Goal: Task Accomplishment & Management: Manage account settings

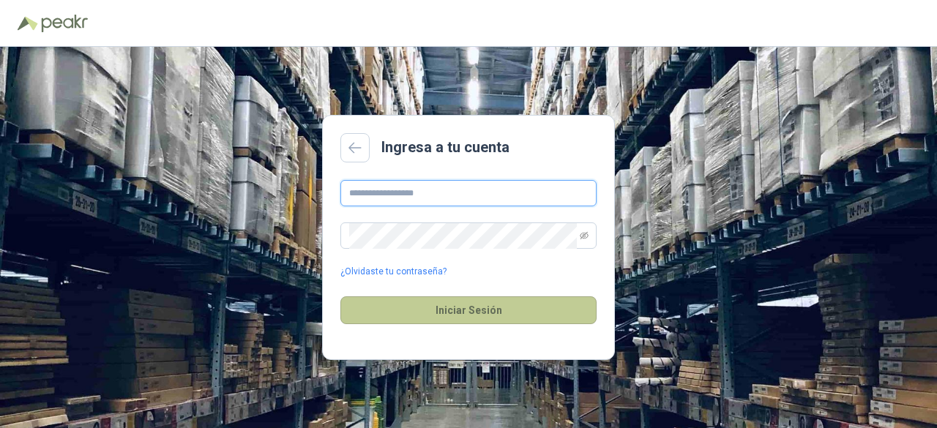
type input "**********"
click at [486, 316] on button "Iniciar Sesión" at bounding box center [468, 310] width 256 height 28
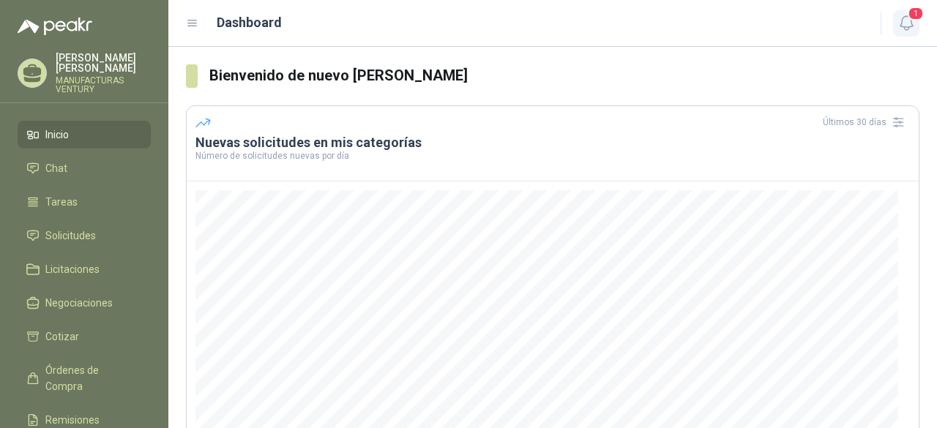
click at [906, 22] on icon "button" at bounding box center [906, 23] width 18 height 18
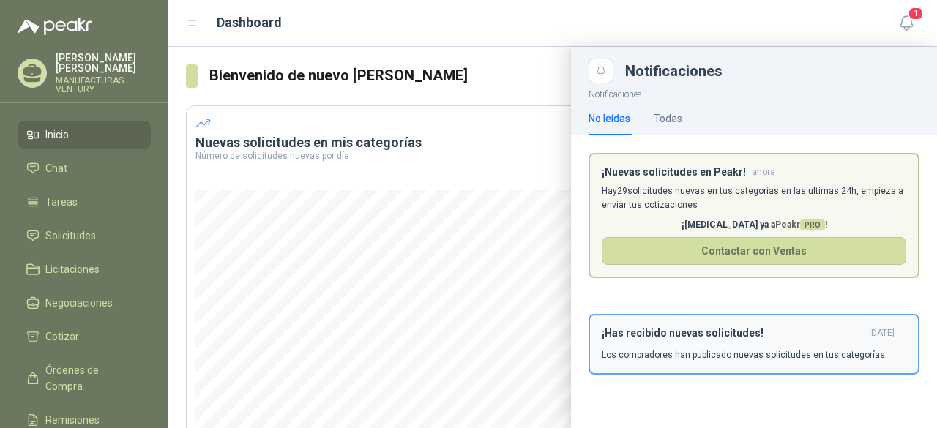
click at [815, 345] on div "¡Has recibido nuevas solicitudes! hace 4 días Los compradores han publicado nue…" at bounding box center [753, 344] width 304 height 34
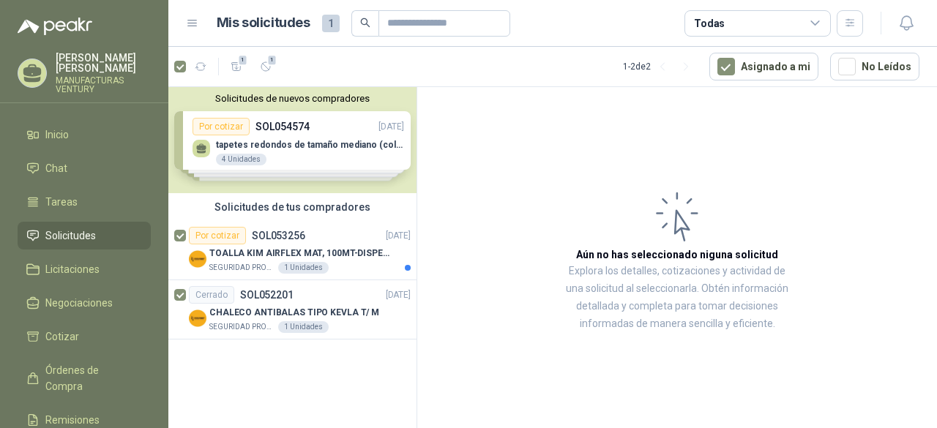
click at [303, 135] on div "Solicitudes de nuevos compradores Por cotizar SOL054574 02/09/25 tapetes redond…" at bounding box center [292, 140] width 248 height 106
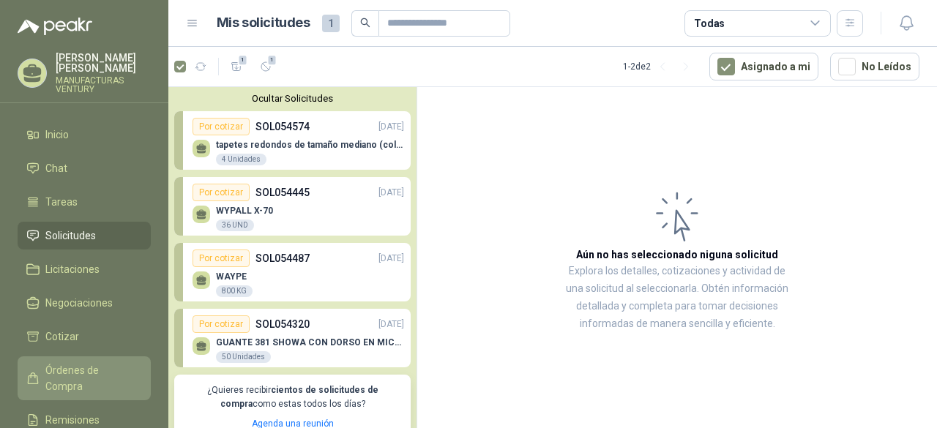
click at [64, 366] on span "Órdenes de Compra" at bounding box center [90, 378] width 91 height 32
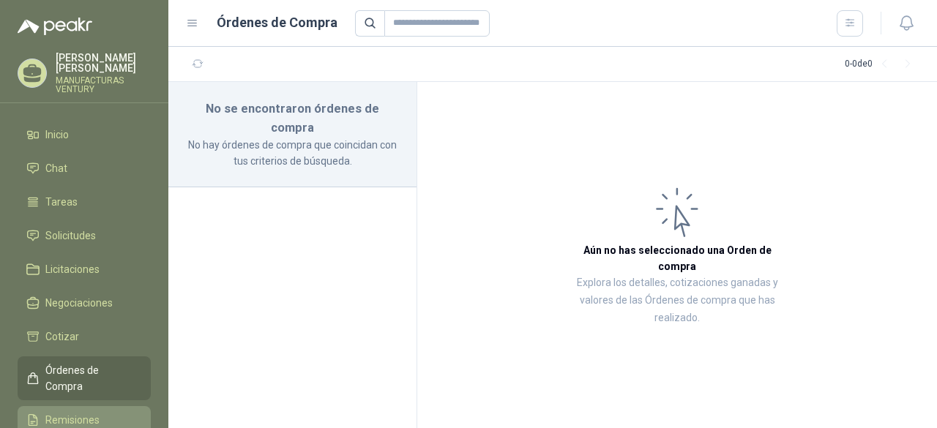
click at [61, 412] on span "Remisiones" at bounding box center [72, 420] width 54 height 16
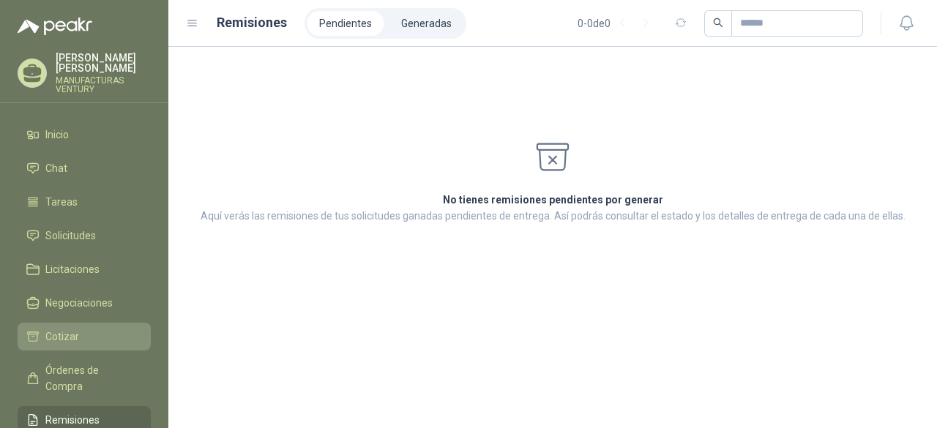
click at [61, 329] on span "Cotizar" at bounding box center [62, 337] width 34 height 16
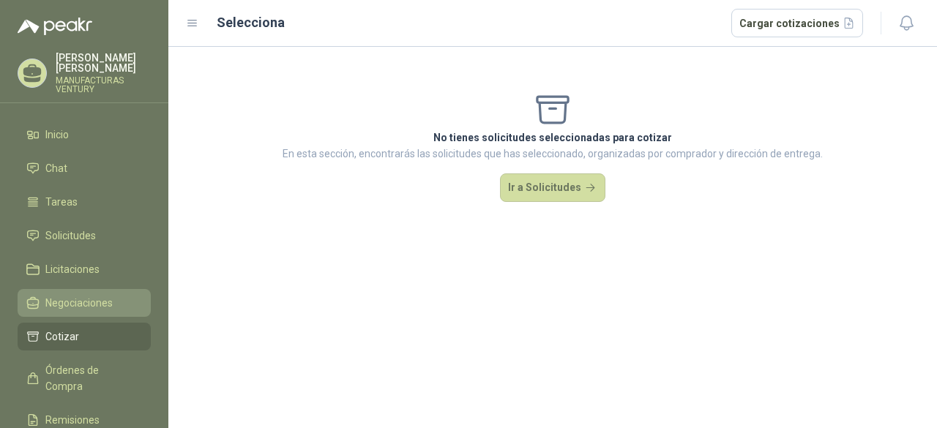
click at [105, 299] on span "Negociaciones" at bounding box center [78, 303] width 67 height 16
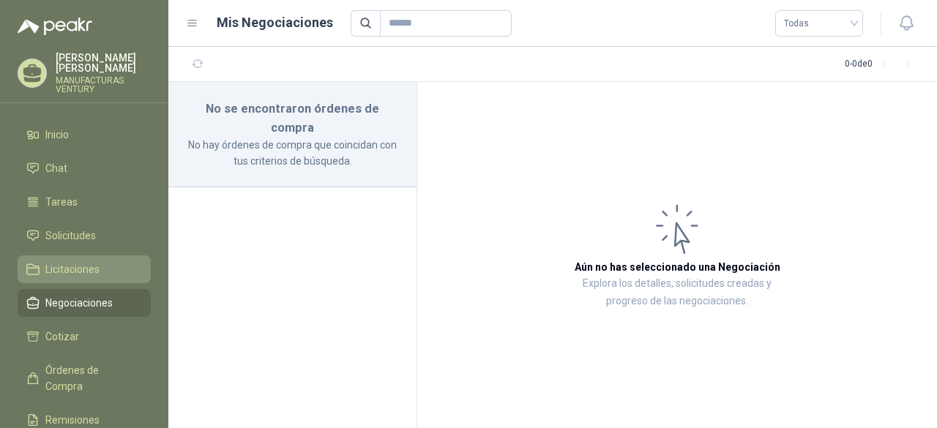
click at [92, 265] on span "Licitaciones" at bounding box center [72, 269] width 54 height 16
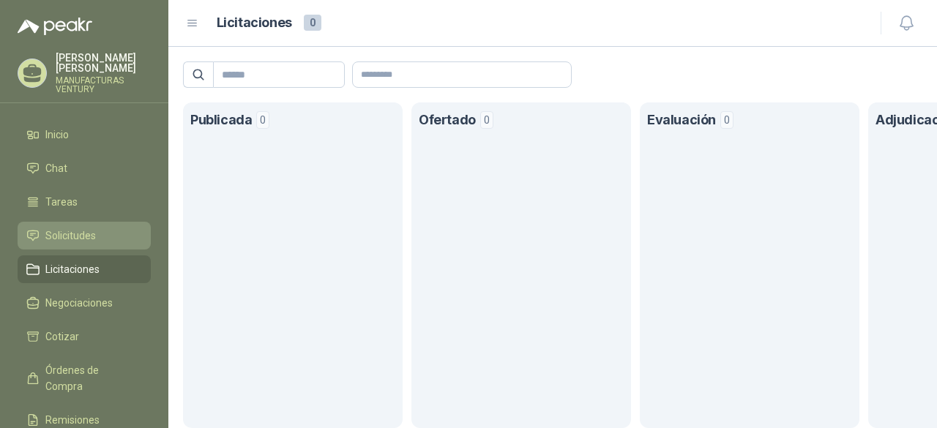
click at [76, 228] on span "Solicitudes" at bounding box center [70, 236] width 50 height 16
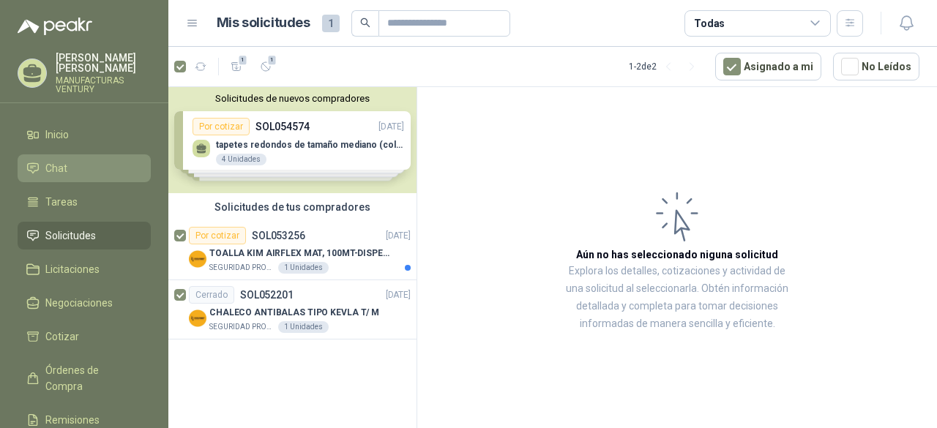
click at [60, 168] on span "Chat" at bounding box center [56, 168] width 22 height 16
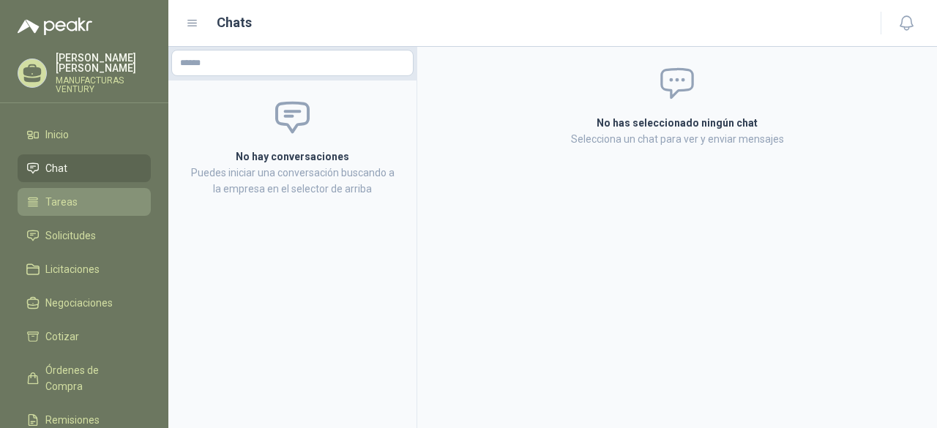
click at [60, 204] on span "Tareas" at bounding box center [61, 202] width 32 height 16
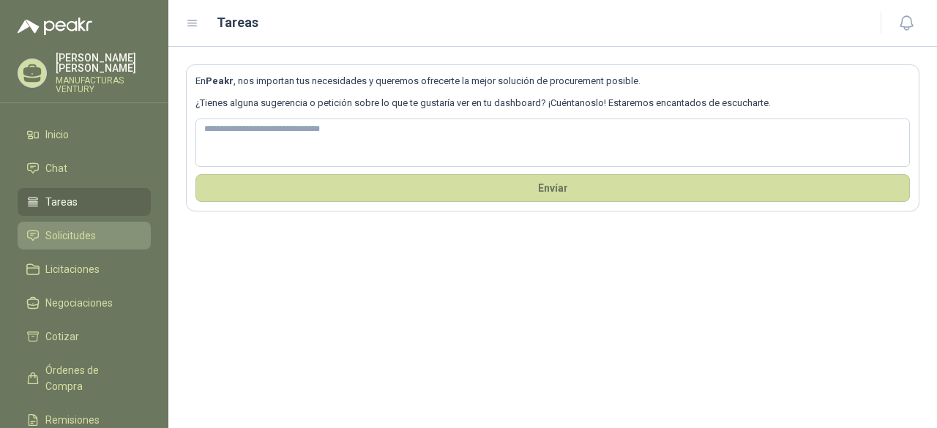
click at [65, 238] on span "Solicitudes" at bounding box center [70, 236] width 50 height 16
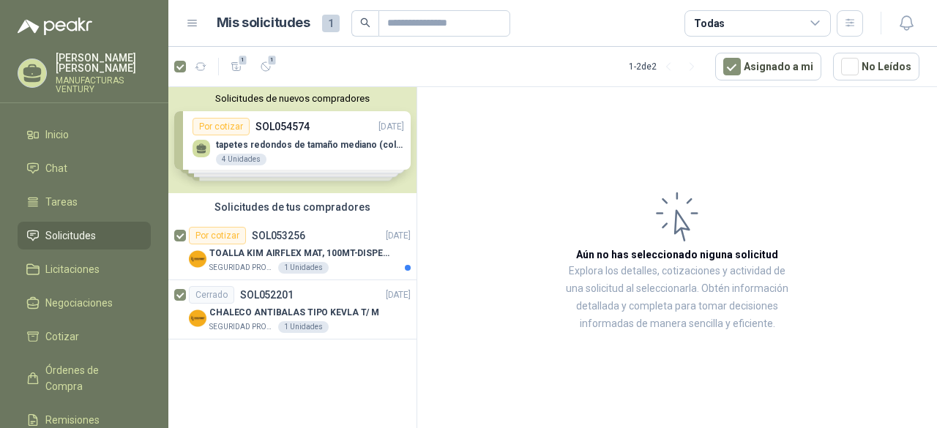
click at [282, 143] on div "Solicitudes de nuevos compradores Por cotizar SOL054574 02/09/25 tapetes redond…" at bounding box center [292, 140] width 248 height 106
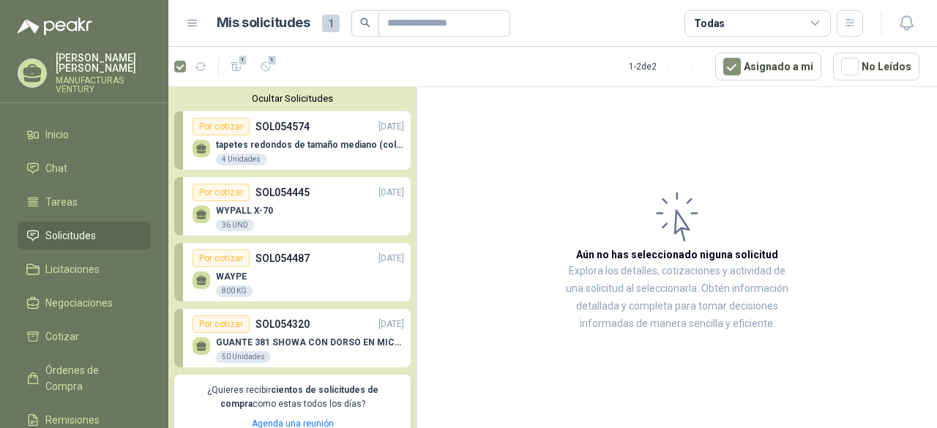
click at [228, 126] on div "Por cotizar" at bounding box center [220, 127] width 57 height 18
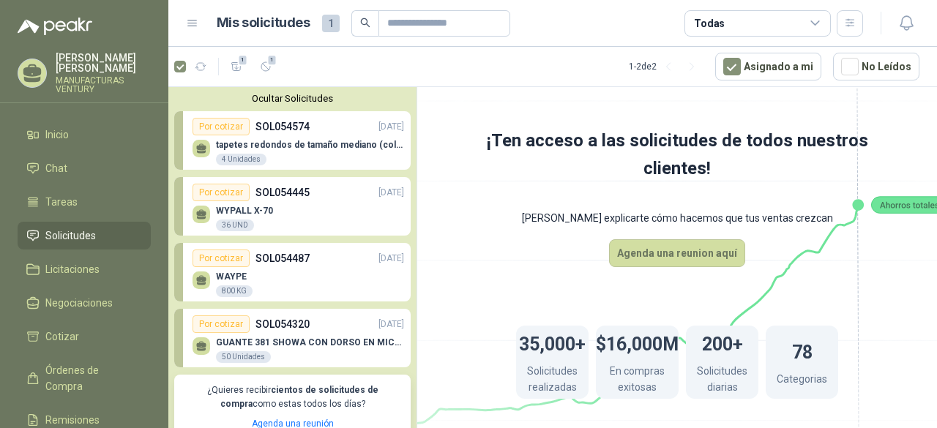
click at [219, 192] on div "Por cotizar" at bounding box center [220, 193] width 57 height 18
click at [230, 258] on div "Por cotizar" at bounding box center [220, 258] width 57 height 18
click at [228, 319] on div "Por cotizar" at bounding box center [220, 324] width 57 height 18
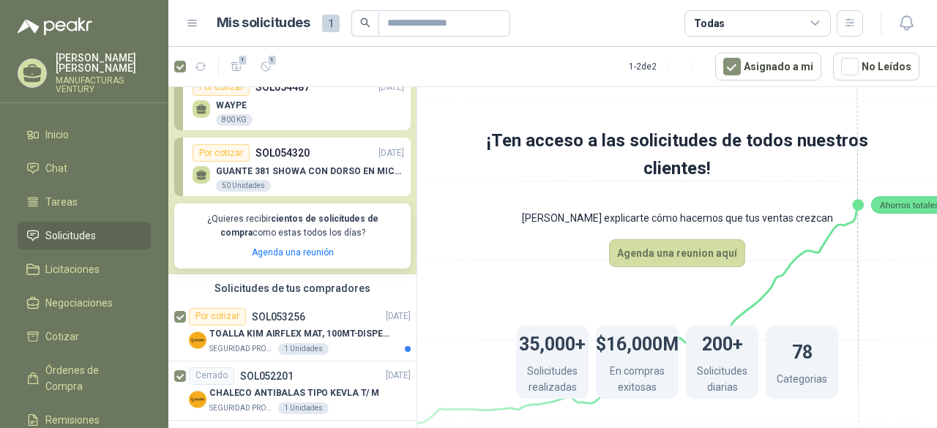
scroll to position [179, 0]
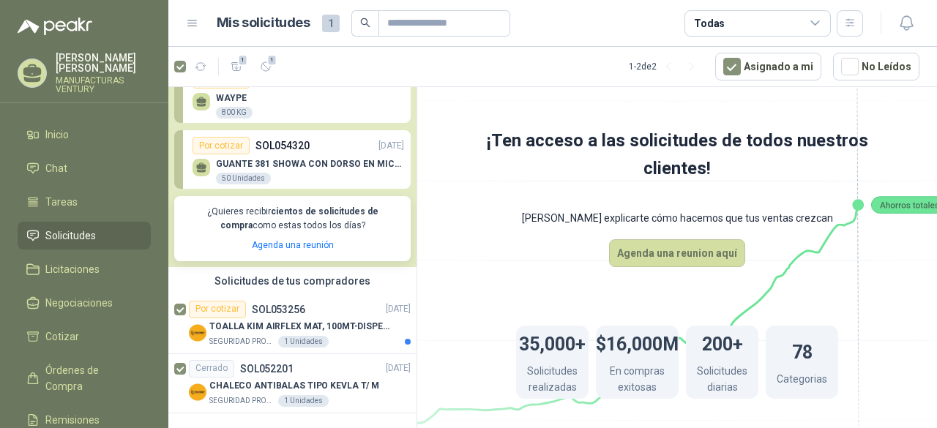
click at [239, 141] on div "Por cotizar" at bounding box center [220, 146] width 57 height 18
click at [277, 164] on p "GUANTE 381 SHOWA CON DORSO EN MICROFIBRA" at bounding box center [310, 164] width 188 height 10
click at [806, 22] on div "Todas" at bounding box center [757, 23] width 146 height 26
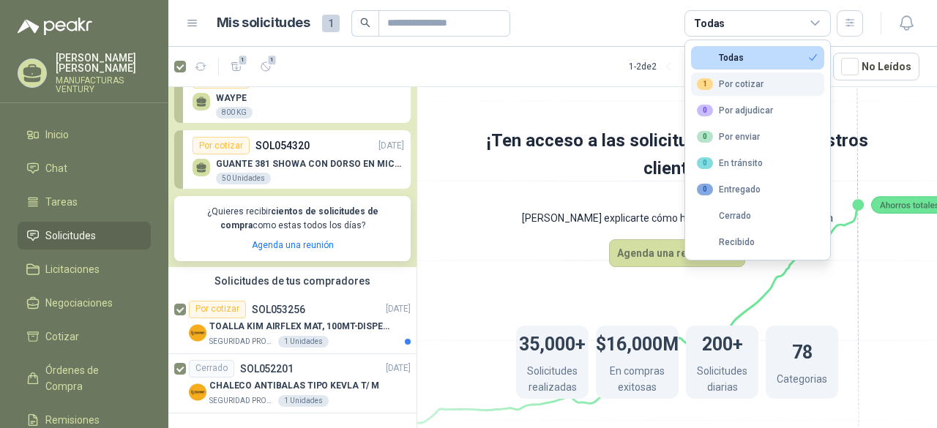
click at [736, 83] on div "1 Por cotizar" at bounding box center [730, 84] width 67 height 12
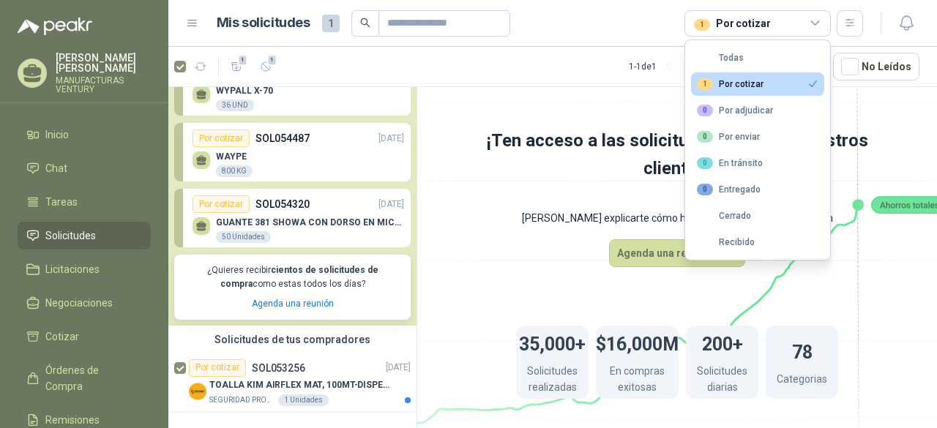
scroll to position [0, 0]
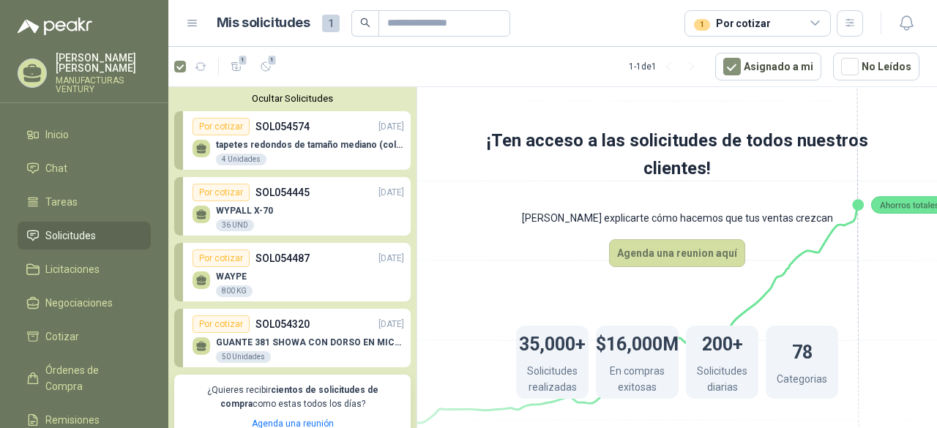
click at [224, 124] on div "Por cotizar" at bounding box center [220, 127] width 57 height 18
click at [236, 156] on div "4 Unidades" at bounding box center [241, 160] width 50 height 12
click at [54, 128] on span "Inicio" at bounding box center [56, 135] width 23 height 16
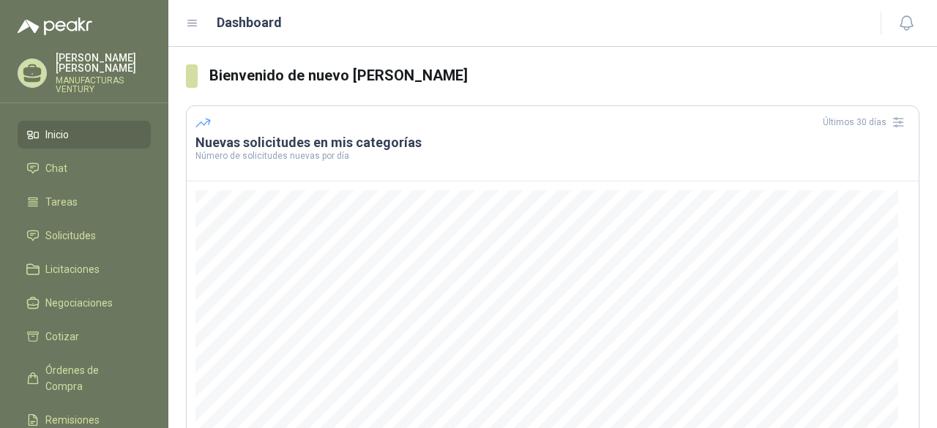
click at [195, 23] on icon at bounding box center [192, 23] width 13 height 13
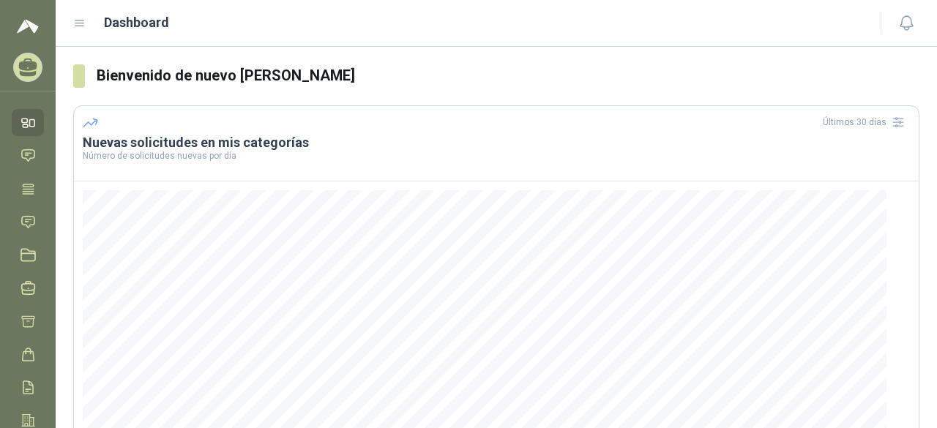
click at [83, 22] on icon at bounding box center [79, 23] width 13 height 13
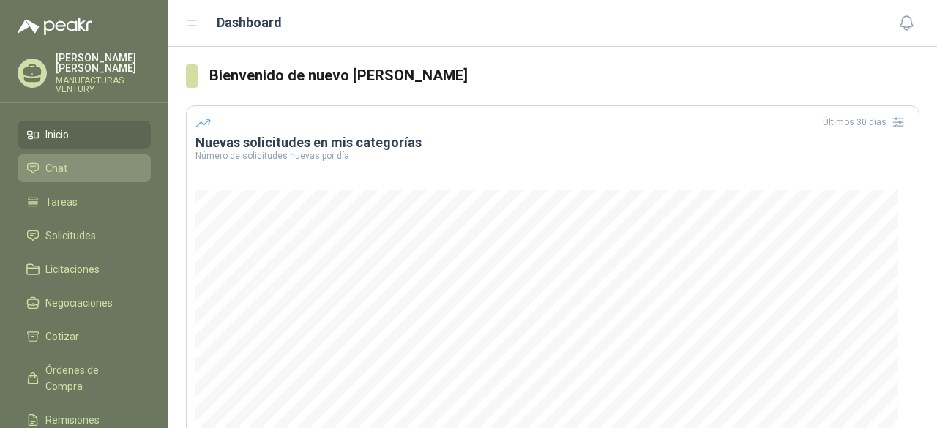
click at [56, 165] on span "Chat" at bounding box center [56, 168] width 22 height 16
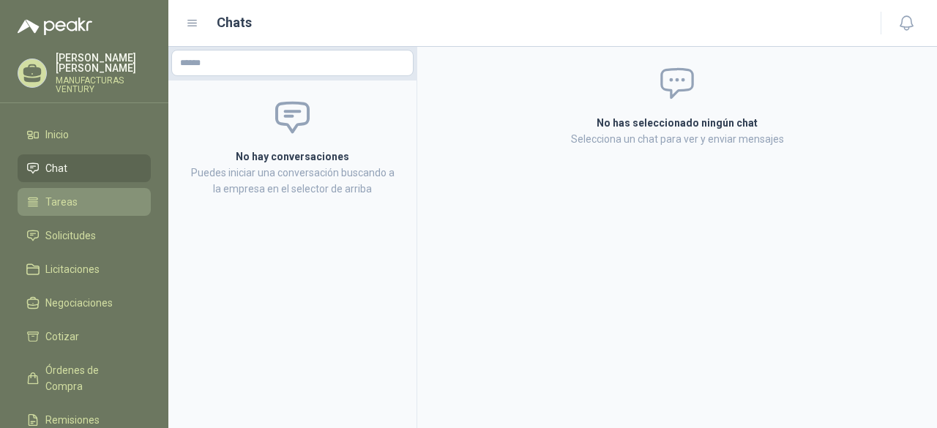
click at [74, 206] on span "Tareas" at bounding box center [61, 202] width 32 height 16
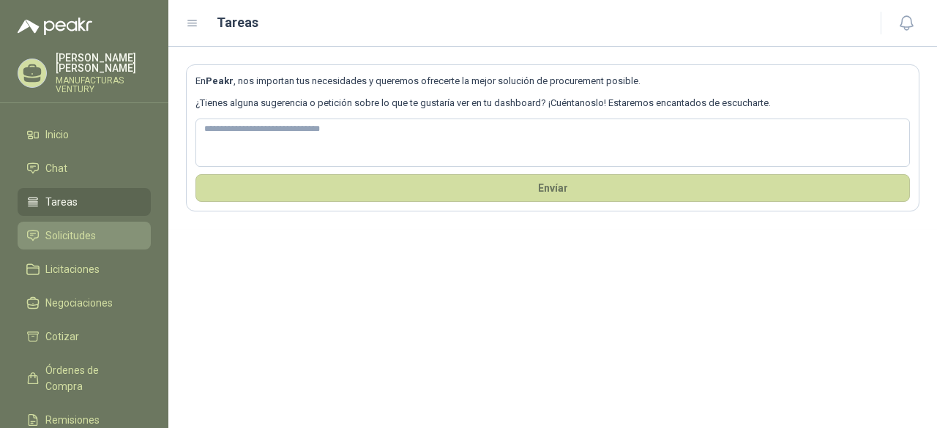
click at [80, 228] on span "Solicitudes" at bounding box center [70, 236] width 50 height 16
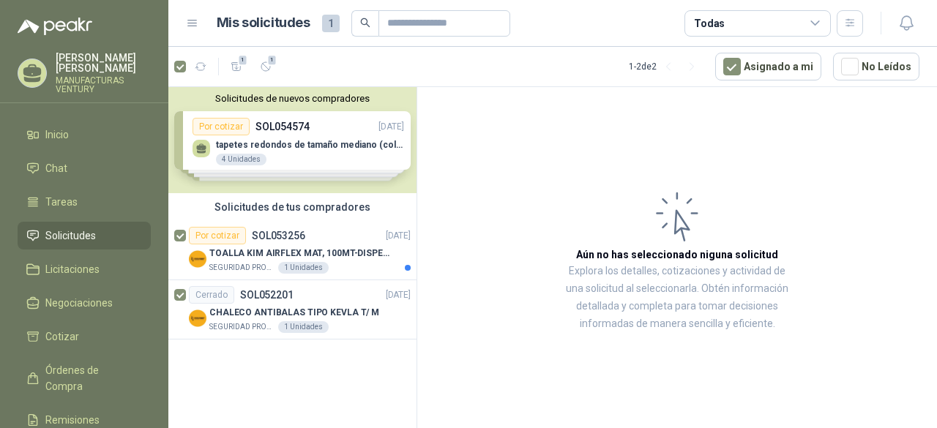
click at [321, 140] on div "Solicitudes de nuevos compradores Por cotizar SOL054574 02/09/25 tapetes redond…" at bounding box center [292, 140] width 248 height 106
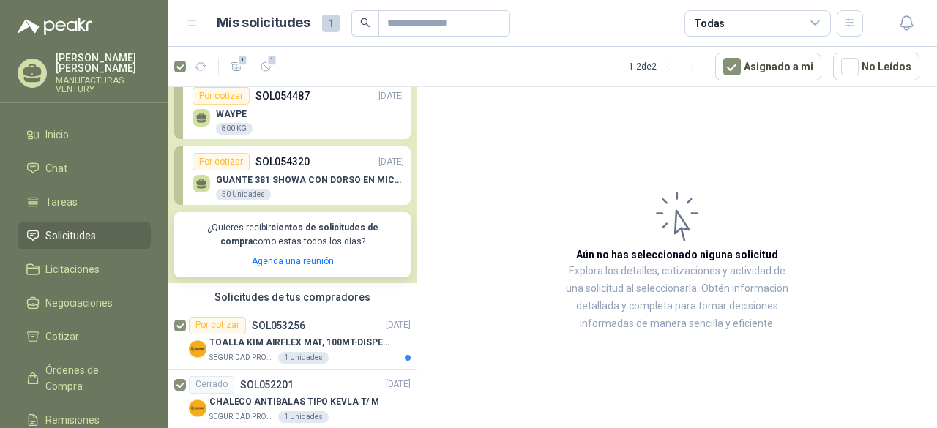
scroll to position [179, 0]
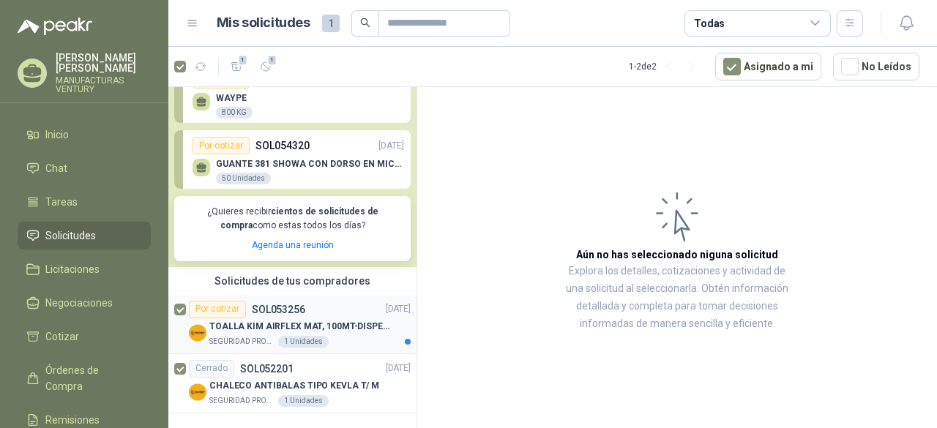
click at [299, 324] on p "TOALLA KIM AIRFLEX MAT, 100MT-DISPENSADOR- caja x6" at bounding box center [300, 327] width 182 height 14
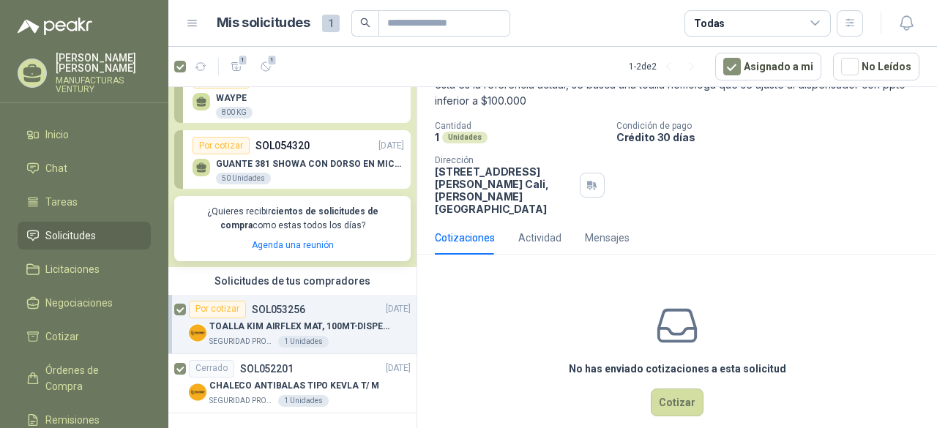
scroll to position [107, 0]
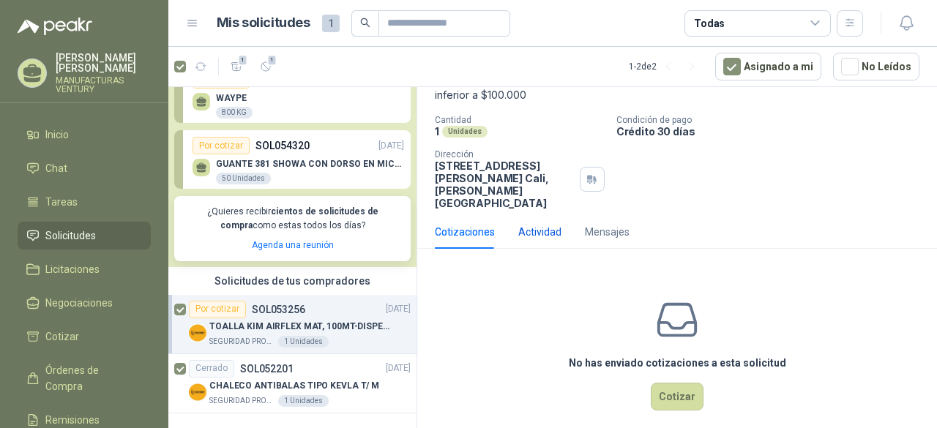
click at [543, 224] on div "Actividad" at bounding box center [539, 232] width 43 height 16
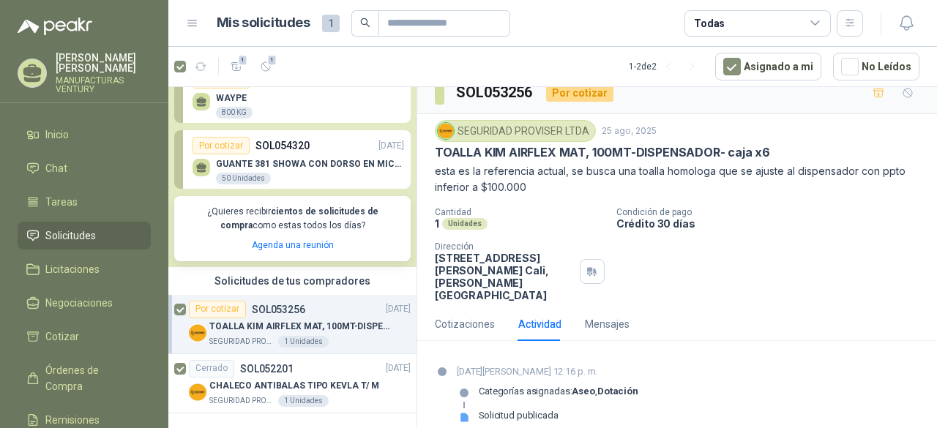
scroll to position [15, 0]
click at [601, 315] on div "Mensajes" at bounding box center [607, 323] width 45 height 16
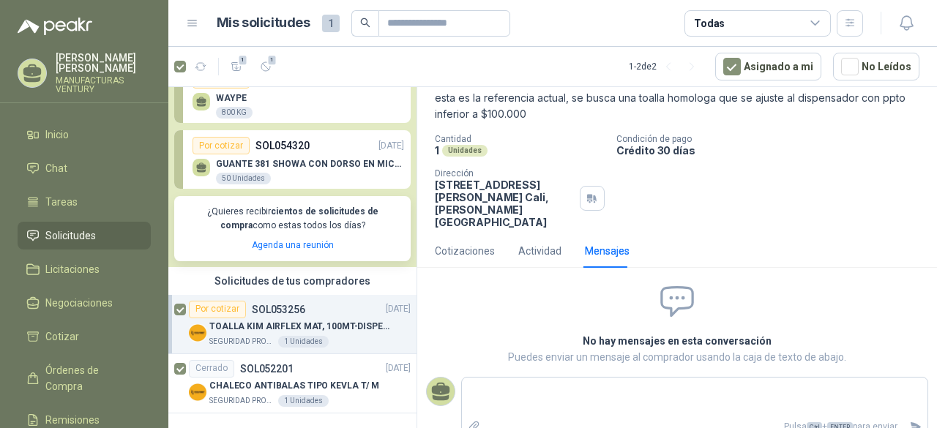
scroll to position [89, 0]
click at [525, 241] on div "Actividad" at bounding box center [539, 249] width 43 height 16
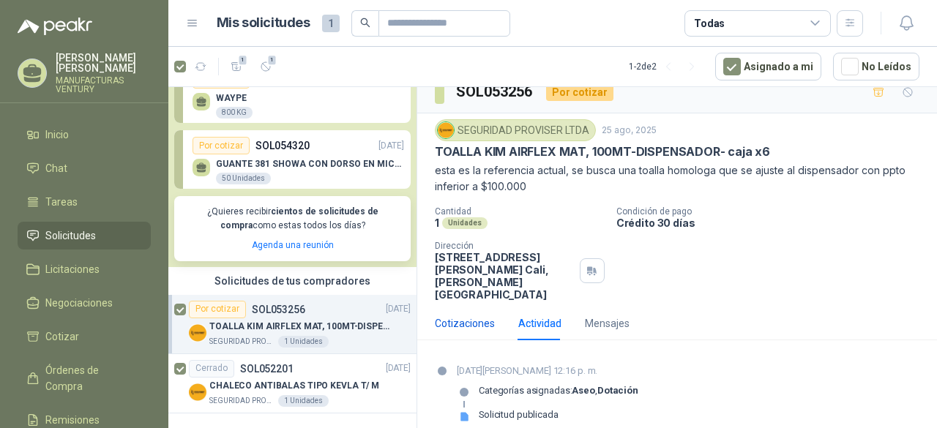
click at [458, 315] on div "Cotizaciones" at bounding box center [465, 323] width 60 height 16
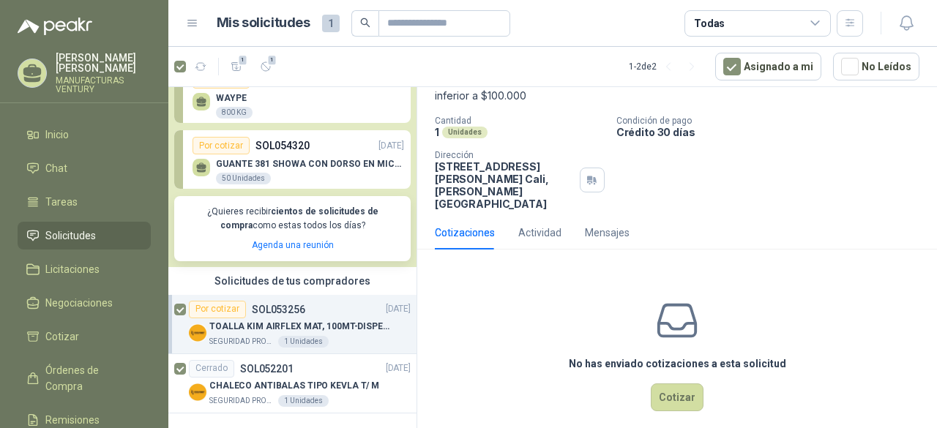
scroll to position [107, 0]
click at [680, 383] on button "Cotizar" at bounding box center [676, 397] width 53 height 28
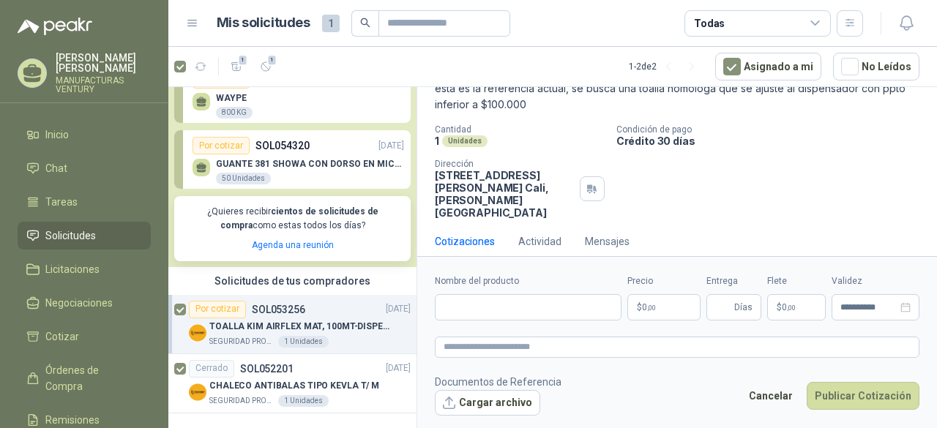
scroll to position [97, 0]
click at [776, 394] on button "Cancelar" at bounding box center [770, 396] width 60 height 28
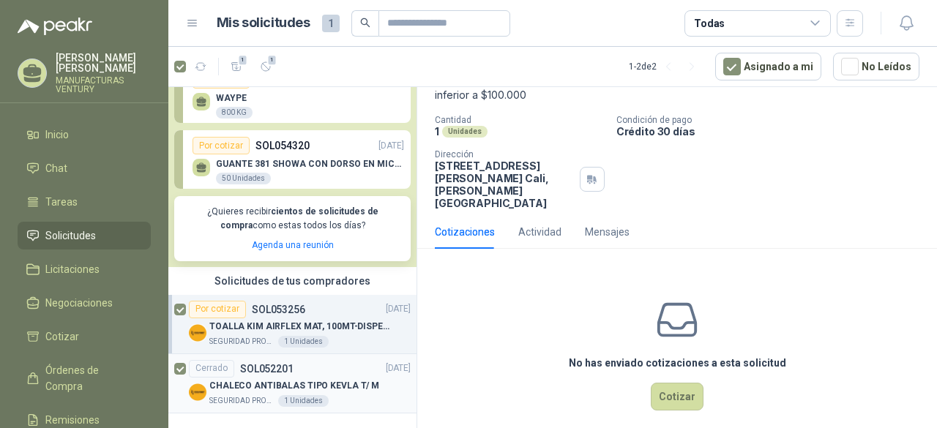
click at [271, 375] on div "Cerrado SOL052201" at bounding box center [241, 369] width 105 height 18
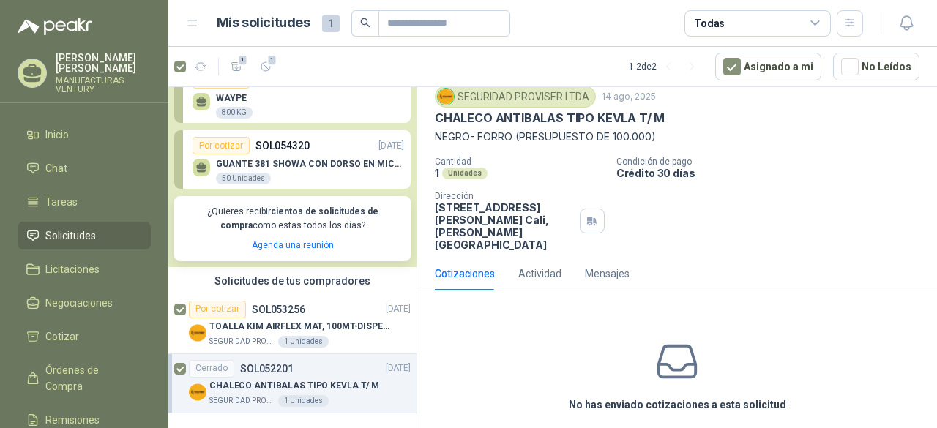
scroll to position [51, 0]
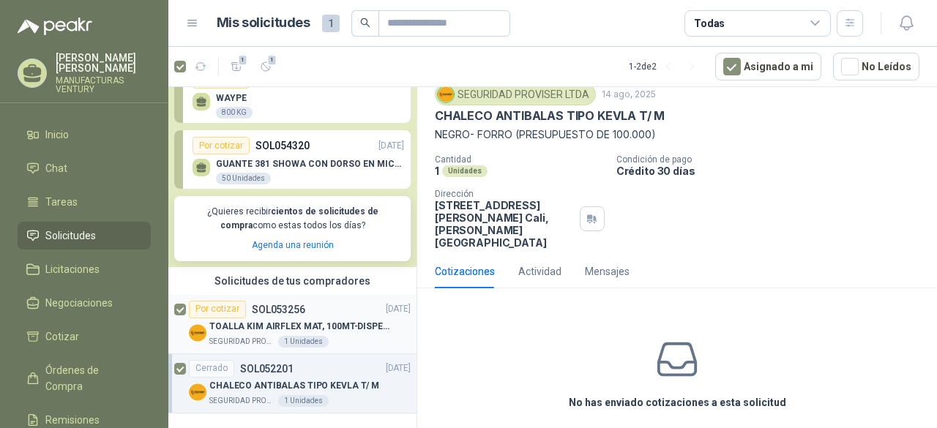
click at [253, 314] on p "SOL053256" at bounding box center [278, 309] width 53 height 10
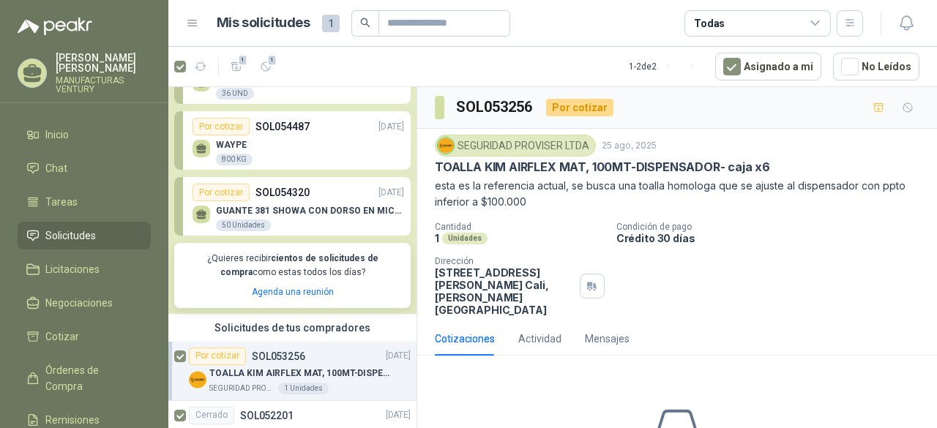
scroll to position [32, 0]
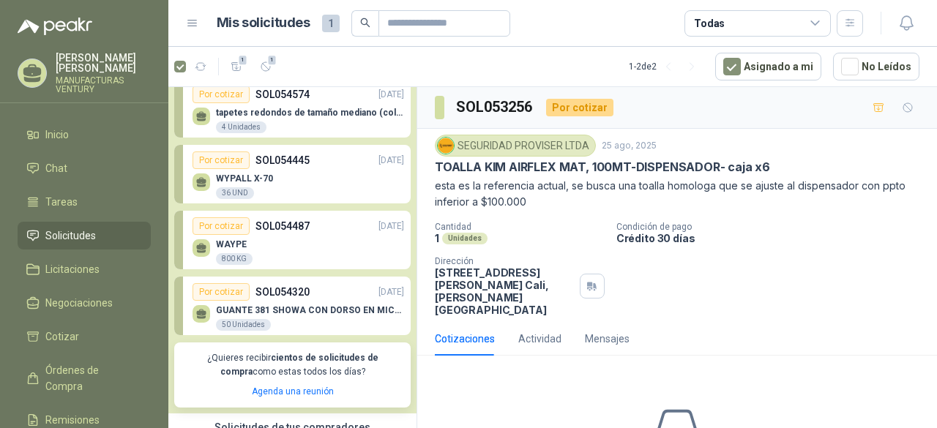
click at [300, 246] on div "WAYPE 800 KG" at bounding box center [297, 250] width 211 height 31
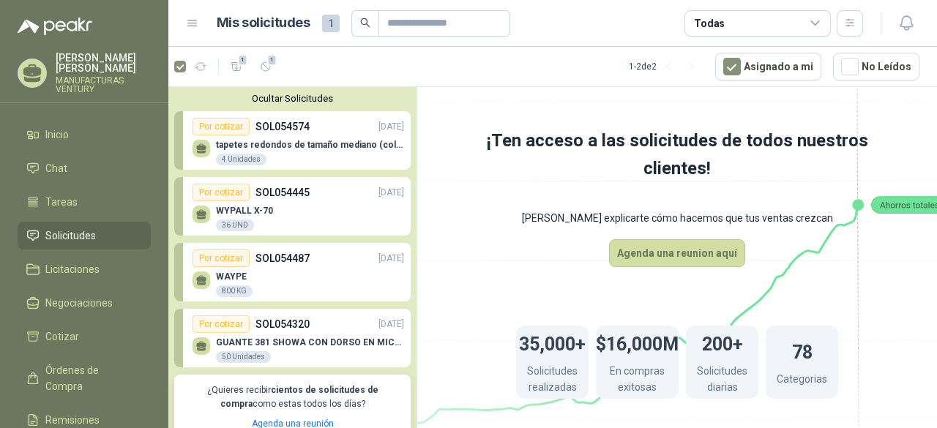
click at [327, 135] on div "tapetes redondos de tamaño mediano (colores beige, café) 4 Unidades" at bounding box center [297, 150] width 211 height 31
click at [290, 142] on p "tapetes redondos de tamaño mediano (colores beige, café)" at bounding box center [310, 145] width 188 height 10
click at [288, 121] on p "SOL054574" at bounding box center [282, 127] width 54 height 16
click at [264, 184] on p "SOL054445" at bounding box center [282, 192] width 54 height 16
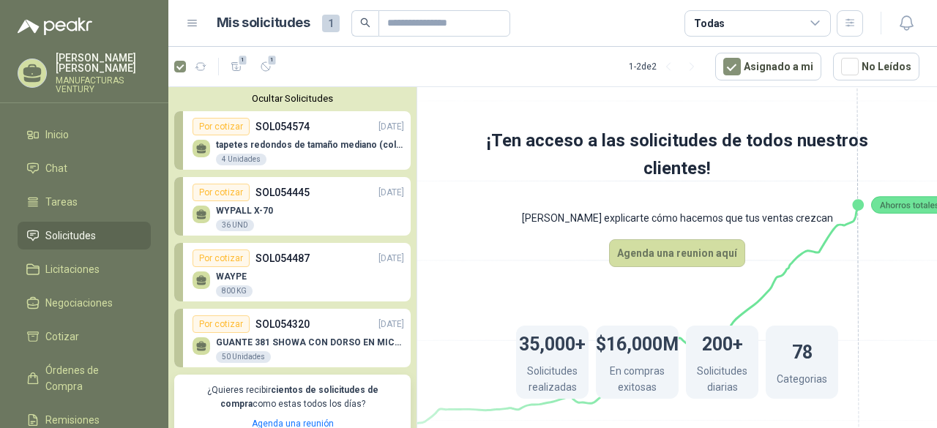
click at [258, 209] on p "WYPALL X-70" at bounding box center [244, 211] width 57 height 10
click at [277, 258] on p "SOL054487" at bounding box center [282, 258] width 54 height 16
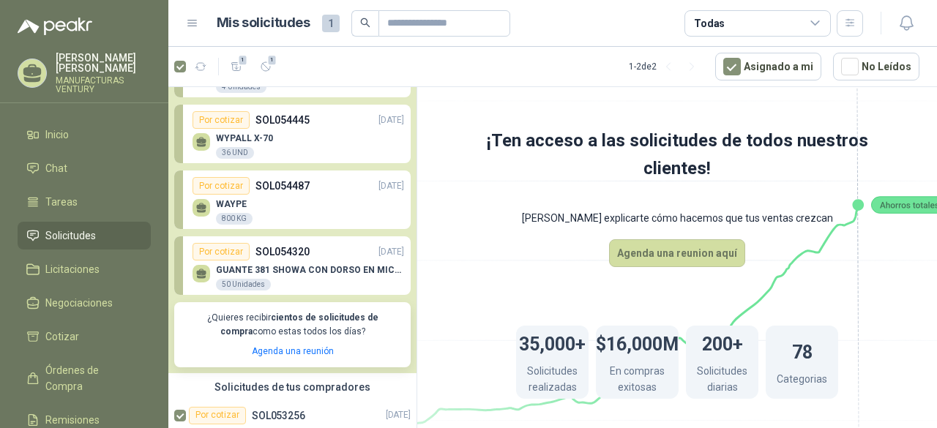
scroll to position [73, 0]
click at [286, 260] on div "GUANTE 381 SHOWA CON DORSO EN MICROFIBRA 50 Unidades" at bounding box center [297, 275] width 211 height 31
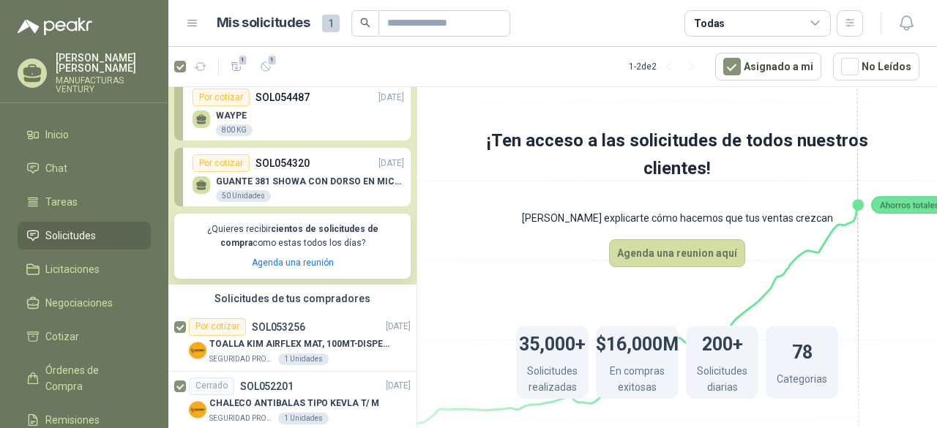
scroll to position [179, 0]
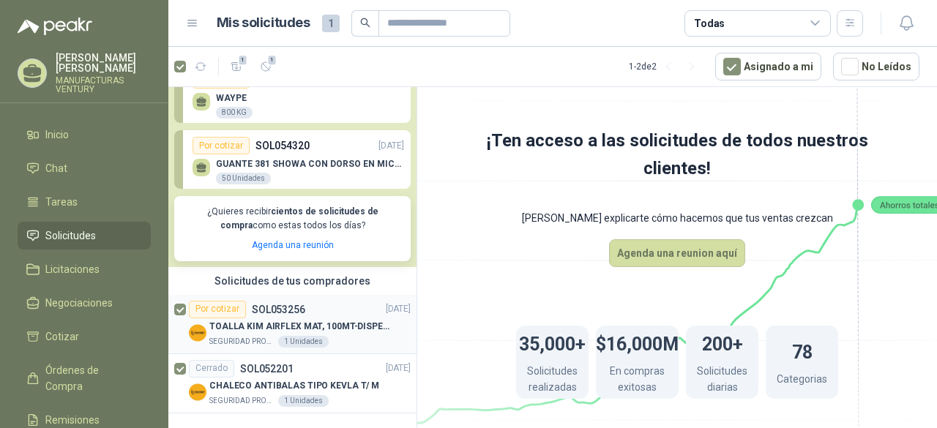
click at [290, 326] on p "TOALLA KIM AIRFLEX MAT, 100MT-DISPENSADOR- caja x6" at bounding box center [300, 327] width 182 height 14
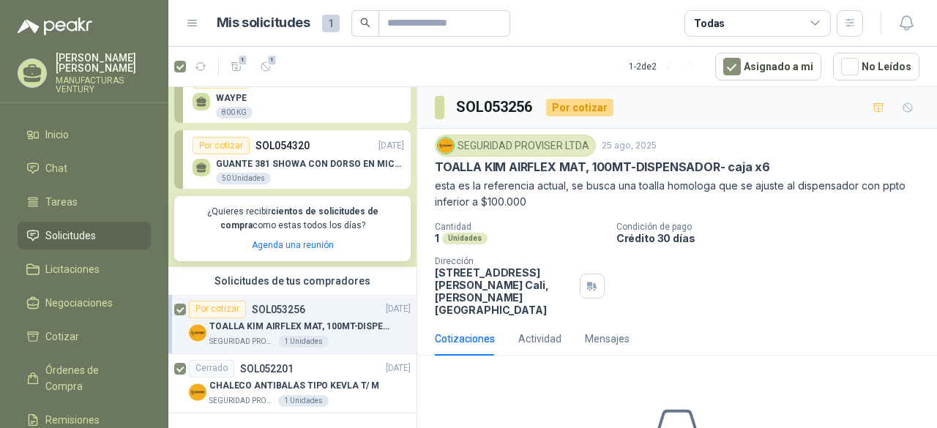
scroll to position [107, 0]
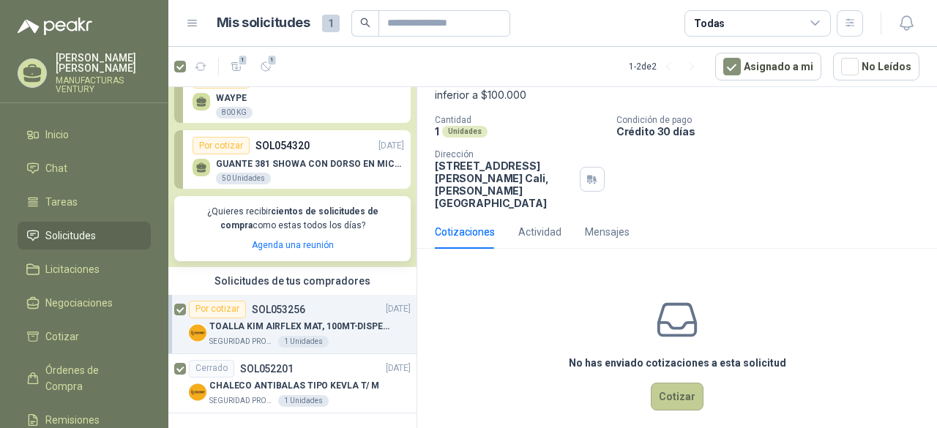
click at [658, 384] on button "Cotizar" at bounding box center [676, 397] width 53 height 28
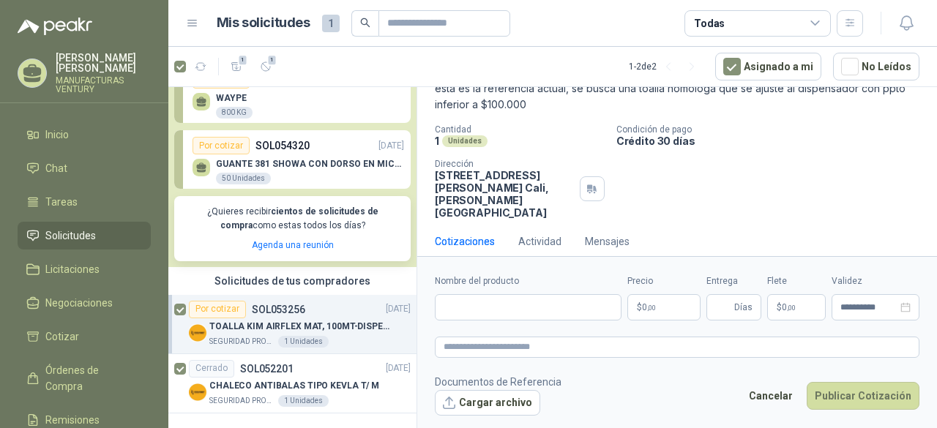
scroll to position [97, 0]
click at [588, 304] on input "Nombre del producto" at bounding box center [528, 307] width 187 height 26
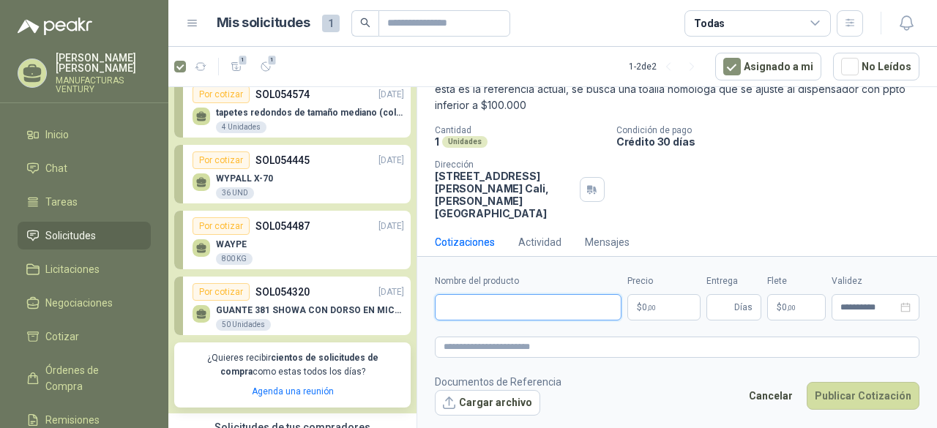
scroll to position [0, 0]
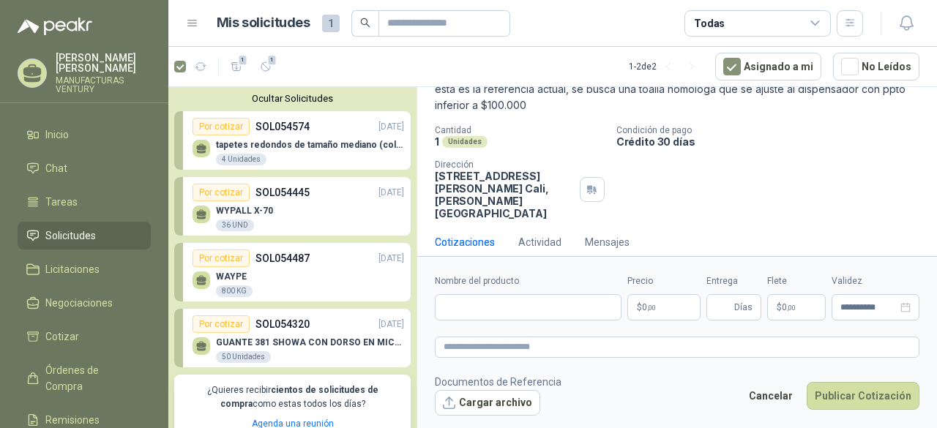
click at [76, 70] on p "[PERSON_NAME]" at bounding box center [103, 63] width 95 height 20
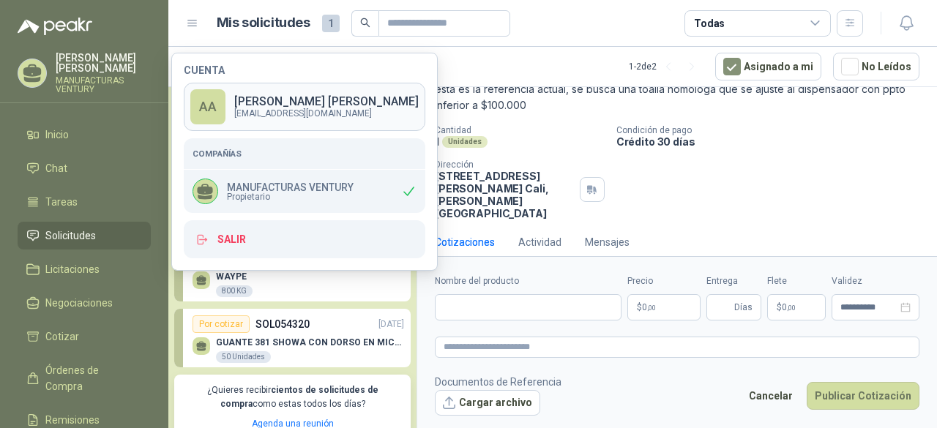
click at [247, 99] on p "[PERSON_NAME]" at bounding box center [326, 102] width 184 height 12
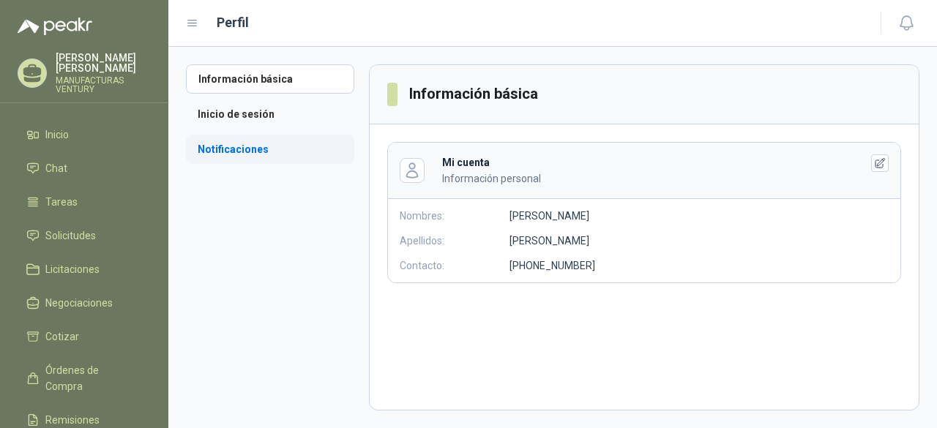
click at [233, 150] on li "Notificaciones" at bounding box center [270, 149] width 168 height 29
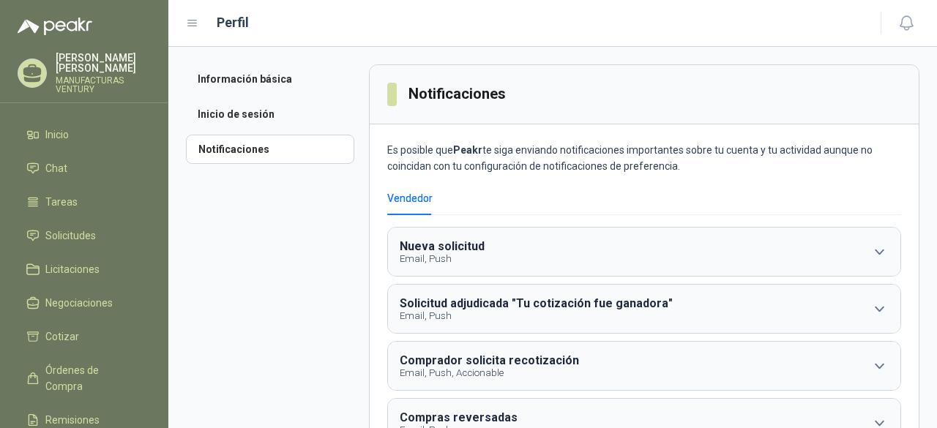
click at [196, 22] on icon at bounding box center [192, 23] width 13 height 13
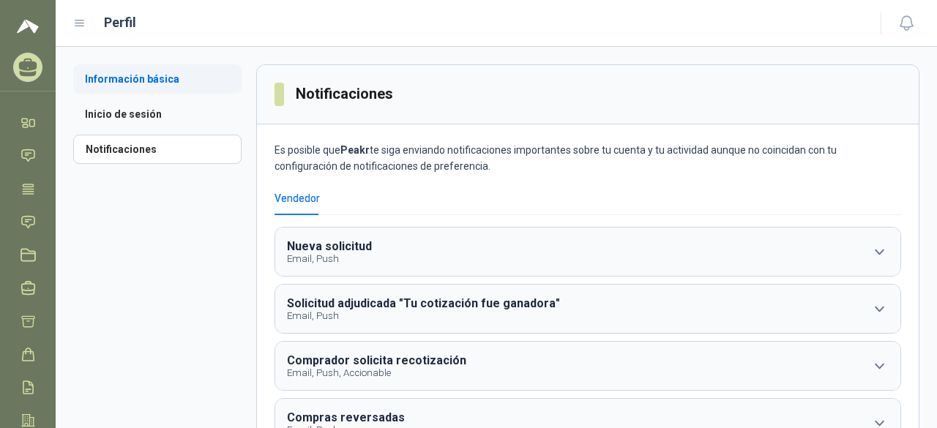
click at [146, 75] on li "Información básica" at bounding box center [157, 78] width 168 height 29
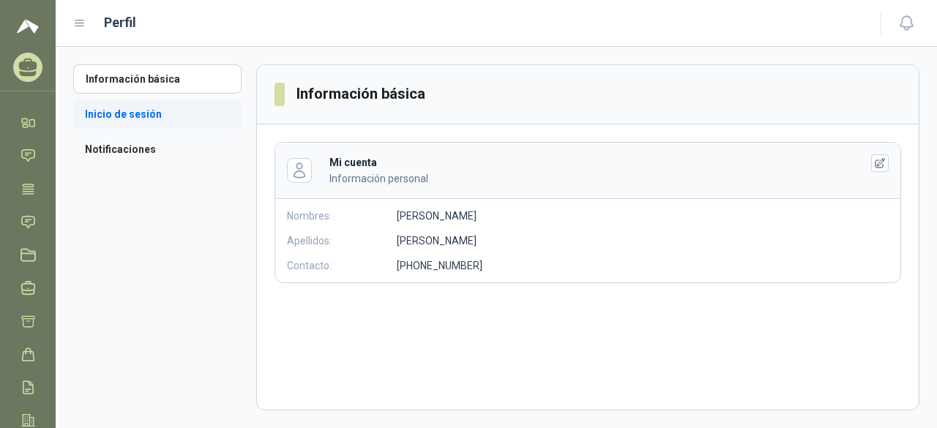
click at [138, 116] on li "Inicio de sesión" at bounding box center [157, 114] width 168 height 29
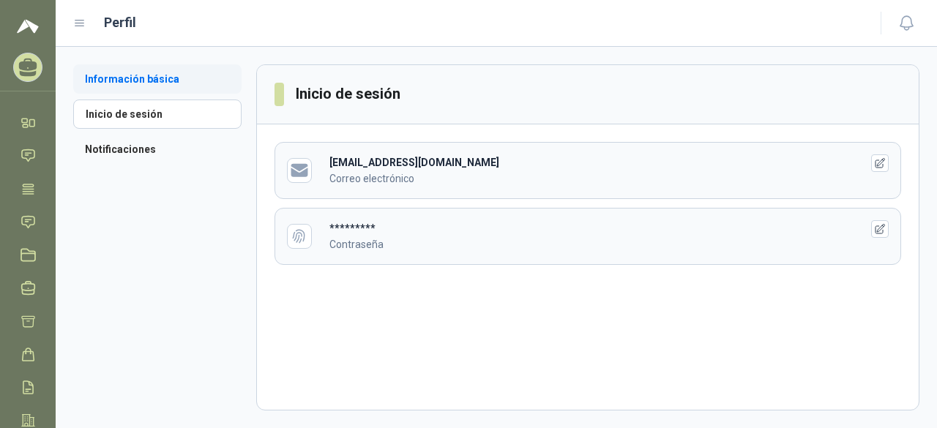
click at [134, 72] on li "Información básica" at bounding box center [157, 78] width 168 height 29
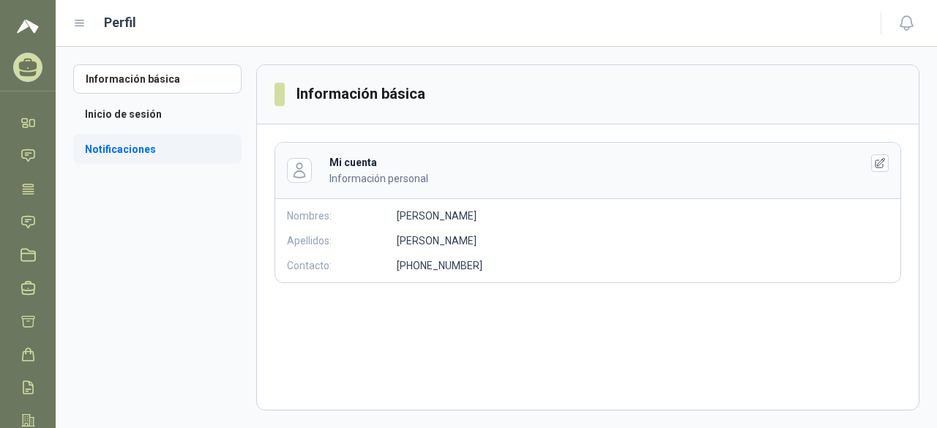
click at [120, 151] on li "Notificaciones" at bounding box center [157, 149] width 168 height 29
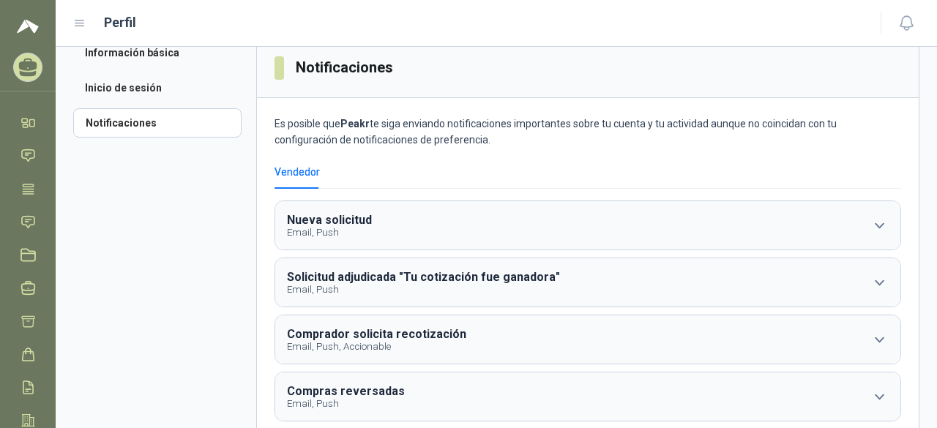
click at [75, 23] on icon at bounding box center [79, 23] width 13 height 13
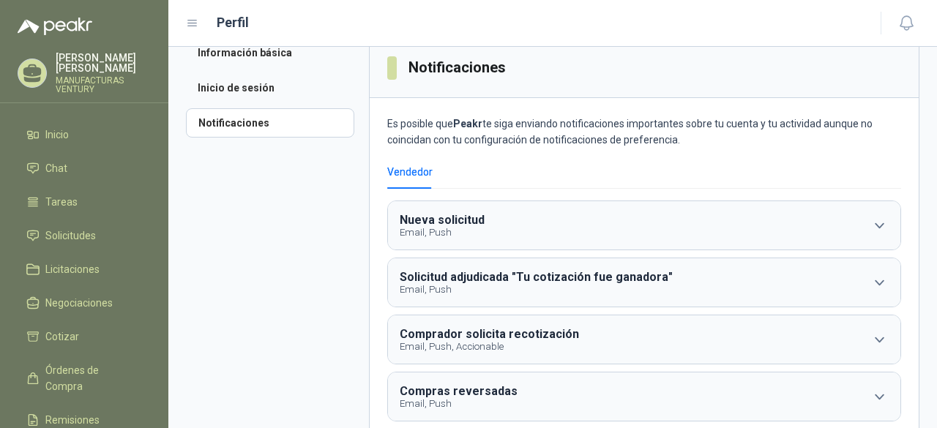
click at [34, 78] on icon at bounding box center [32, 73] width 23 height 23
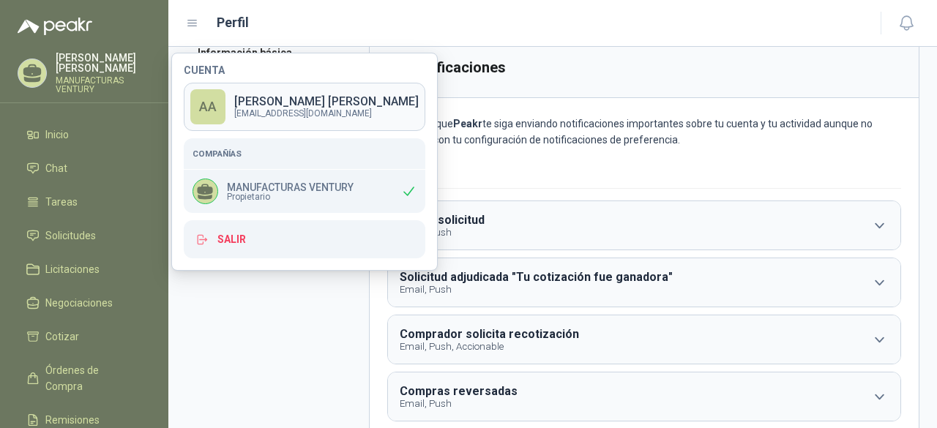
click at [211, 106] on div "AA" at bounding box center [207, 106] width 35 height 35
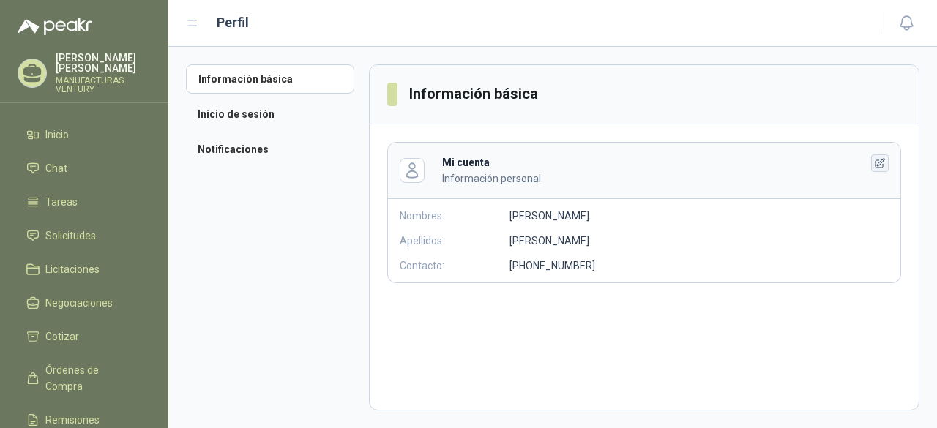
click at [878, 162] on icon "button" at bounding box center [880, 163] width 10 height 10
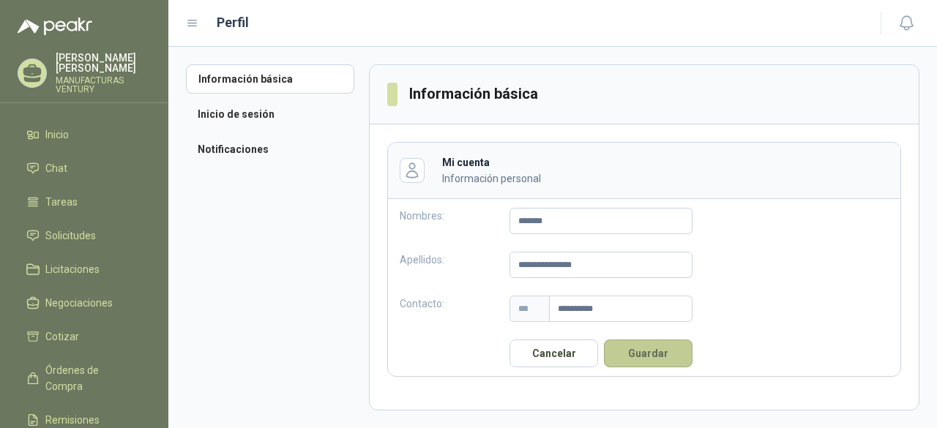
click at [664, 353] on button "Guardar" at bounding box center [648, 353] width 89 height 28
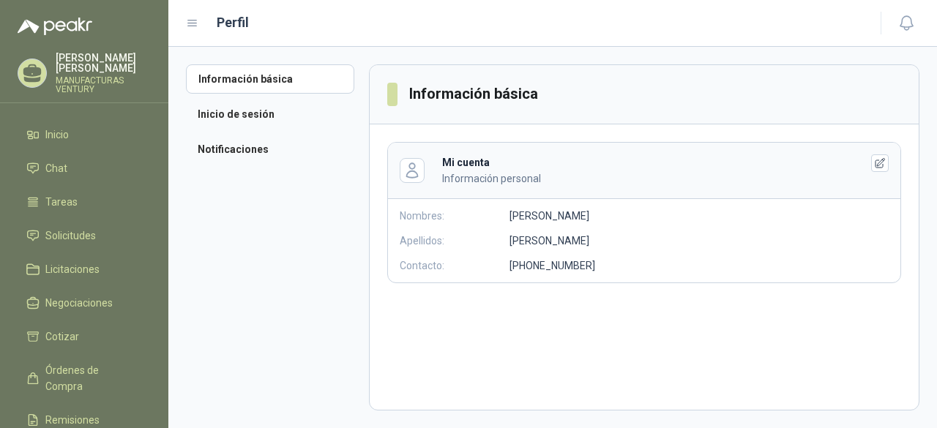
click at [78, 79] on p "MANUFACTURAS VENTURY" at bounding box center [103, 85] width 95 height 18
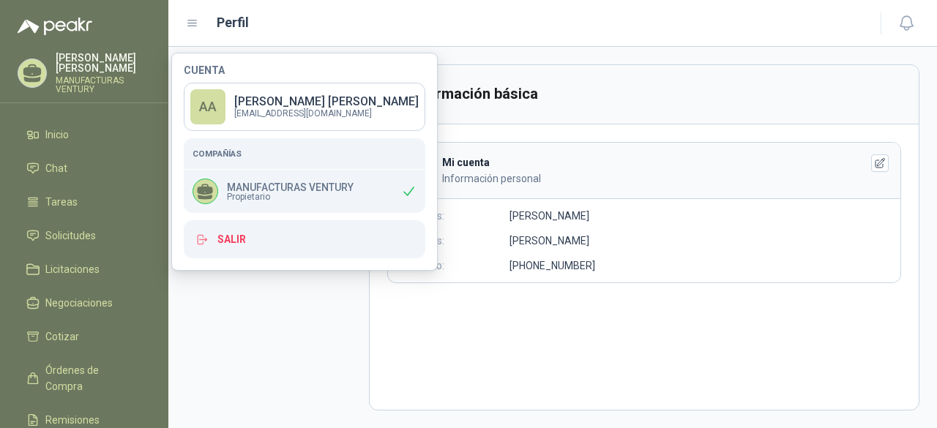
click at [282, 188] on p "MANUFACTURAS VENTURY" at bounding box center [290, 187] width 127 height 10
click at [127, 130] on li "Inicio" at bounding box center [84, 135] width 116 height 16
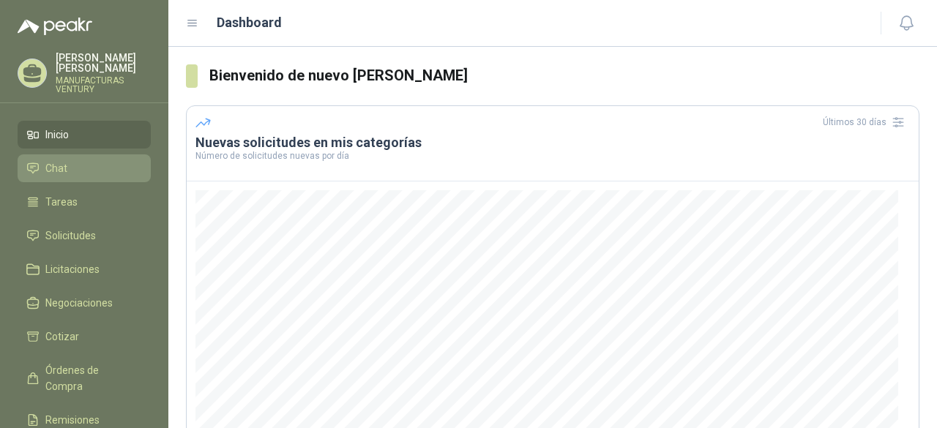
click at [75, 165] on li "Chat" at bounding box center [84, 168] width 116 height 16
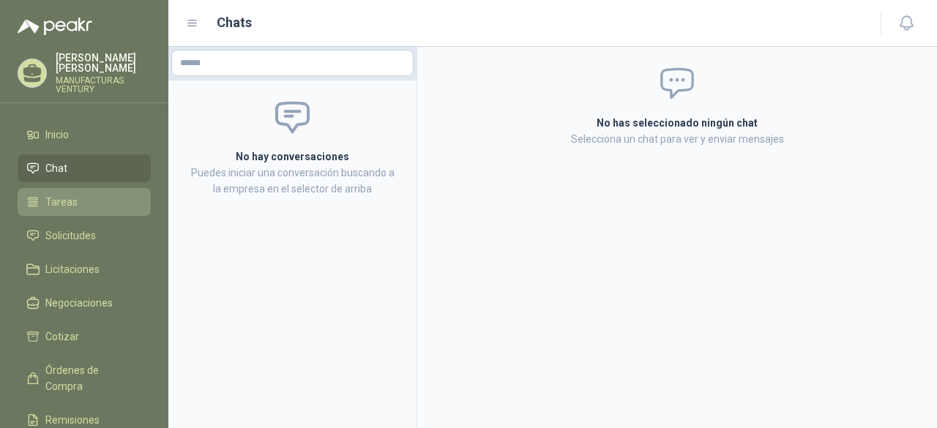
click at [54, 200] on span "Tareas" at bounding box center [61, 202] width 32 height 16
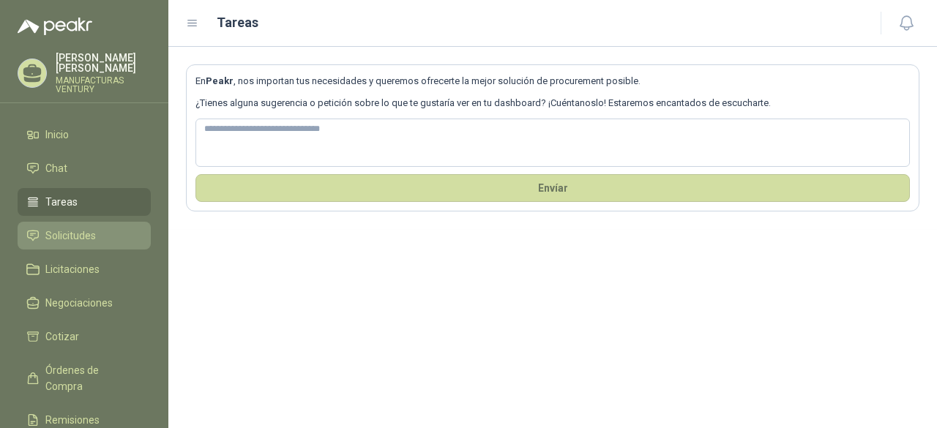
click at [60, 234] on span "Solicitudes" at bounding box center [70, 236] width 50 height 16
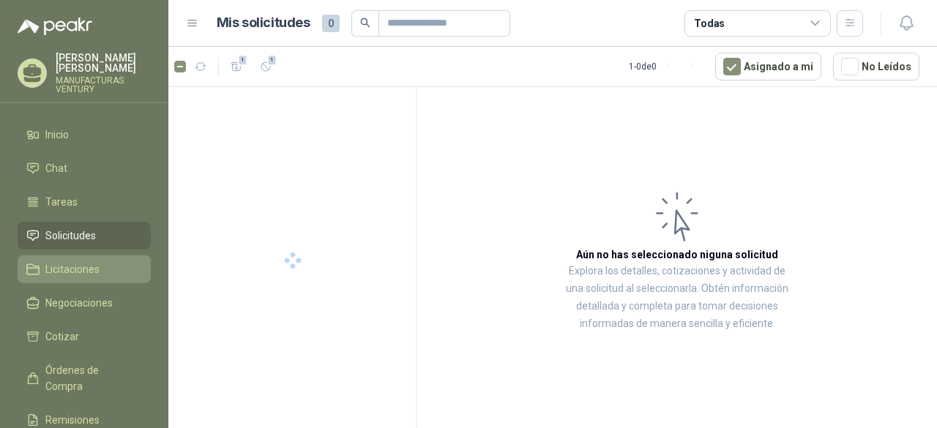
click at [54, 268] on span "Licitaciones" at bounding box center [72, 269] width 54 height 16
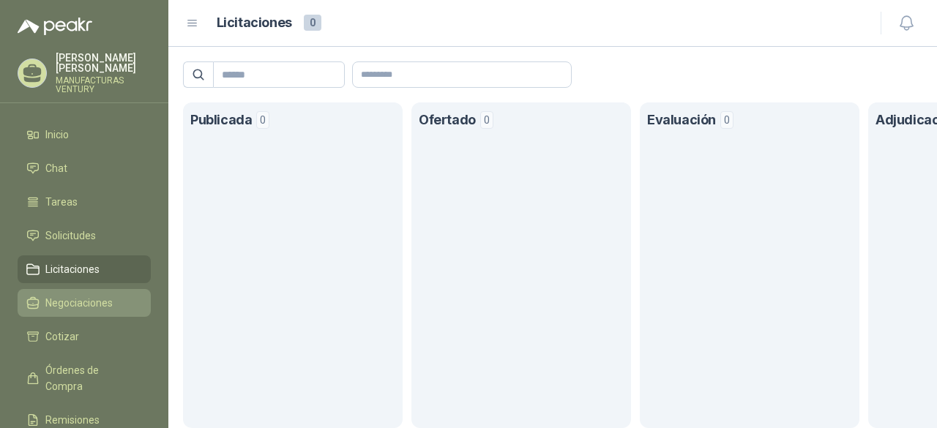
click at [54, 298] on span "Negociaciones" at bounding box center [78, 303] width 67 height 16
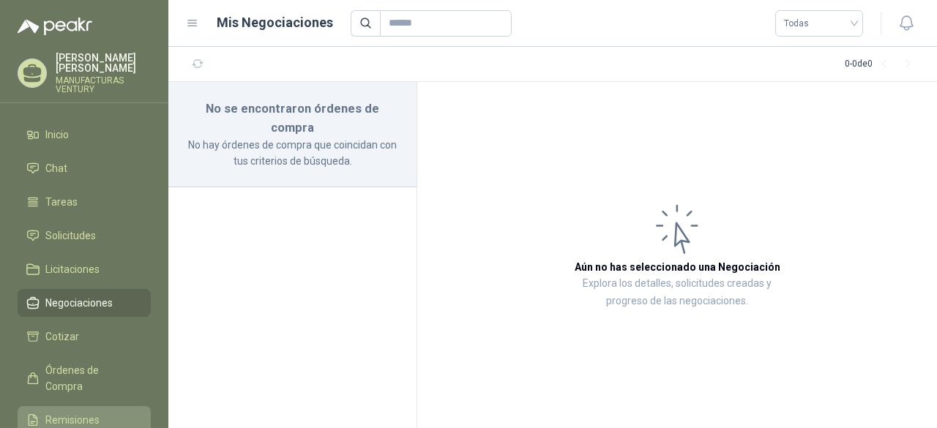
click at [87, 412] on span "Remisiones" at bounding box center [72, 420] width 54 height 16
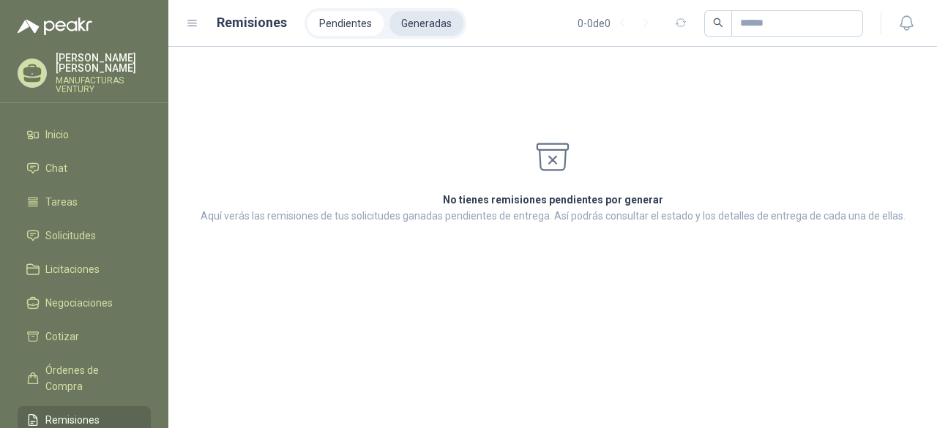
click at [405, 22] on li "Generadas" at bounding box center [426, 23] width 74 height 25
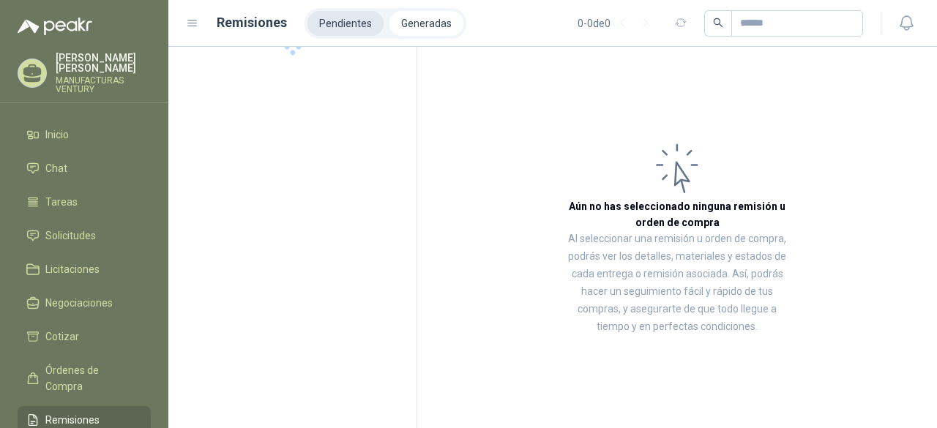
click at [342, 21] on li "Pendientes" at bounding box center [345, 23] width 76 height 25
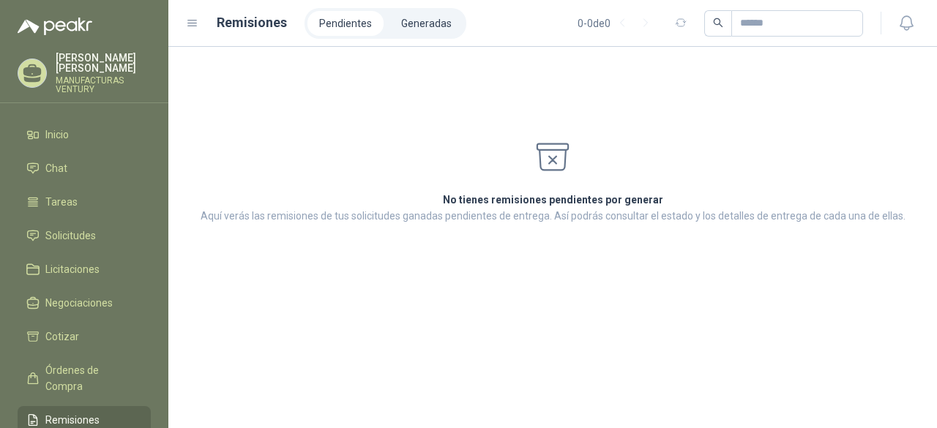
click at [34, 72] on icon at bounding box center [32, 70] width 18 height 12
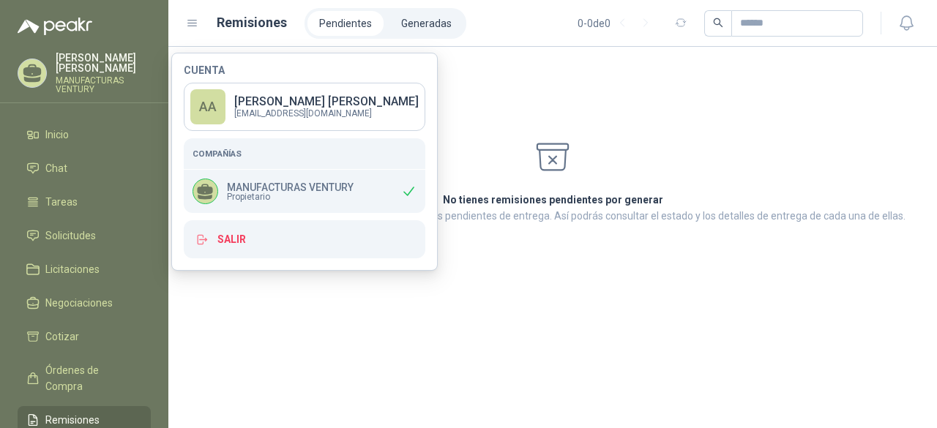
click at [193, 20] on icon at bounding box center [192, 23] width 9 height 6
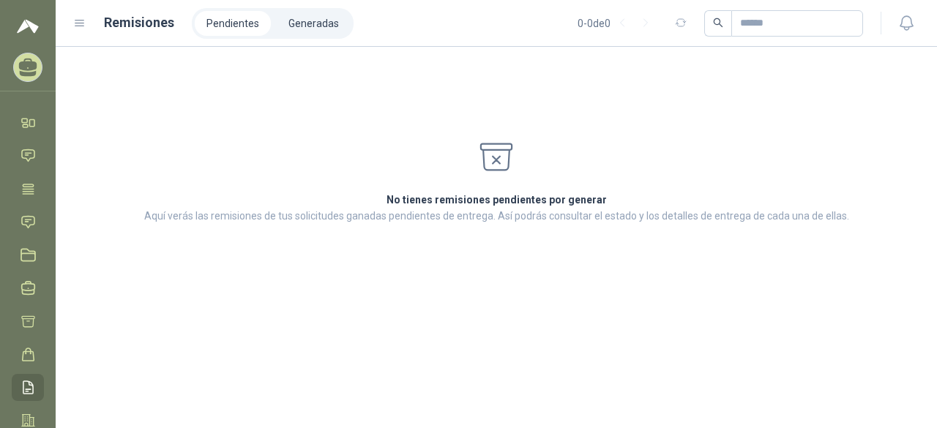
click at [76, 26] on icon at bounding box center [79, 23] width 9 height 6
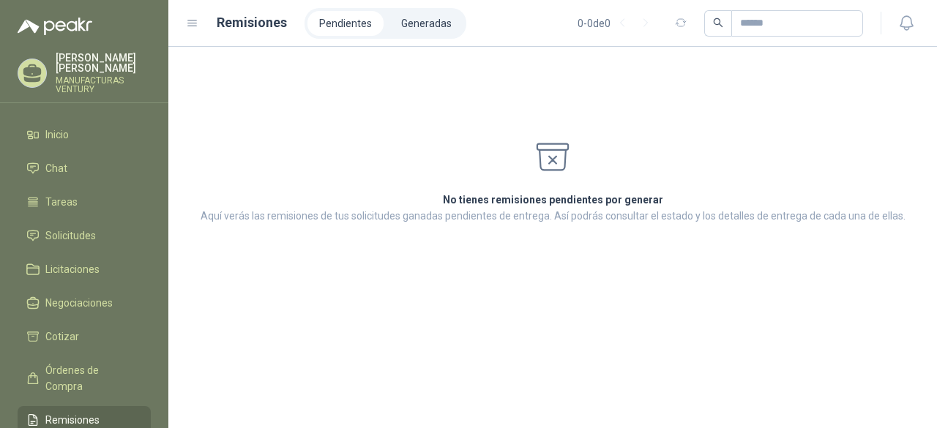
click at [369, 121] on div "No tienes remisiones pendientes por generar Aquí verás las remisiones de tus so…" at bounding box center [552, 143] width 733 height 159
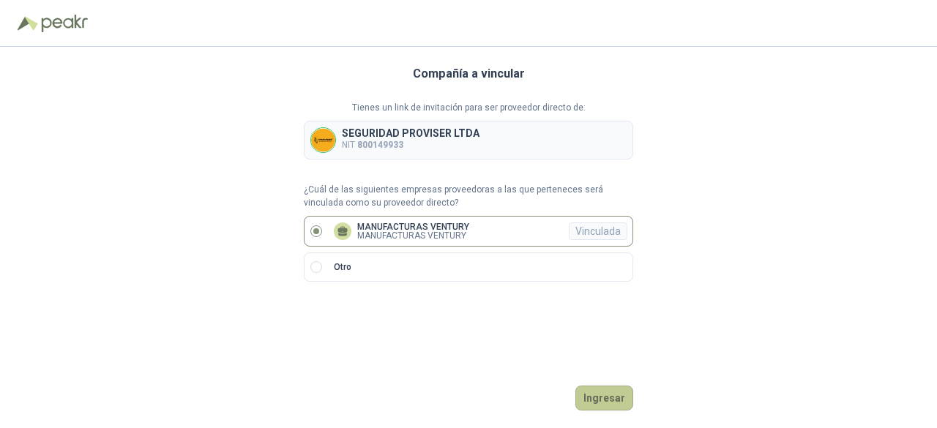
click at [618, 399] on button "Ingresar" at bounding box center [604, 398] width 58 height 25
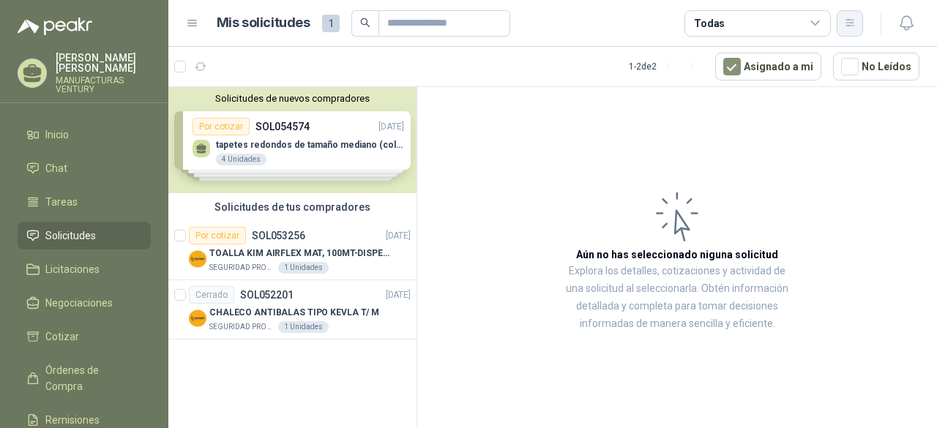
click at [848, 19] on icon "button" at bounding box center [849, 22] width 8 height 7
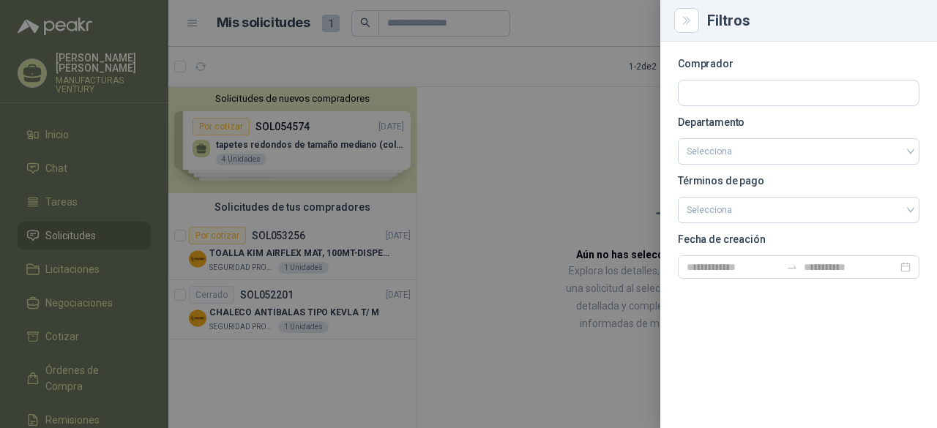
click at [548, 164] on div at bounding box center [468, 214] width 937 height 428
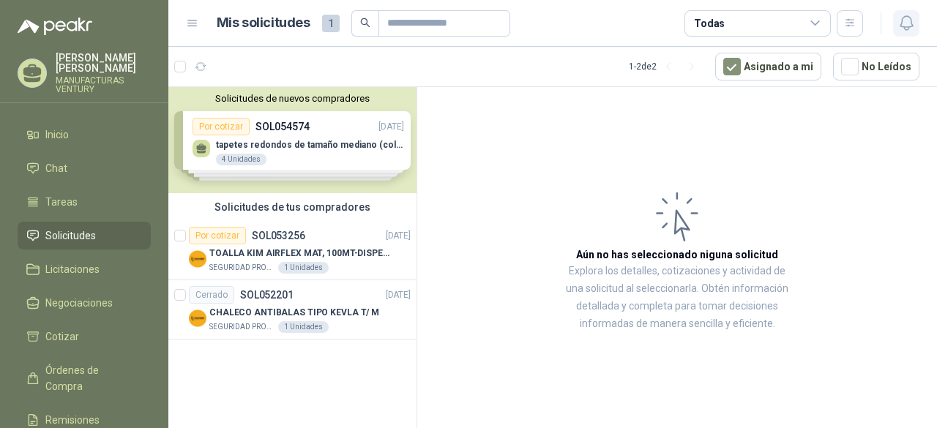
click at [909, 26] on icon "button" at bounding box center [906, 23] width 18 height 18
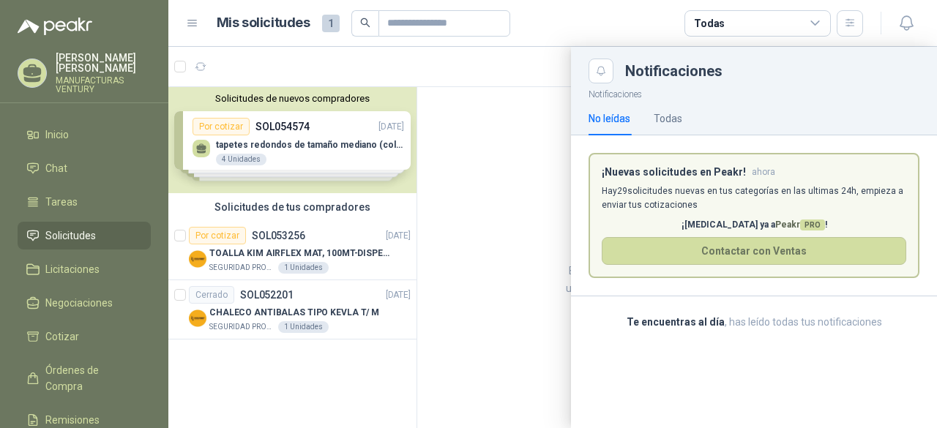
click at [494, 192] on div at bounding box center [552, 237] width 768 height 381
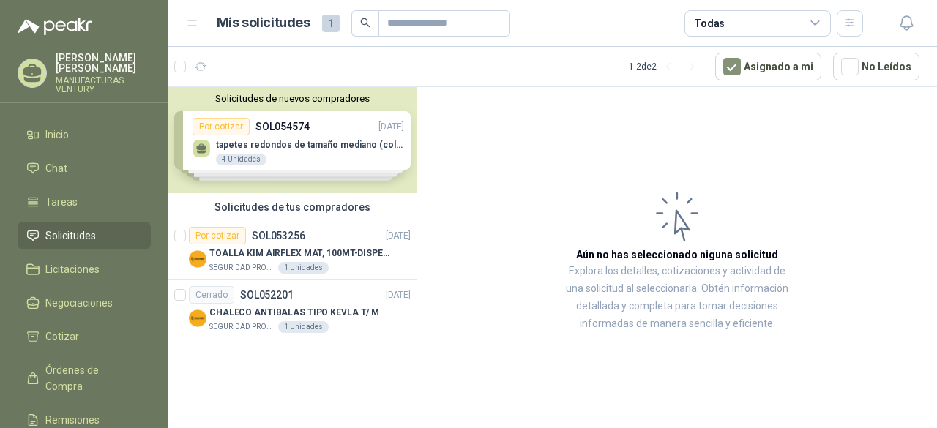
click at [815, 17] on icon at bounding box center [814, 23] width 13 height 13
click at [550, 192] on article "Aún no has seleccionado niguna solicitud Explora los detalles, cotizaciones y a…" at bounding box center [676, 260] width 519 height 346
click at [196, 18] on icon at bounding box center [192, 23] width 13 height 13
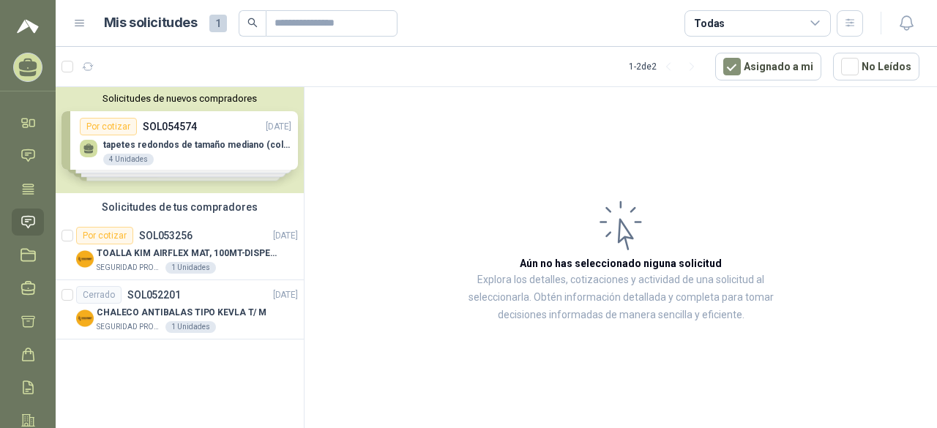
click at [82, 20] on icon at bounding box center [79, 23] width 9 height 6
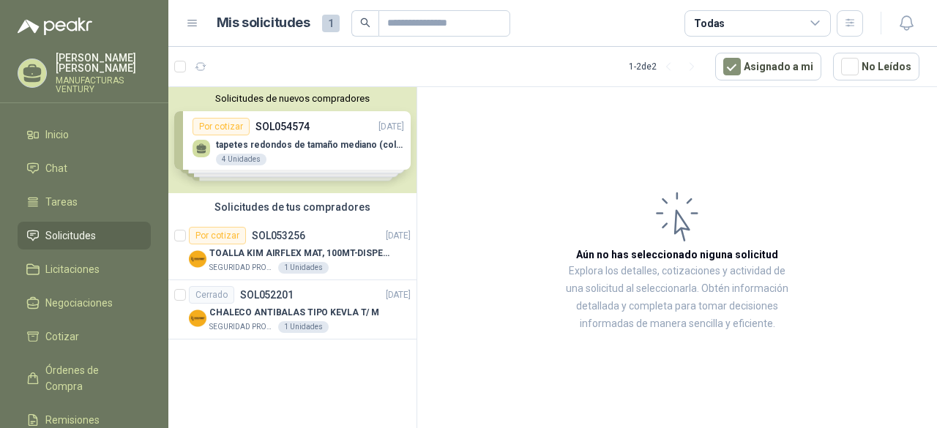
drag, startPoint x: 75, startPoint y: 58, endPoint x: 35, endPoint y: 76, distance: 43.5
click at [35, 76] on icon at bounding box center [32, 70] width 18 height 12
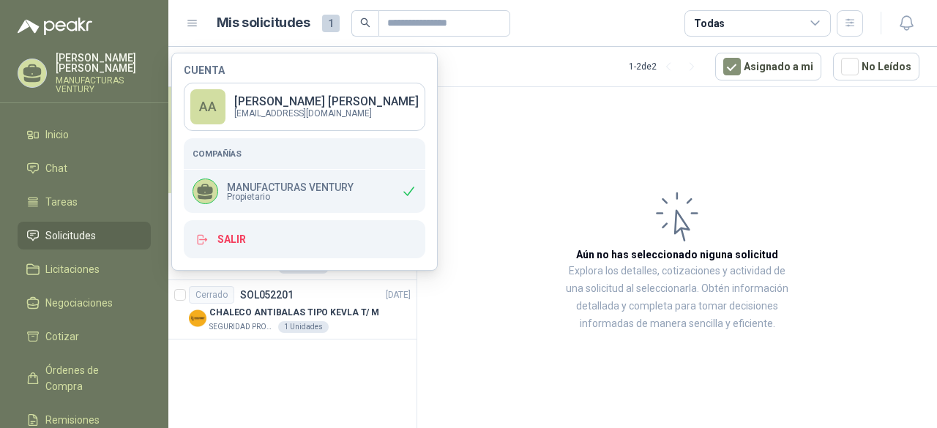
click at [248, 192] on span "Propietario" at bounding box center [290, 196] width 127 height 9
click at [217, 96] on div "AA" at bounding box center [207, 106] width 35 height 35
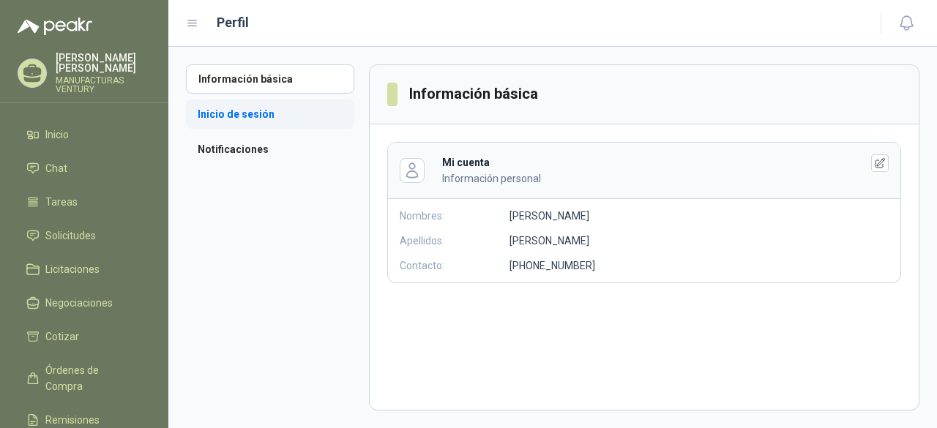
click at [241, 116] on li "Inicio de sesión" at bounding box center [270, 114] width 168 height 29
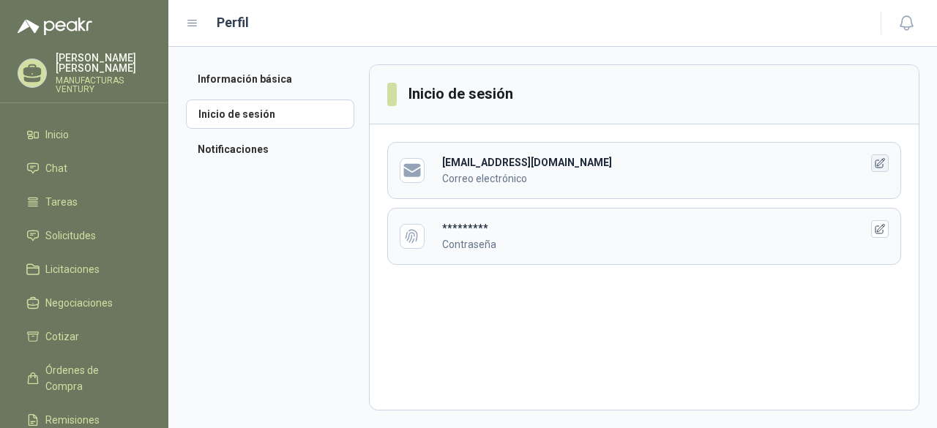
click at [884, 164] on icon "button" at bounding box center [880, 163] width 12 height 12
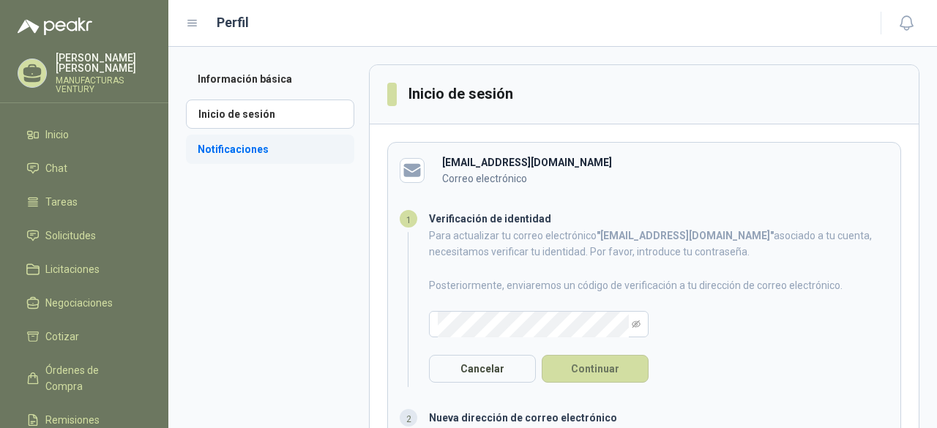
click at [247, 143] on li "Notificaciones" at bounding box center [270, 149] width 168 height 29
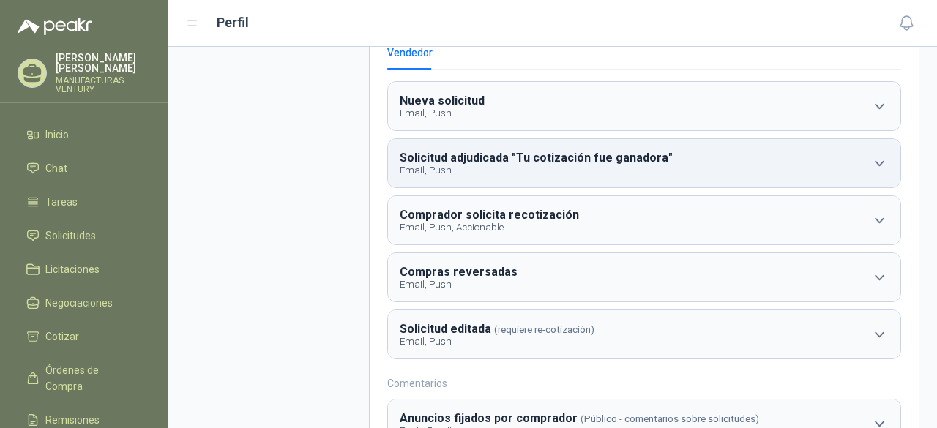
scroll to position [146, 0]
click at [870, 159] on icon "button" at bounding box center [879, 163] width 18 height 18
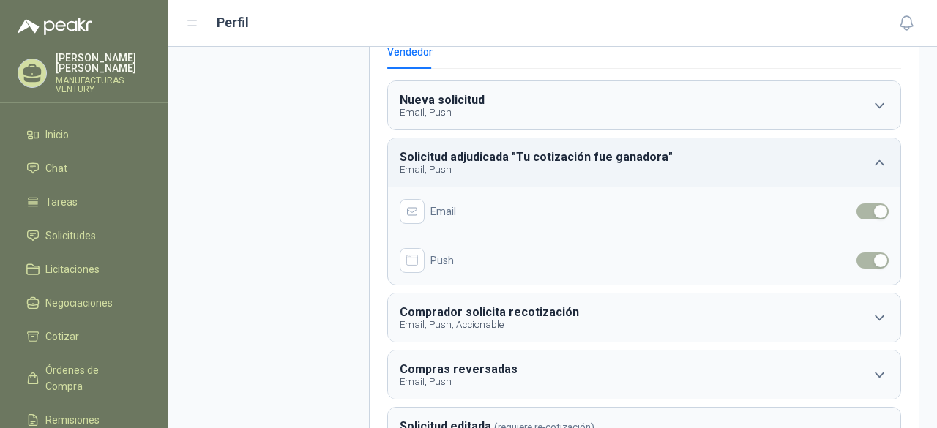
click at [870, 159] on icon "button" at bounding box center [879, 163] width 18 height 18
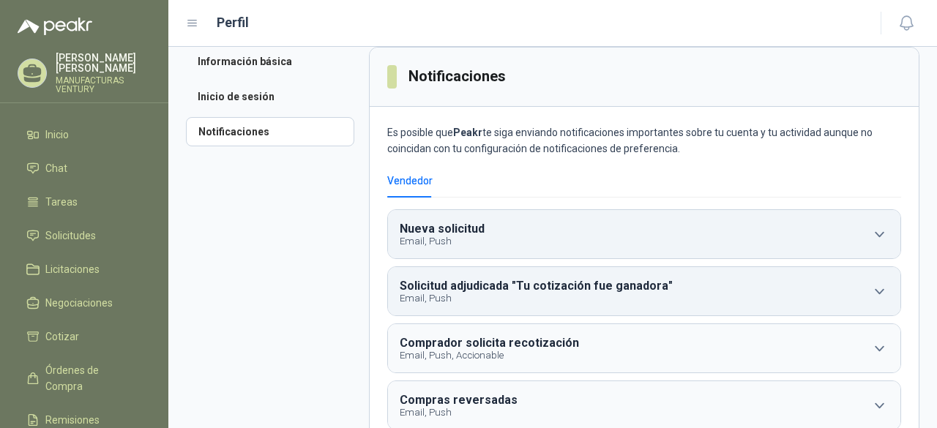
scroll to position [0, 0]
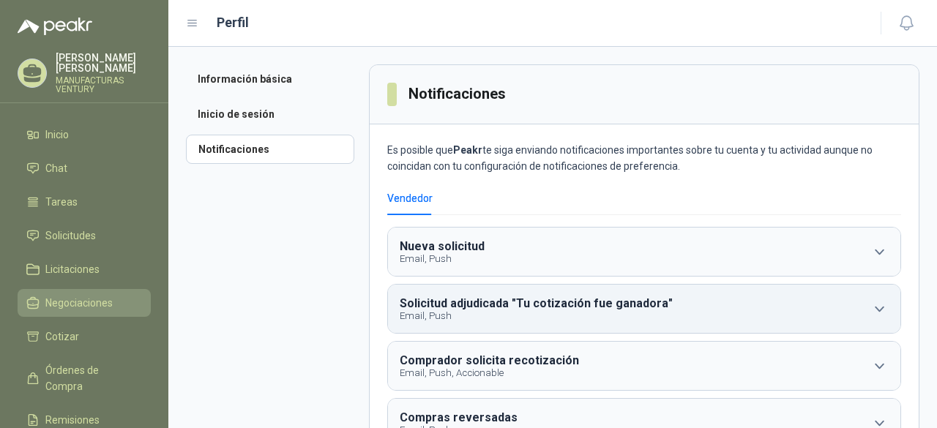
click at [80, 299] on span "Negociaciones" at bounding box center [78, 303] width 67 height 16
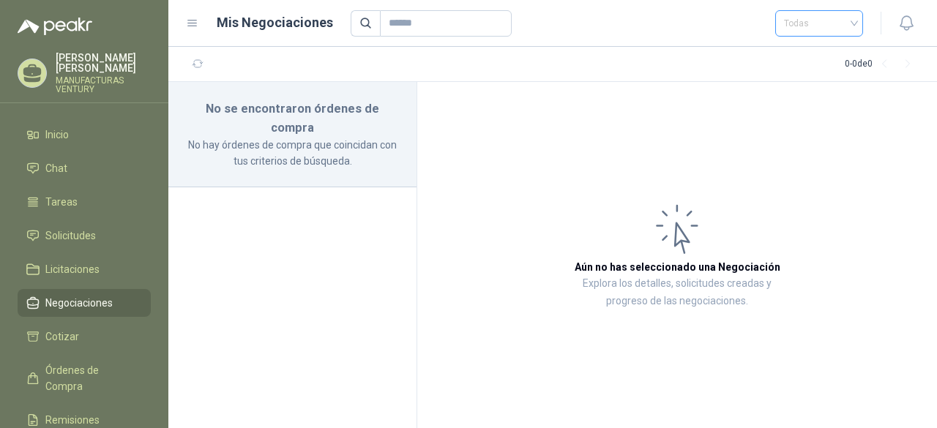
click at [857, 20] on div "Todas" at bounding box center [819, 23] width 88 height 26
click at [70, 412] on span "Remisiones" at bounding box center [72, 420] width 54 height 16
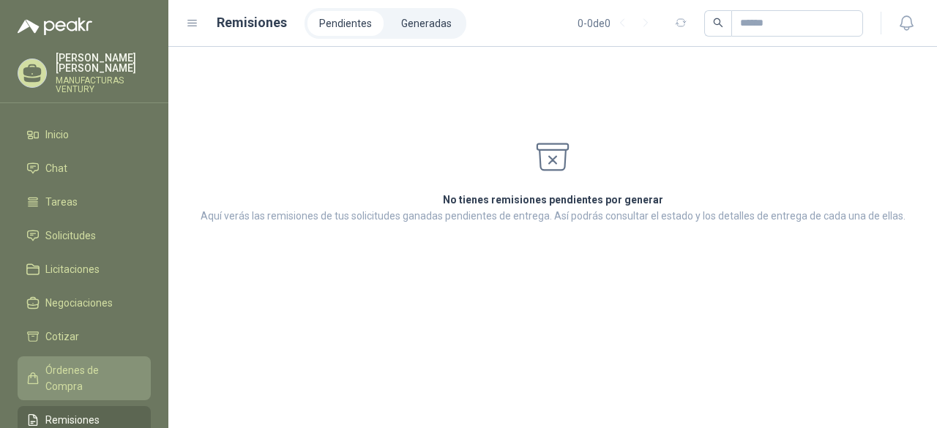
click at [77, 365] on span "Órdenes de Compra" at bounding box center [90, 378] width 91 height 32
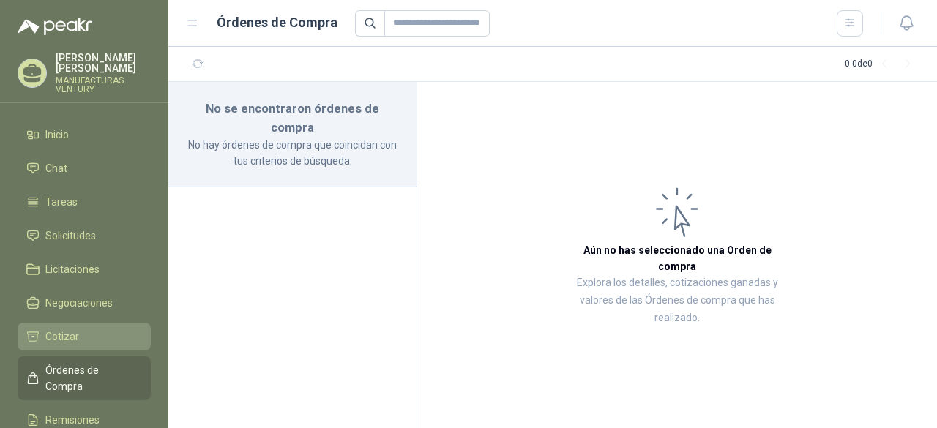
click at [73, 333] on span "Cotizar" at bounding box center [62, 337] width 34 height 16
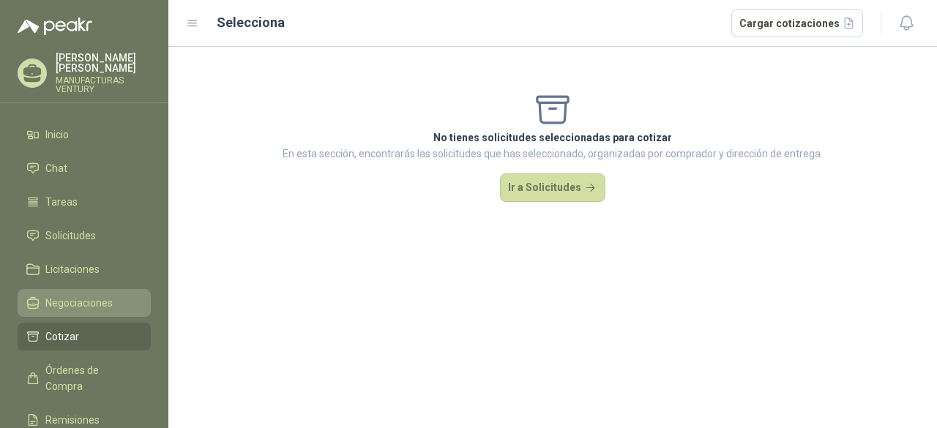
click at [72, 308] on span "Negociaciones" at bounding box center [78, 303] width 67 height 16
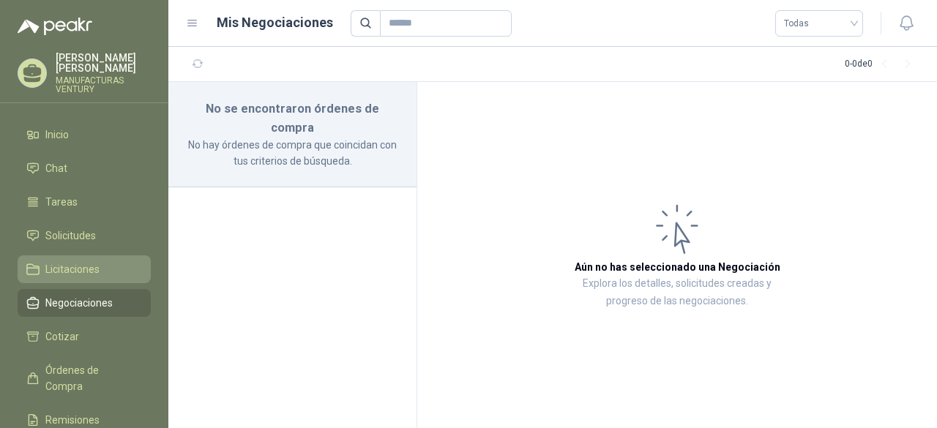
click at [78, 267] on span "Licitaciones" at bounding box center [72, 269] width 54 height 16
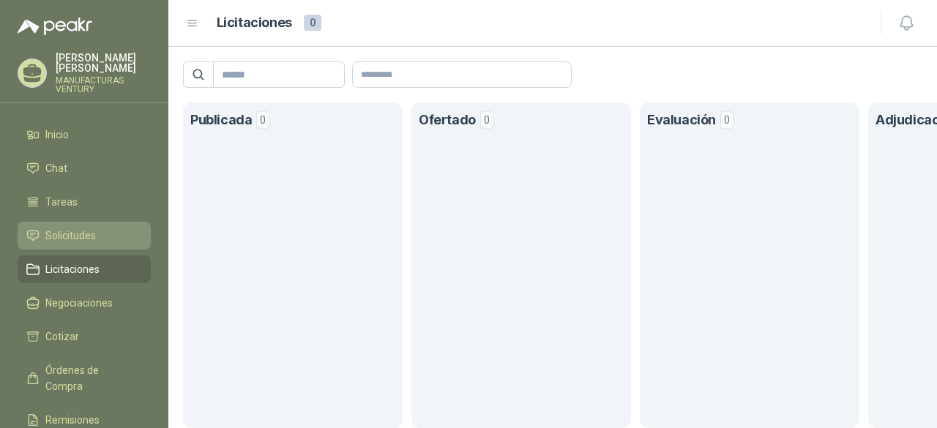
click at [85, 229] on span "Solicitudes" at bounding box center [70, 236] width 50 height 16
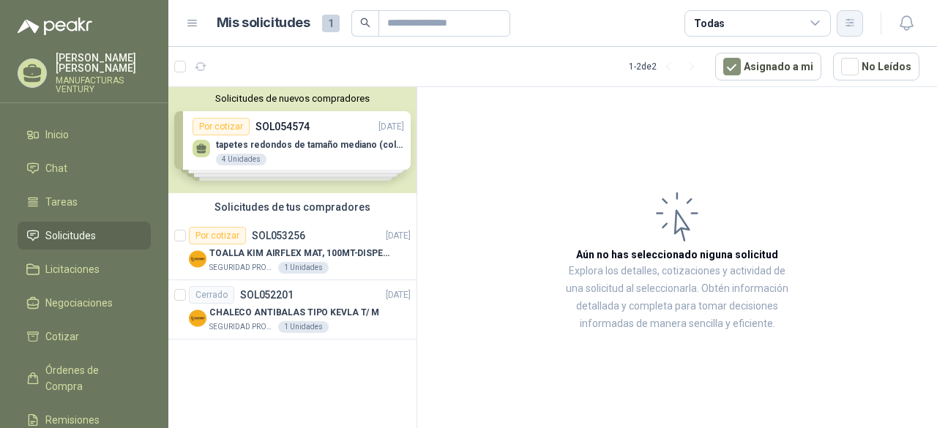
click at [849, 23] on icon "button" at bounding box center [850, 23] width 12 height 12
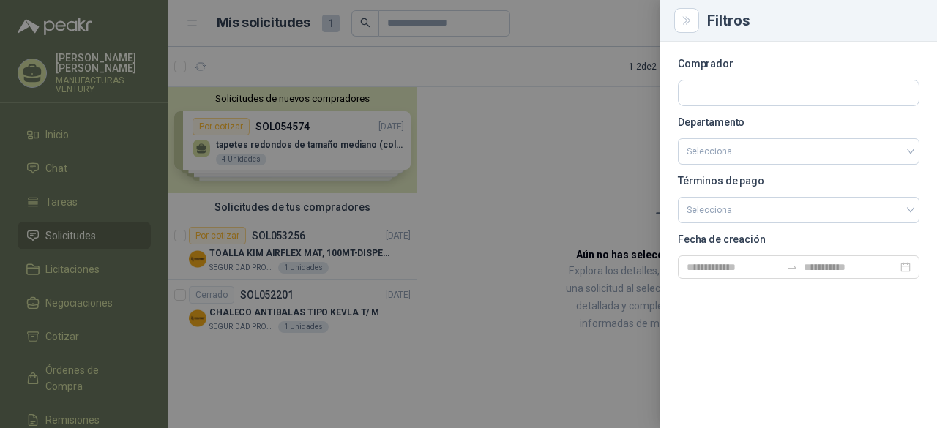
click at [540, 132] on div at bounding box center [468, 214] width 937 height 428
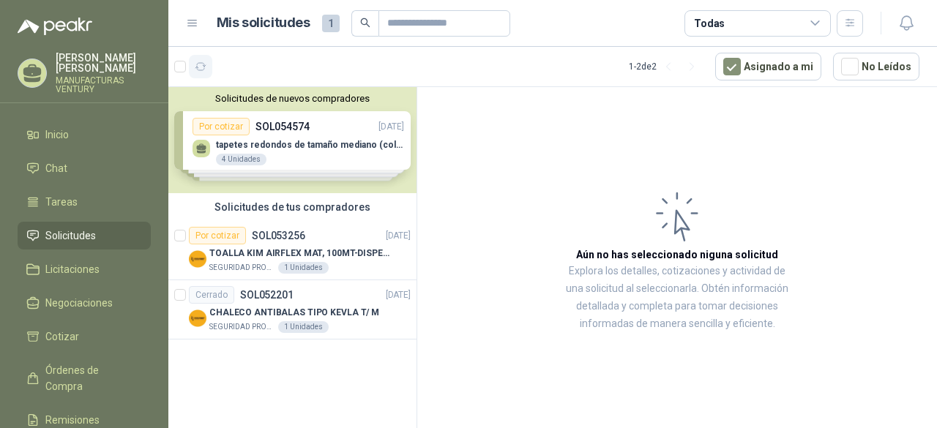
click at [203, 64] on icon "button" at bounding box center [201, 67] width 12 height 12
drag, startPoint x: 540, startPoint y: 173, endPoint x: 501, endPoint y: 198, distance: 46.1
click at [502, 198] on article "Aún no has seleccionado niguna solicitud Explora los detalles, cotizaciones y a…" at bounding box center [676, 260] width 519 height 346
click at [60, 201] on span "Tareas" at bounding box center [61, 202] width 32 height 16
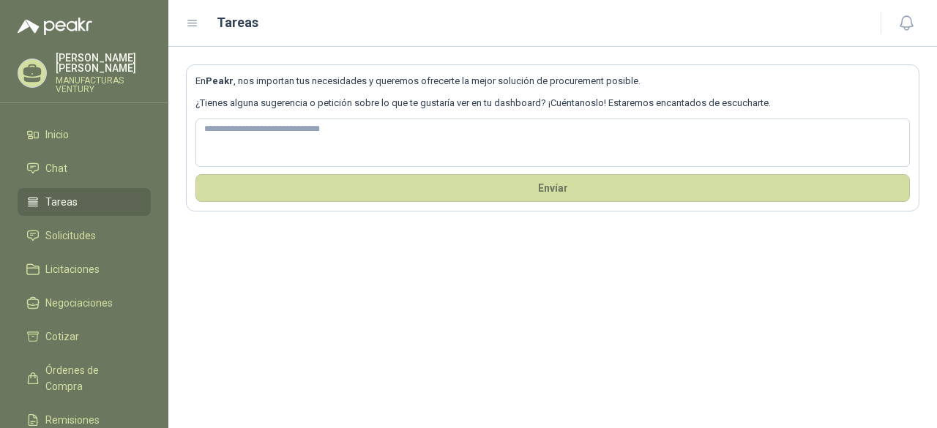
click at [191, 23] on icon at bounding box center [192, 23] width 13 height 13
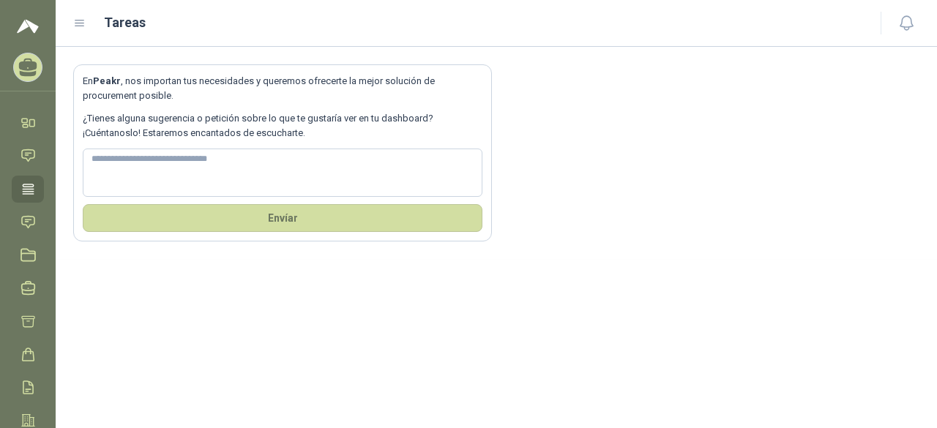
click at [83, 20] on icon at bounding box center [79, 23] width 13 height 13
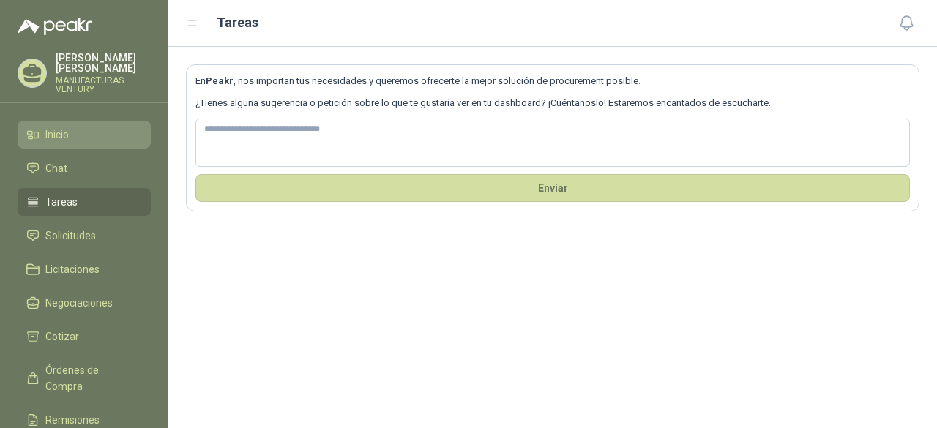
click at [53, 140] on span "Inicio" at bounding box center [56, 135] width 23 height 16
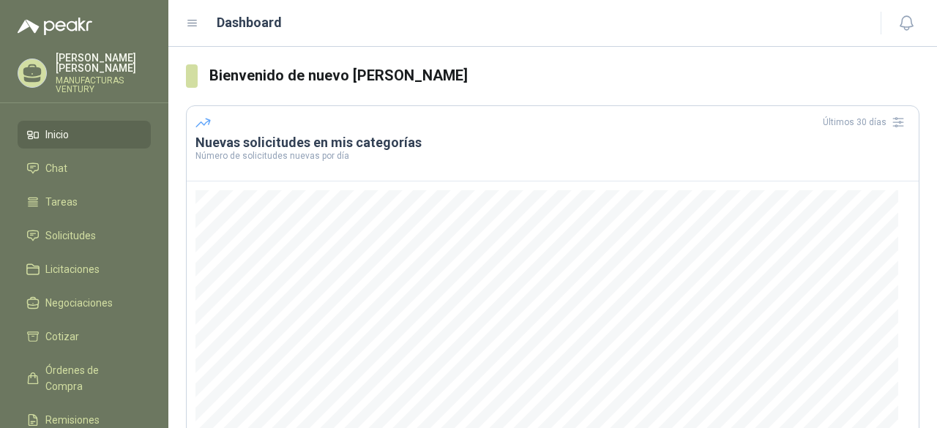
click at [188, 20] on icon at bounding box center [192, 23] width 9 height 6
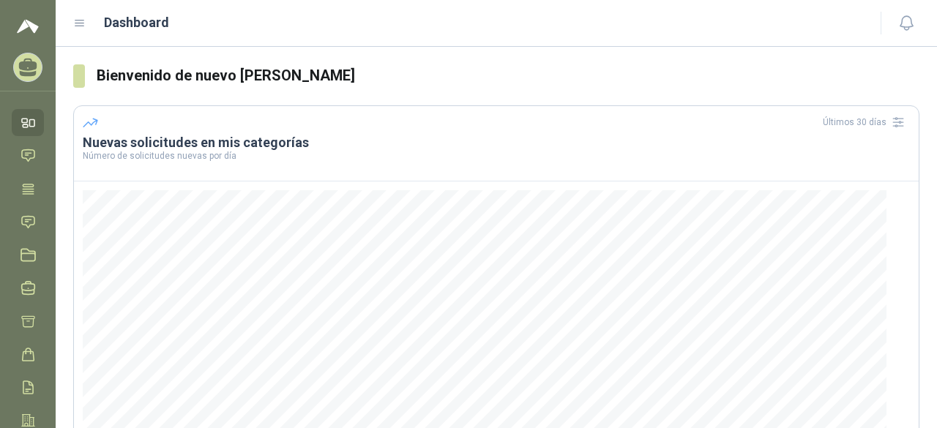
click at [81, 21] on icon at bounding box center [79, 23] width 13 height 13
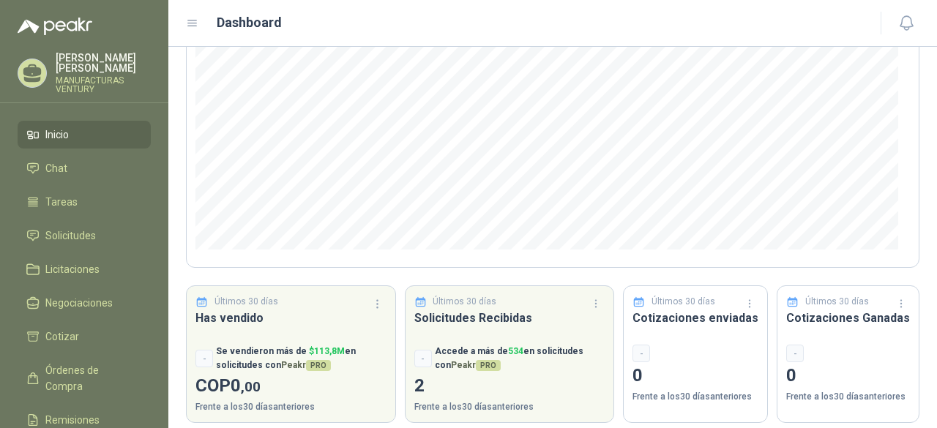
scroll to position [230, 0]
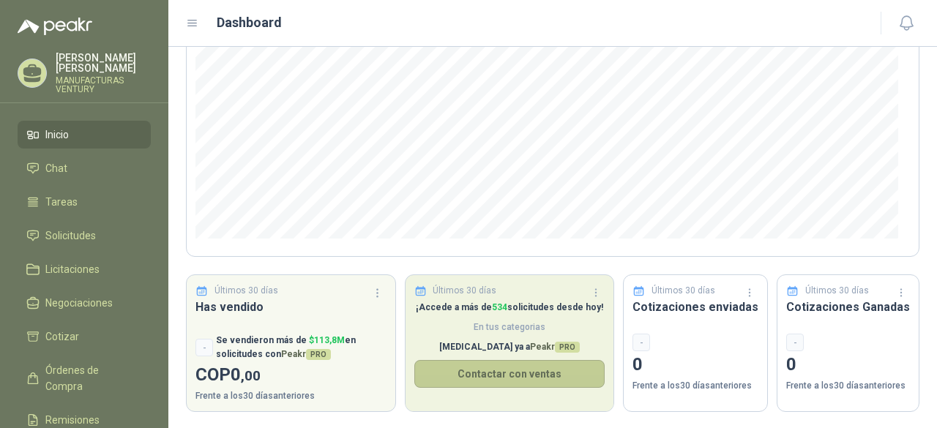
click at [503, 369] on button "Contactar con ventas" at bounding box center [509, 374] width 191 height 28
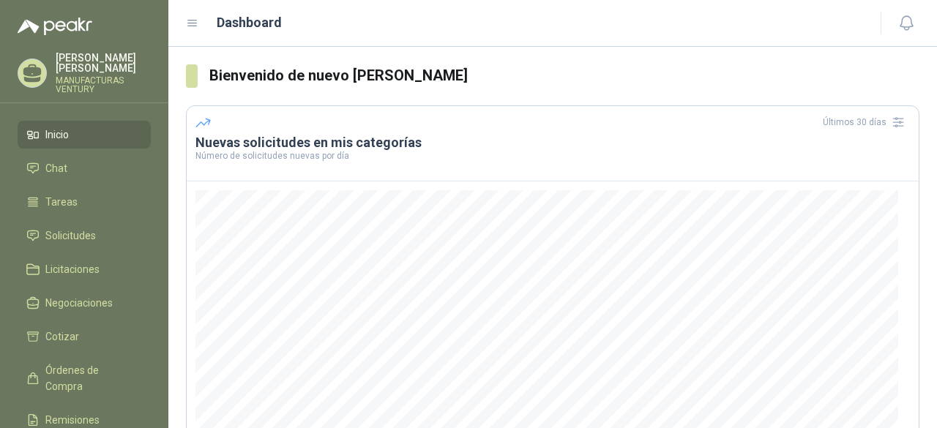
scroll to position [0, 0]
click at [72, 173] on li "Chat" at bounding box center [84, 168] width 116 height 16
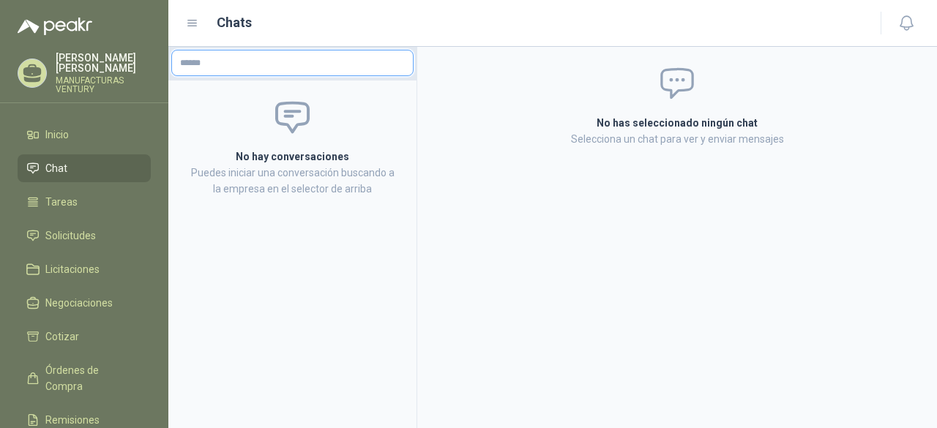
click at [230, 64] on input "text" at bounding box center [292, 62] width 241 height 25
type input "**********"
click at [274, 67] on input "**********" at bounding box center [292, 62] width 241 height 25
click at [274, 271] on aside "No hay conversaciones Puedes iniciar una conversación buscando a la empresa en …" at bounding box center [292, 237] width 249 height 381
click at [216, 58] on input "text" at bounding box center [292, 62] width 241 height 25
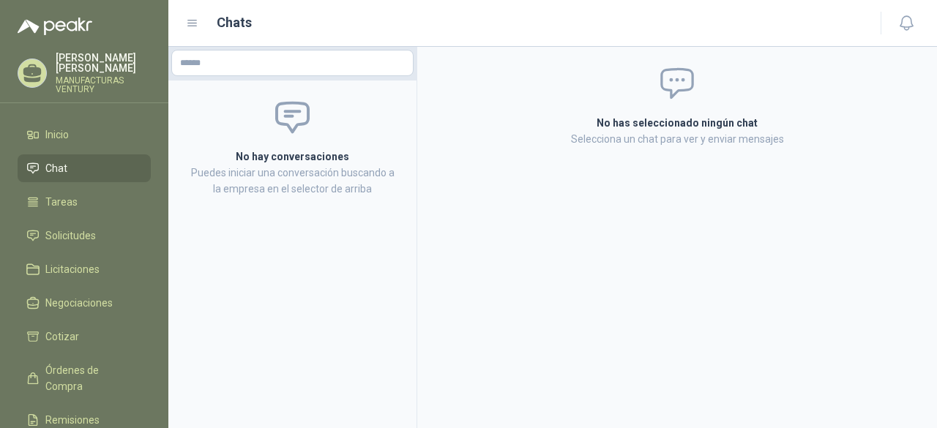
click at [279, 157] on h2 "No hay conversaciones" at bounding box center [292, 157] width 213 height 16
click at [262, 64] on input "text" at bounding box center [292, 62] width 241 height 25
click at [296, 91] on div "Digite para buscar" at bounding box center [292, 93] width 241 height 26
click at [195, 23] on icon at bounding box center [192, 23] width 9 height 6
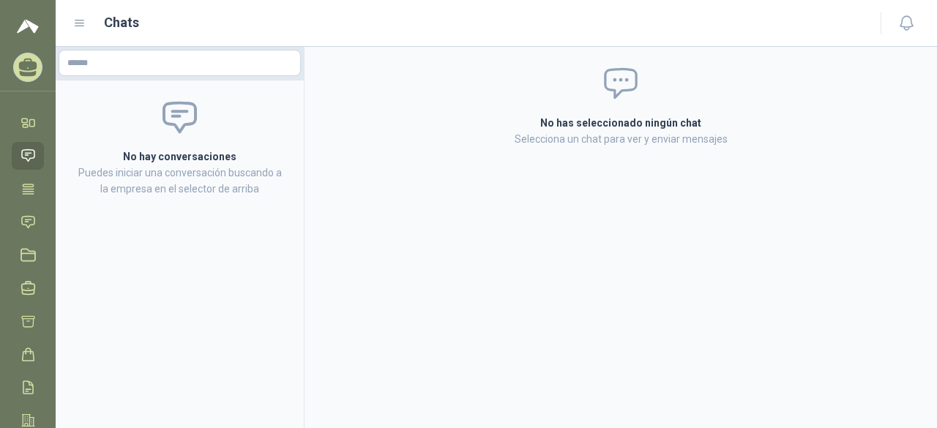
click at [78, 23] on icon at bounding box center [79, 23] width 13 height 13
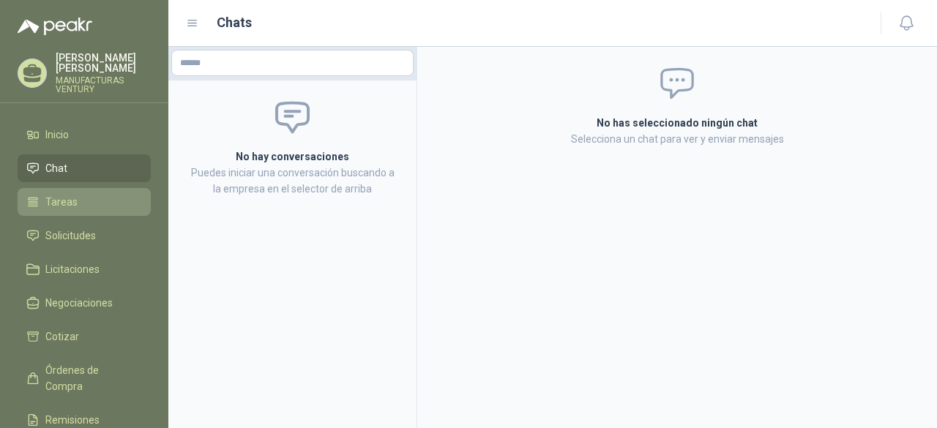
click at [59, 197] on span "Tareas" at bounding box center [61, 202] width 32 height 16
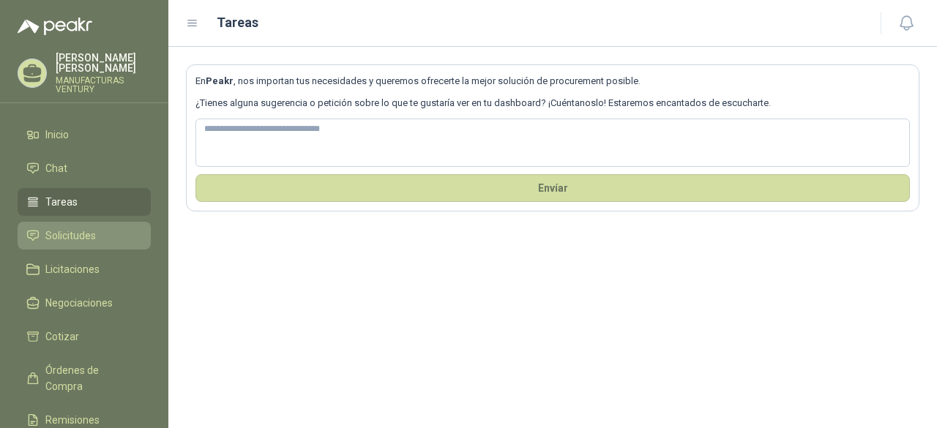
click at [51, 236] on span "Solicitudes" at bounding box center [70, 236] width 50 height 16
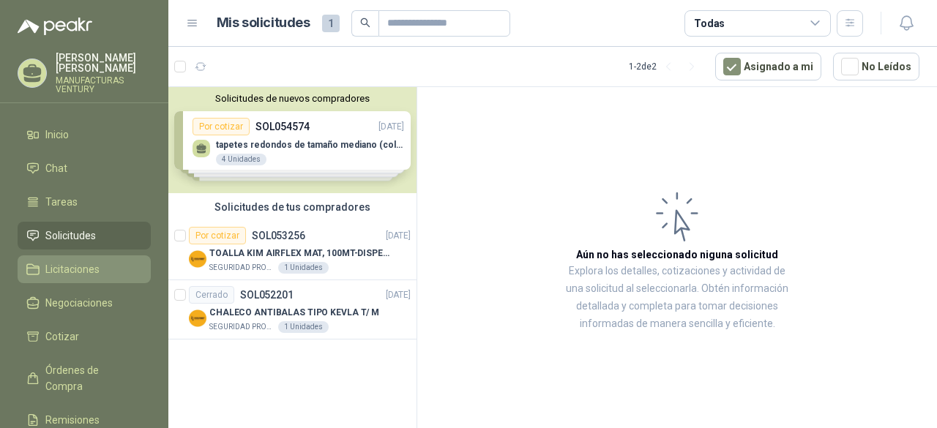
click at [69, 271] on span "Licitaciones" at bounding box center [72, 269] width 54 height 16
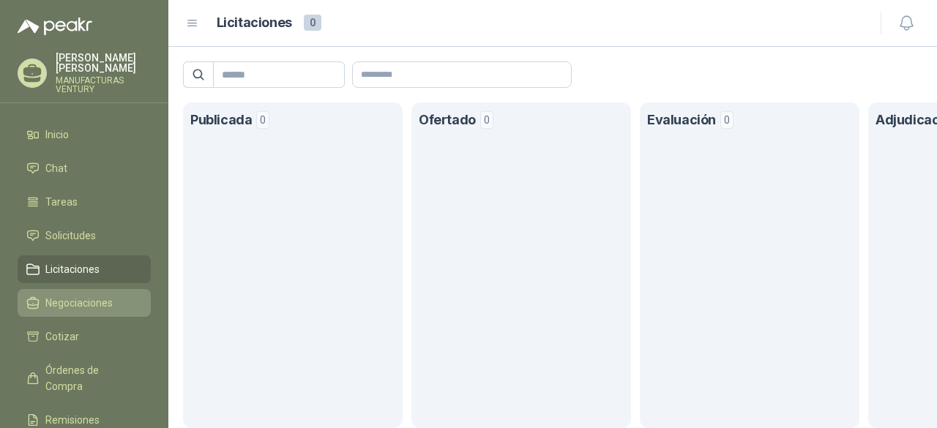
click at [76, 301] on span "Negociaciones" at bounding box center [78, 303] width 67 height 16
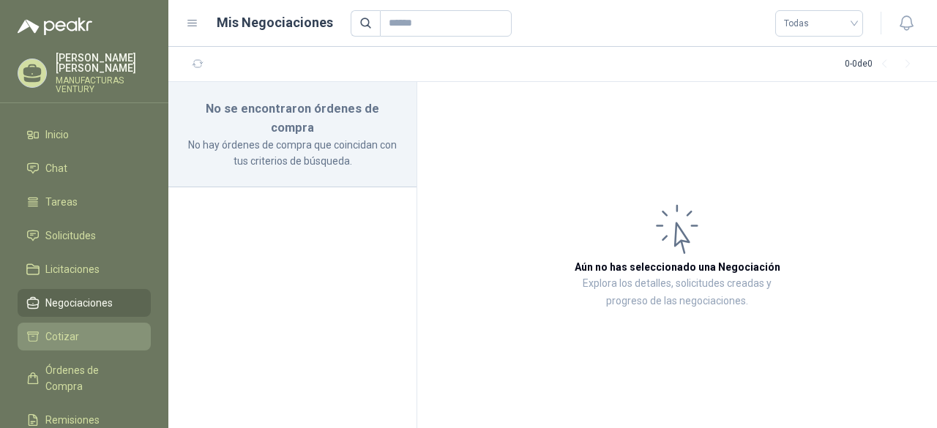
click at [76, 333] on span "Cotizar" at bounding box center [62, 337] width 34 height 16
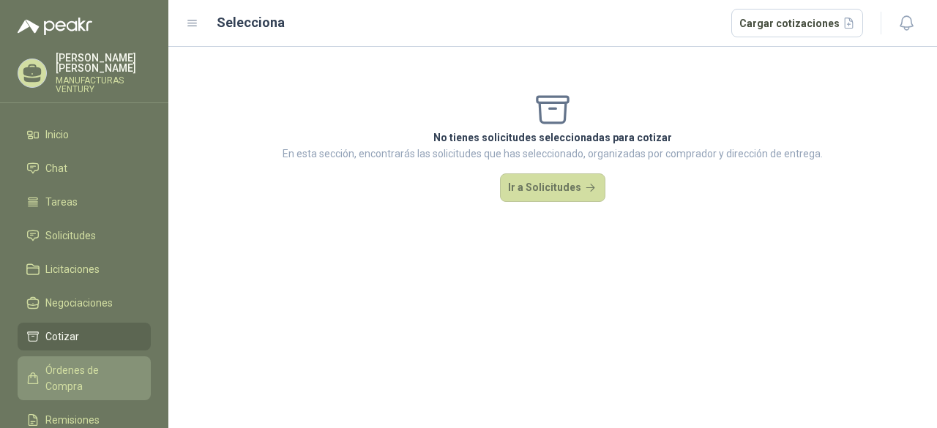
click at [80, 367] on span "Órdenes de Compra" at bounding box center [90, 378] width 91 height 32
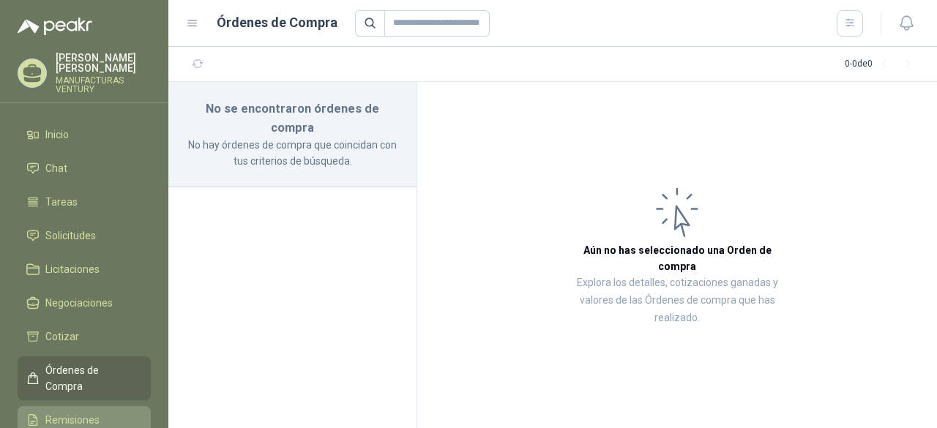
click at [69, 412] on span "Remisiones" at bounding box center [72, 420] width 54 height 16
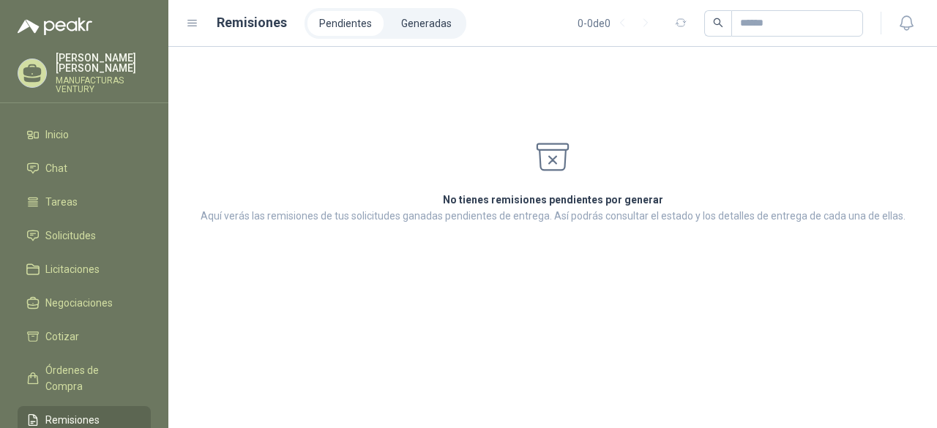
click at [67, 68] on p "[PERSON_NAME]" at bounding box center [103, 63] width 95 height 20
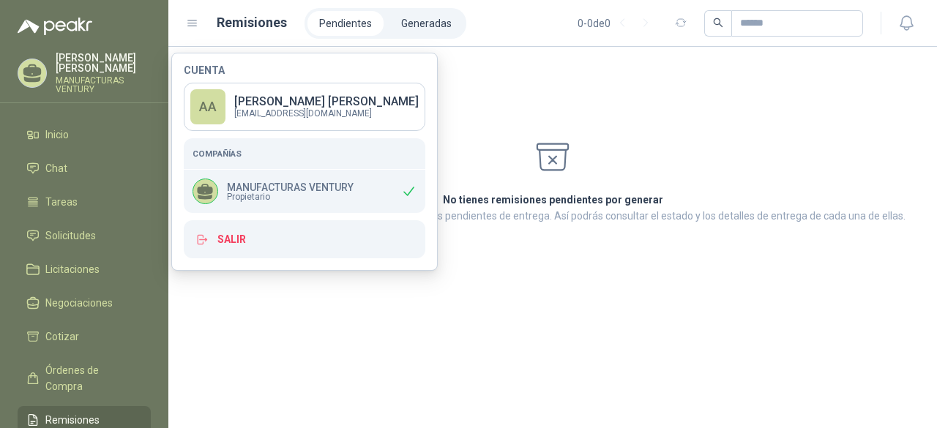
drag, startPoint x: 255, startPoint y: 110, endPoint x: 219, endPoint y: 87, distance: 41.8
click at [219, 87] on link "AA [PERSON_NAME] [EMAIL_ADDRESS][DOMAIN_NAME]" at bounding box center [304, 107] width 241 height 48
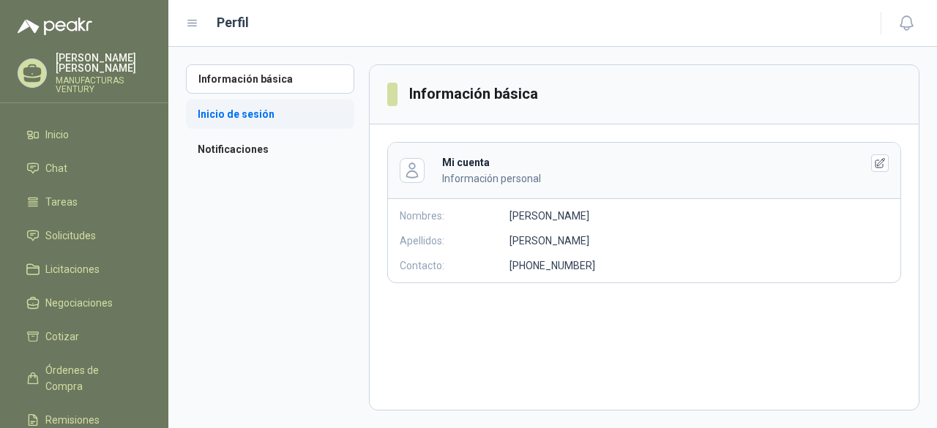
click at [217, 112] on li "Inicio de sesión" at bounding box center [270, 114] width 168 height 29
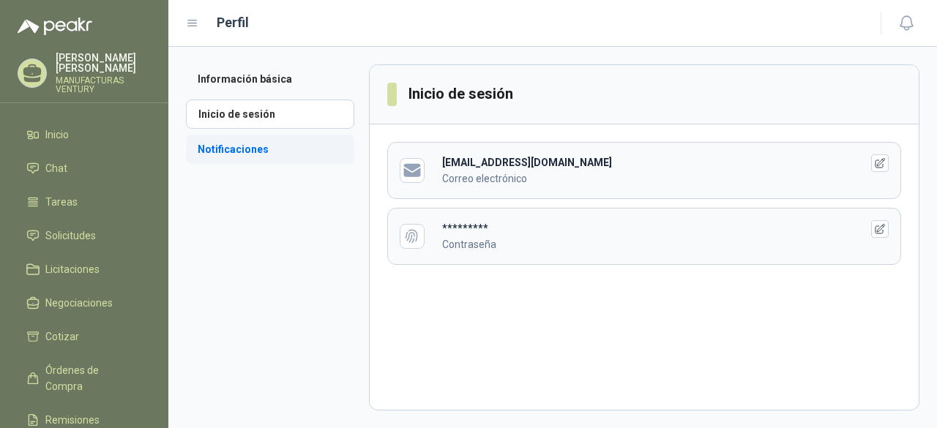
click at [227, 149] on li "Notificaciones" at bounding box center [270, 149] width 168 height 29
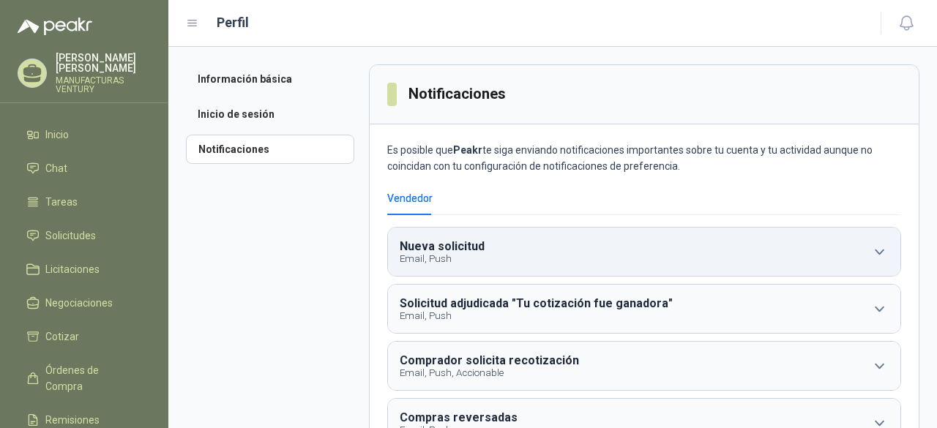
click at [874, 249] on icon "button" at bounding box center [879, 252] width 10 height 6
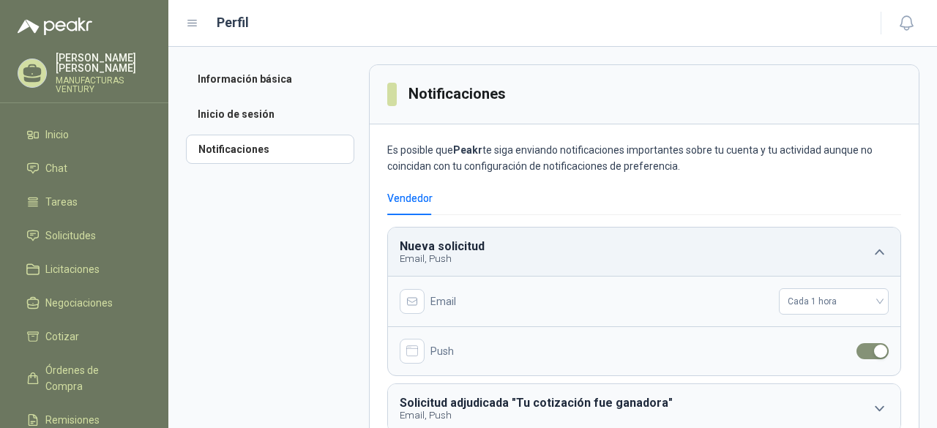
click at [872, 249] on icon "button" at bounding box center [879, 252] width 18 height 18
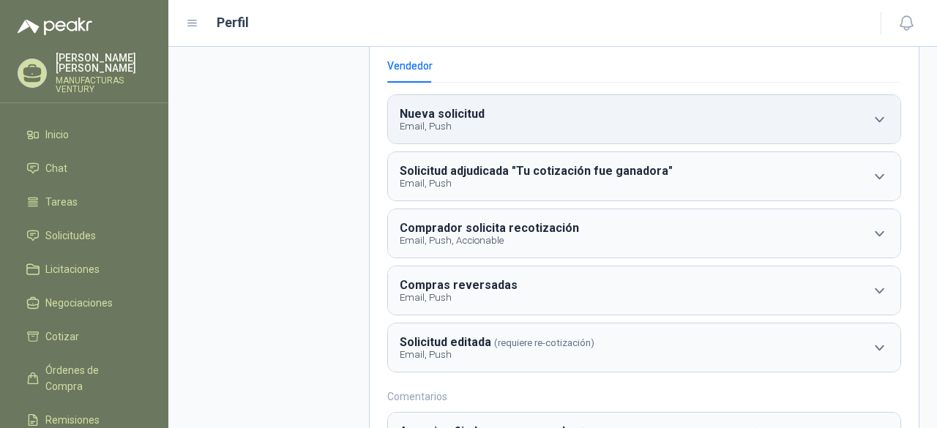
scroll to position [146, 0]
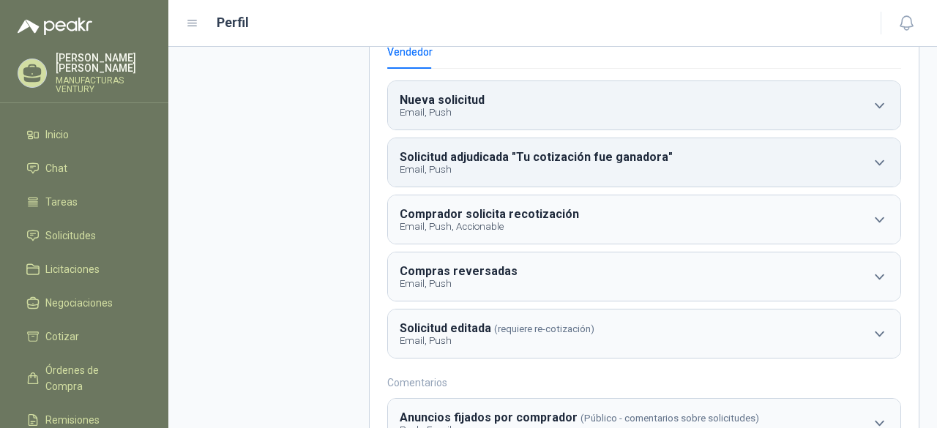
click at [870, 159] on icon "button" at bounding box center [879, 163] width 18 height 18
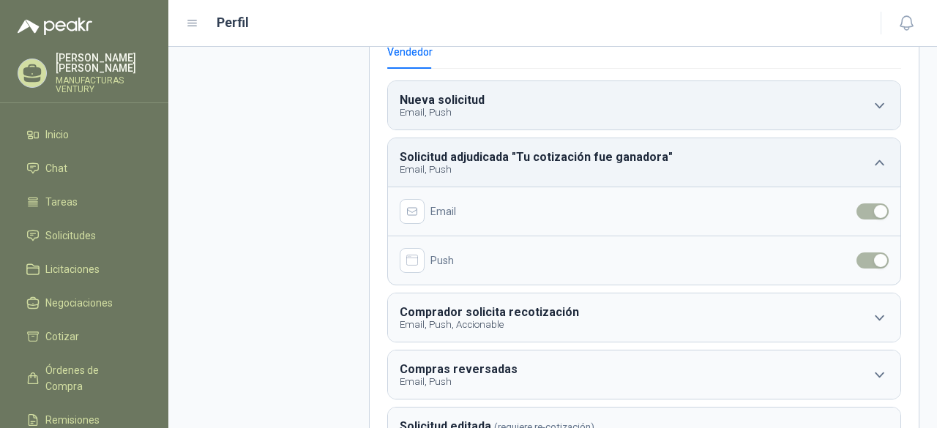
click at [870, 159] on icon "button" at bounding box center [879, 163] width 18 height 18
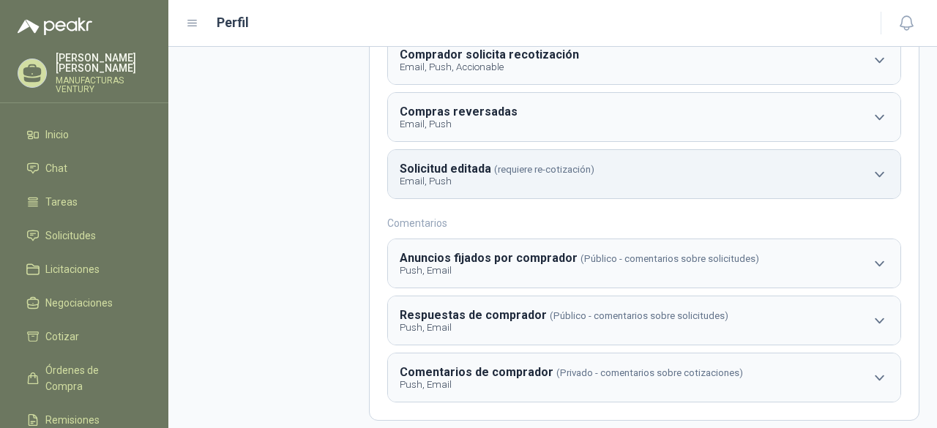
scroll to position [319, 0]
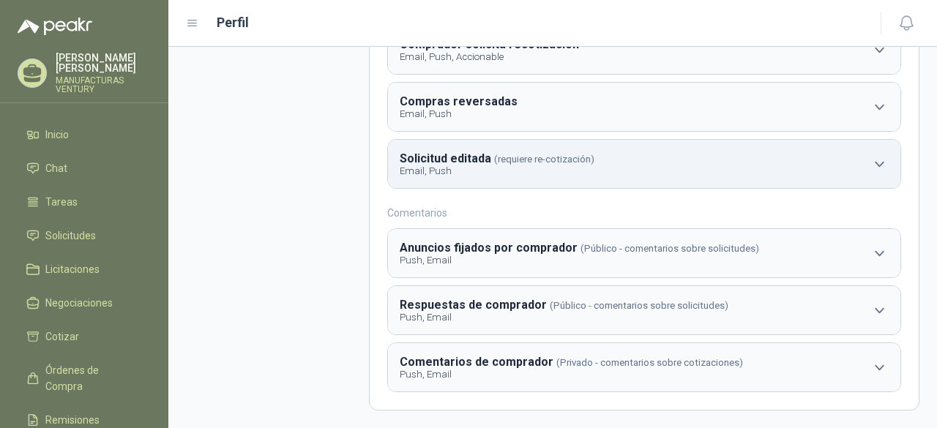
click at [870, 165] on icon "button" at bounding box center [879, 164] width 18 height 18
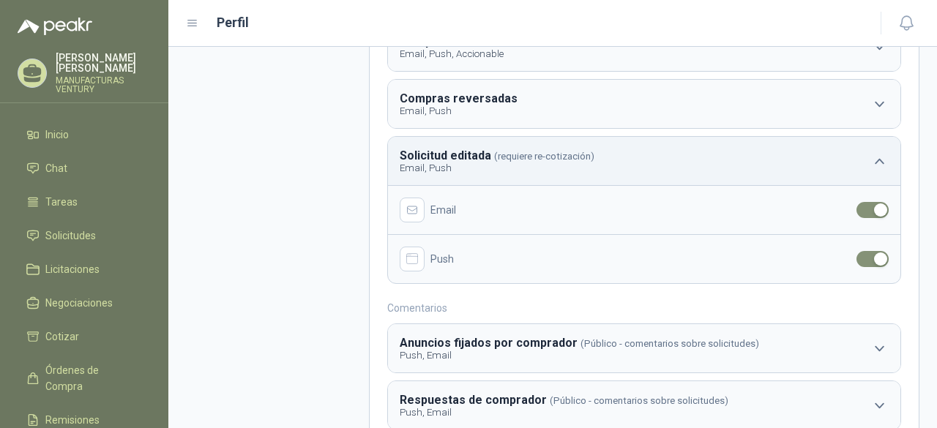
click at [870, 165] on icon "button" at bounding box center [879, 161] width 18 height 18
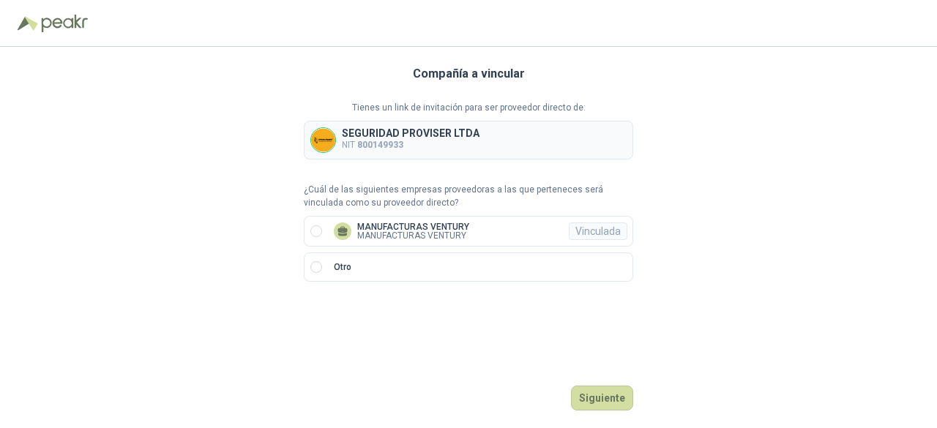
click at [421, 133] on p "SEGURIDAD PROVISER LTDA" at bounding box center [411, 133] width 138 height 10
click at [589, 228] on div "Vinculada" at bounding box center [597, 231] width 59 height 18
click at [618, 399] on button "Ingresar" at bounding box center [604, 398] width 58 height 25
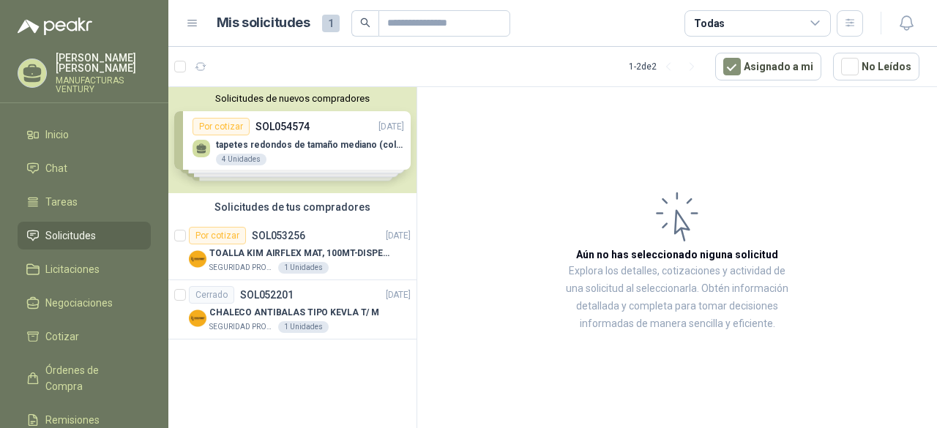
click at [196, 18] on icon at bounding box center [192, 23] width 13 height 13
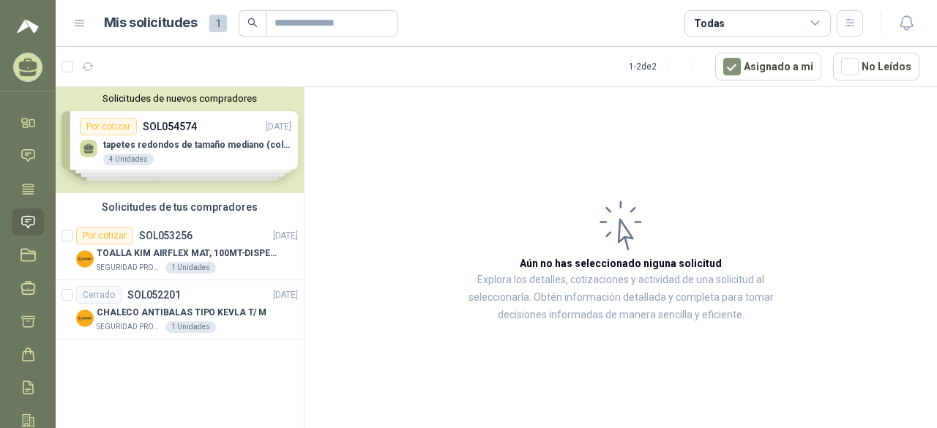
click at [78, 23] on icon at bounding box center [79, 23] width 9 height 6
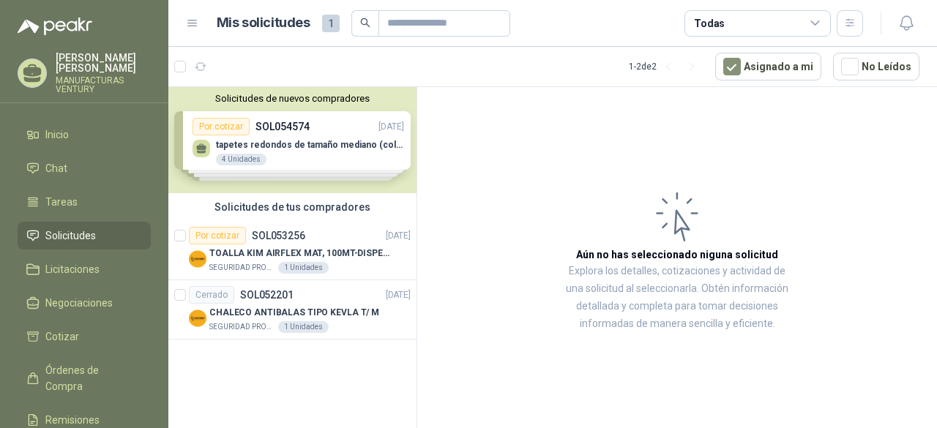
drag, startPoint x: 61, startPoint y: 75, endPoint x: 41, endPoint y: 32, distance: 47.8
click at [41, 33] on img at bounding box center [55, 27] width 75 height 18
click at [29, 24] on img at bounding box center [55, 27] width 75 height 18
click at [42, 412] on li "Remisiones" at bounding box center [84, 420] width 116 height 16
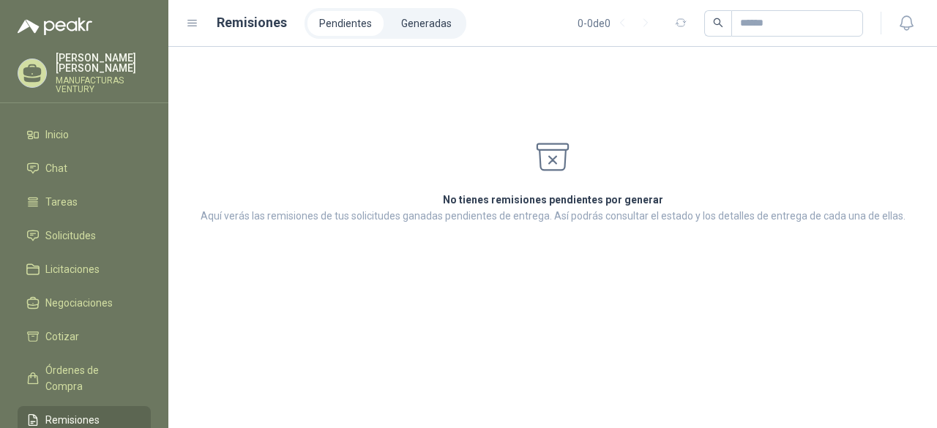
click at [189, 17] on icon at bounding box center [192, 23] width 13 height 13
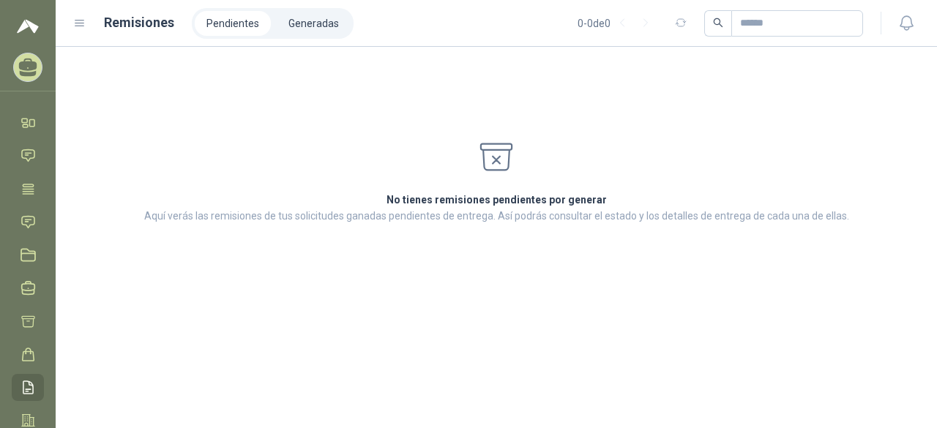
click at [80, 21] on icon at bounding box center [79, 23] width 13 height 13
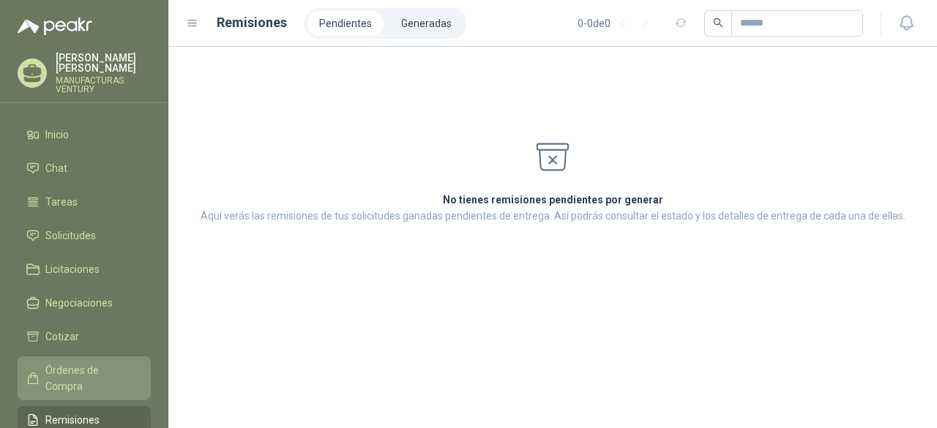
click at [104, 372] on span "Órdenes de Compra" at bounding box center [90, 378] width 91 height 32
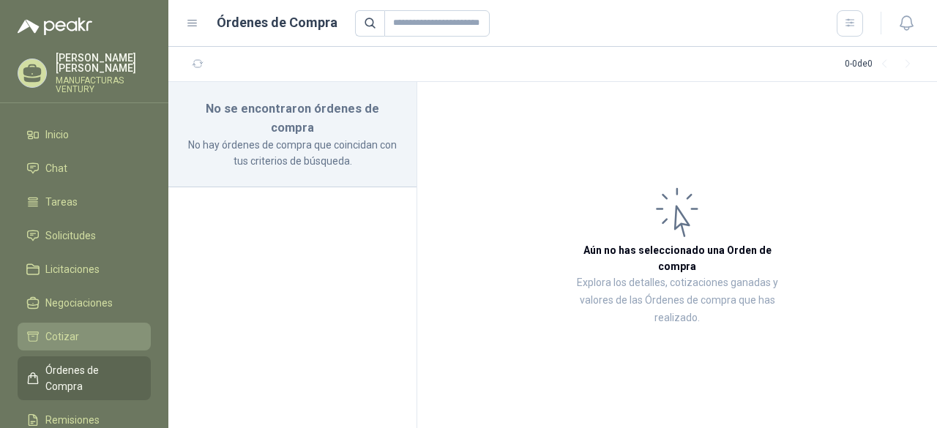
click at [86, 333] on li "Cotizar" at bounding box center [84, 337] width 116 height 16
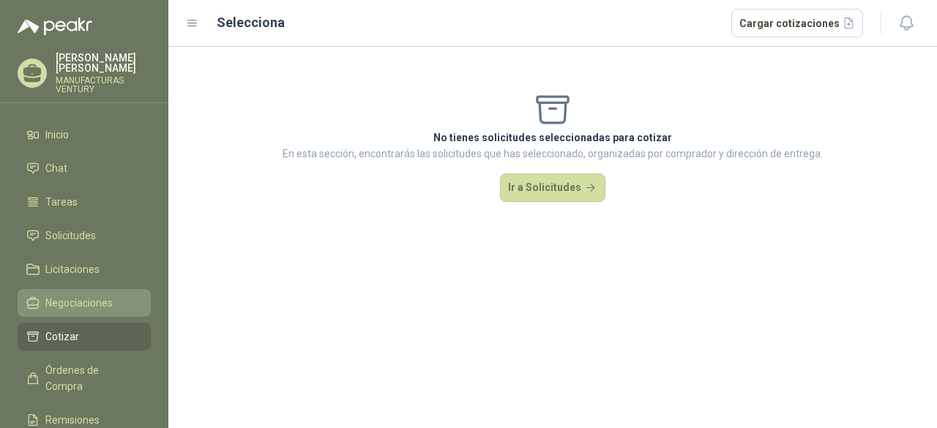
click at [93, 292] on link "Negociaciones" at bounding box center [84, 303] width 133 height 28
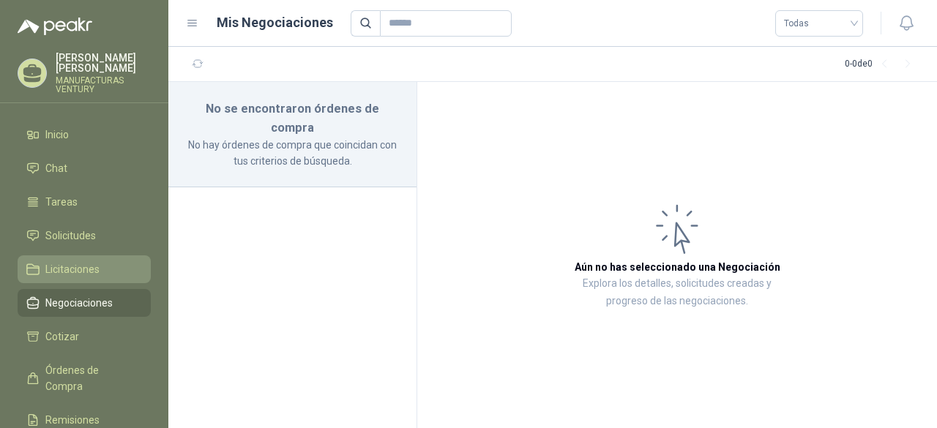
click at [89, 267] on span "Licitaciones" at bounding box center [72, 269] width 54 height 16
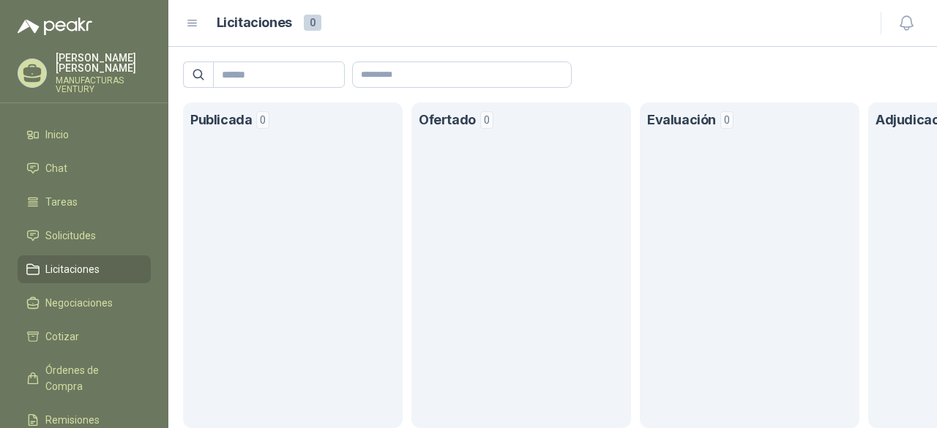
drag, startPoint x: 82, startPoint y: 73, endPoint x: 73, endPoint y: 74, distance: 8.8
click at [73, 73] on p "[PERSON_NAME]" at bounding box center [103, 63] width 95 height 20
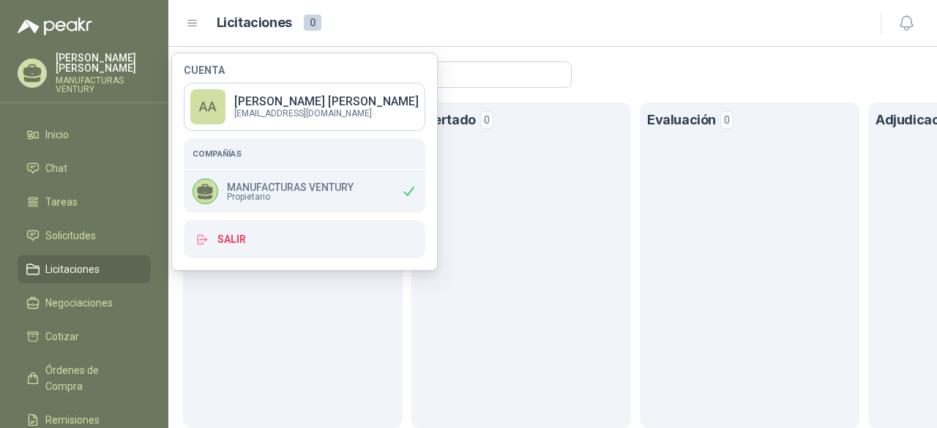
drag, startPoint x: 312, startPoint y: 108, endPoint x: 272, endPoint y: 100, distance: 41.0
click at [272, 100] on p "[PERSON_NAME]" at bounding box center [326, 102] width 184 height 12
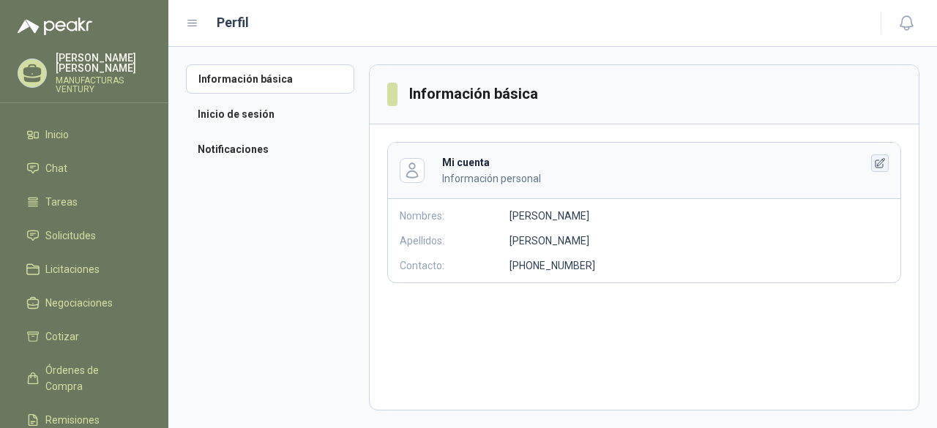
click at [881, 160] on icon "button" at bounding box center [880, 163] width 12 height 12
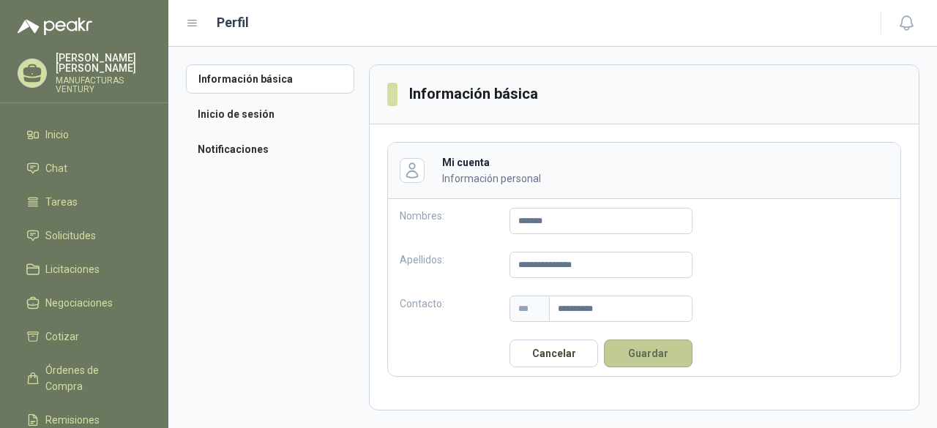
click at [658, 356] on button "Guardar" at bounding box center [648, 353] width 89 height 28
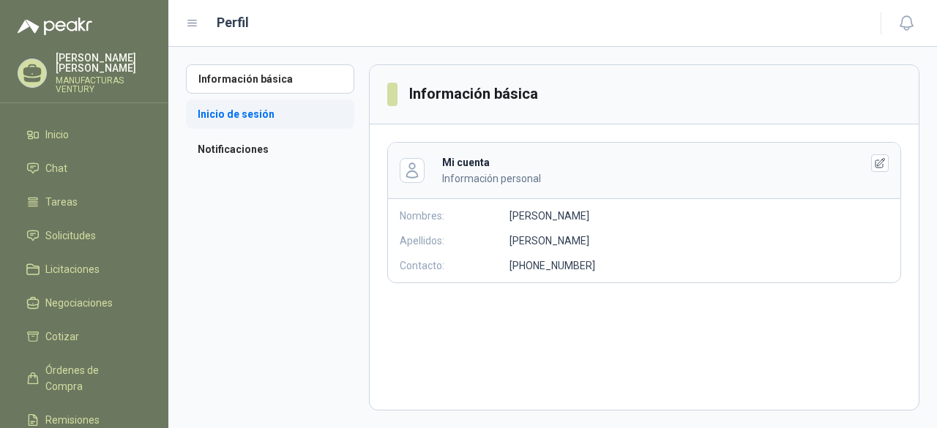
click at [255, 112] on li "Inicio de sesión" at bounding box center [270, 114] width 168 height 29
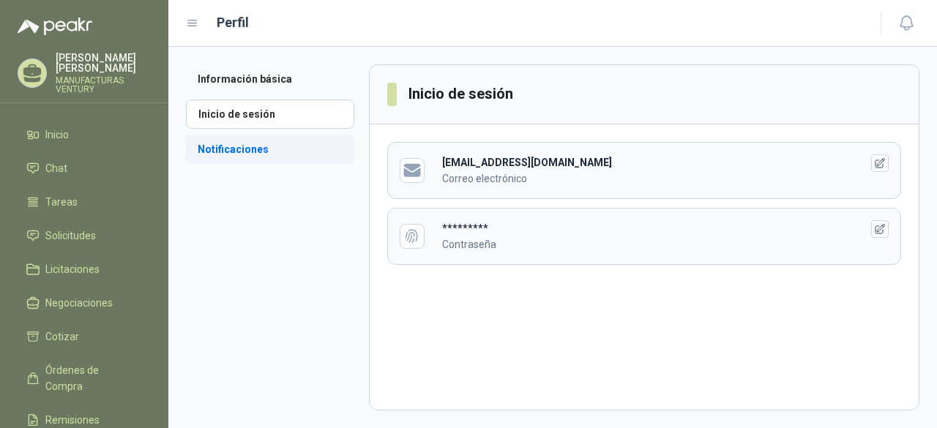
click at [231, 148] on li "Notificaciones" at bounding box center [270, 149] width 168 height 29
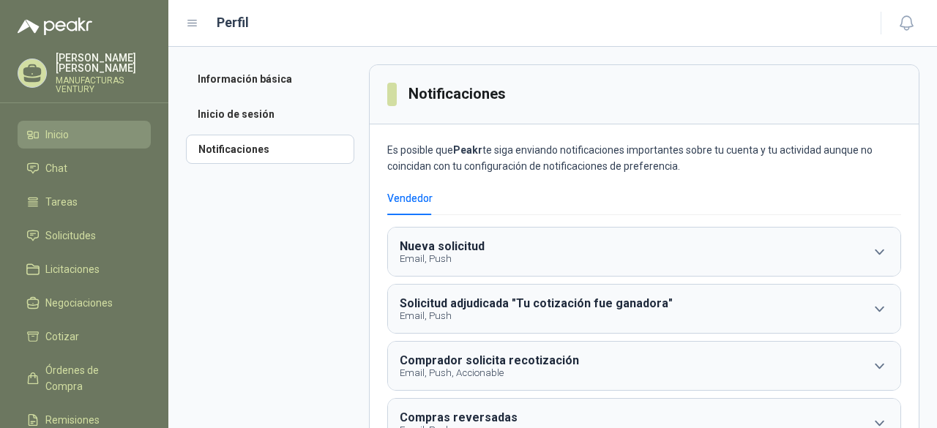
click at [66, 135] on span "Inicio" at bounding box center [56, 135] width 23 height 16
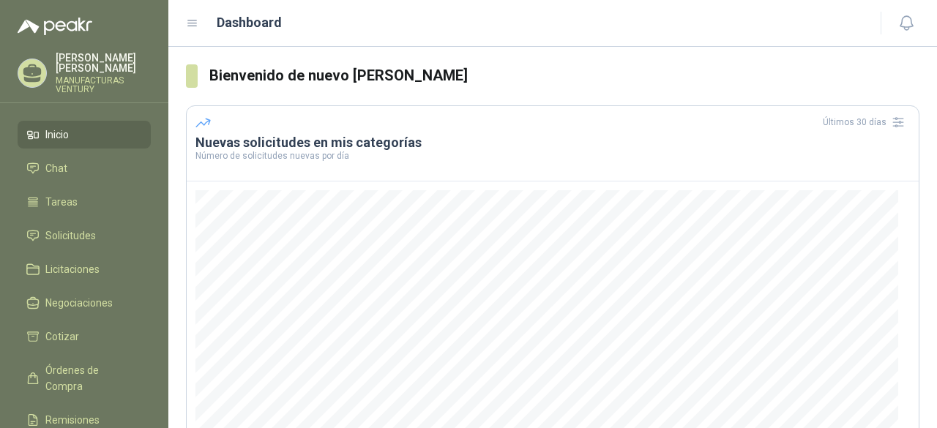
scroll to position [230, 0]
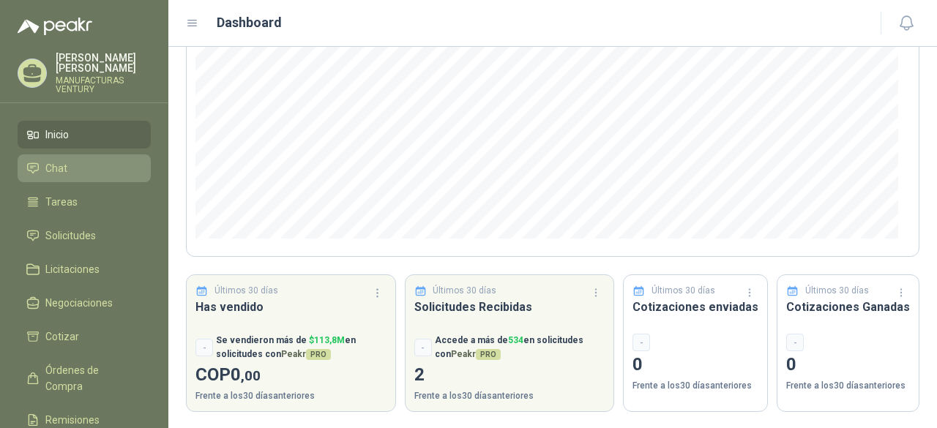
click at [75, 165] on li "Chat" at bounding box center [84, 168] width 116 height 16
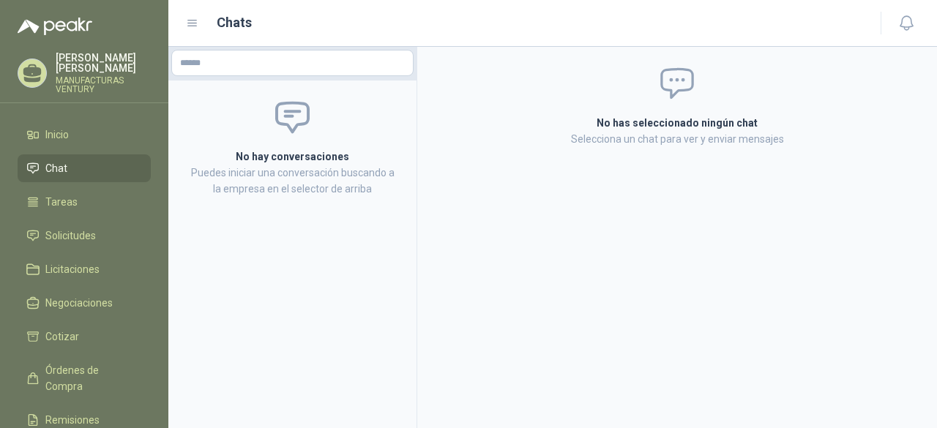
click at [194, 24] on icon at bounding box center [192, 23] width 13 height 13
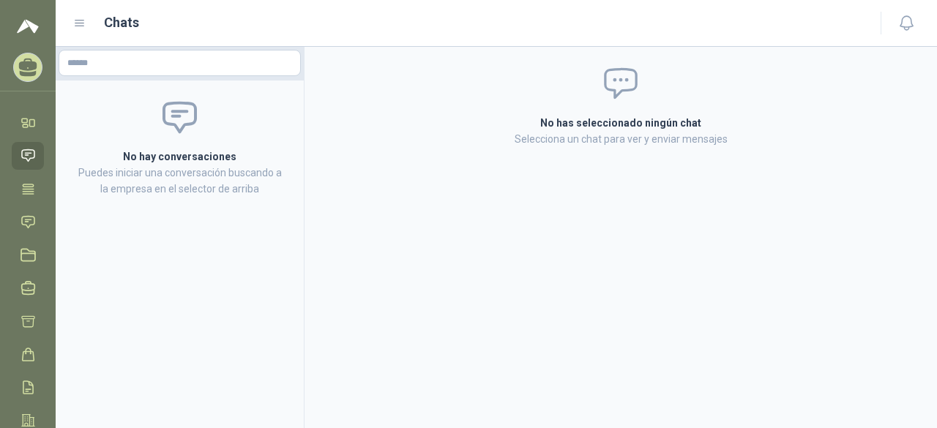
click at [80, 19] on icon at bounding box center [79, 23] width 13 height 13
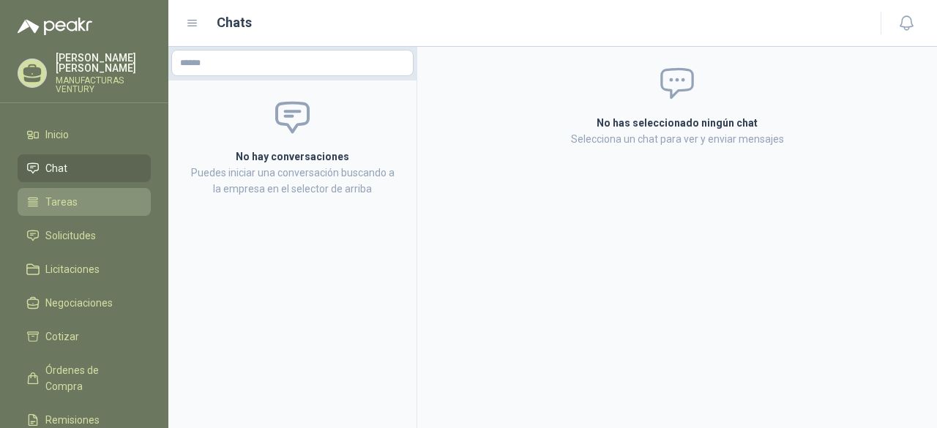
click at [63, 200] on span "Tareas" at bounding box center [61, 202] width 32 height 16
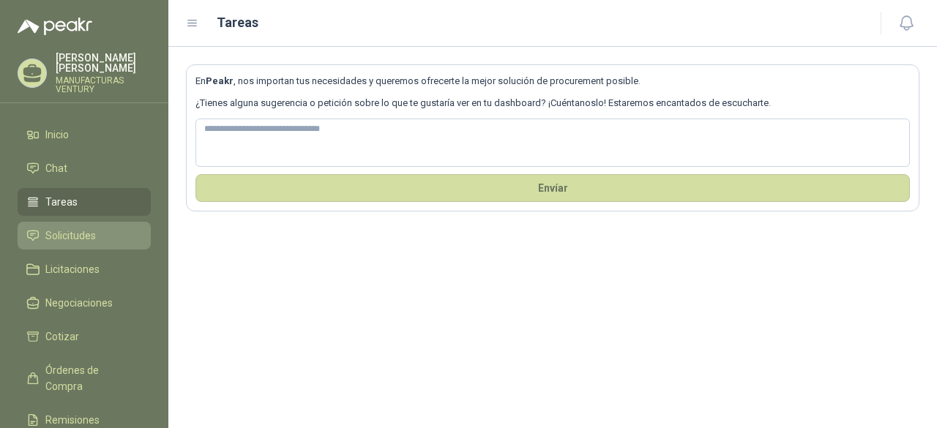
click at [89, 235] on span "Solicitudes" at bounding box center [70, 236] width 50 height 16
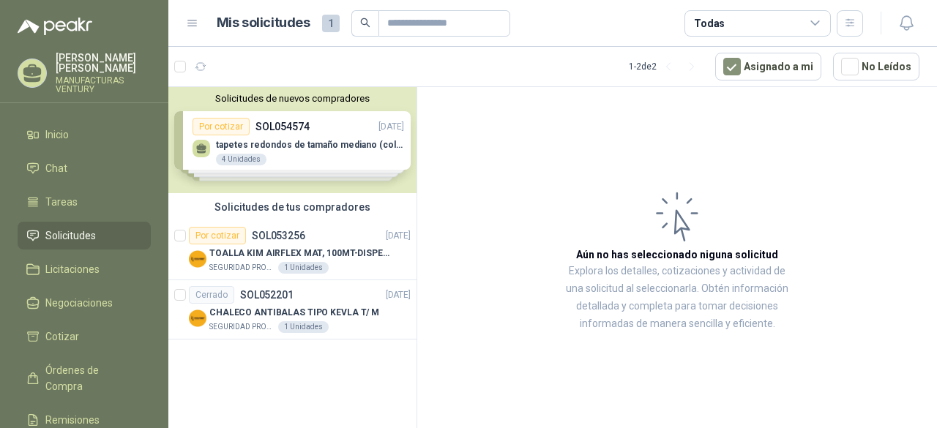
click at [277, 150] on div "Solicitudes de nuevos compradores Por cotizar SOL054574 02/09/25 tapetes redond…" at bounding box center [292, 140] width 248 height 106
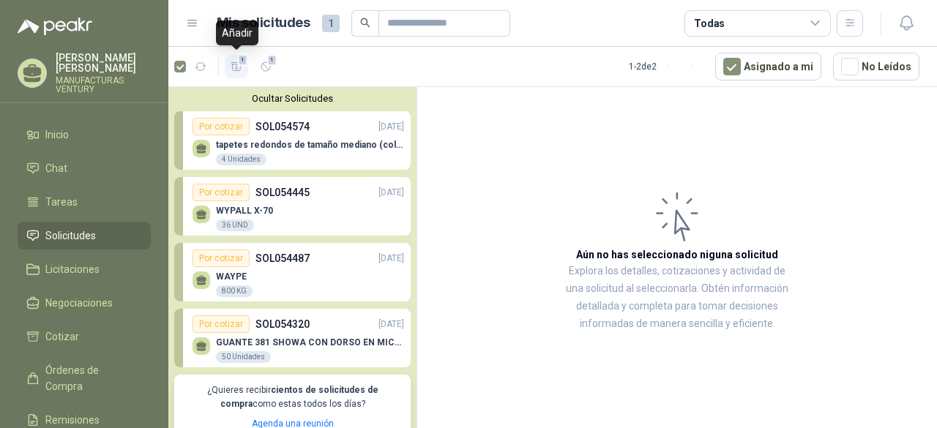
click at [234, 65] on icon "button" at bounding box center [236, 67] width 12 height 12
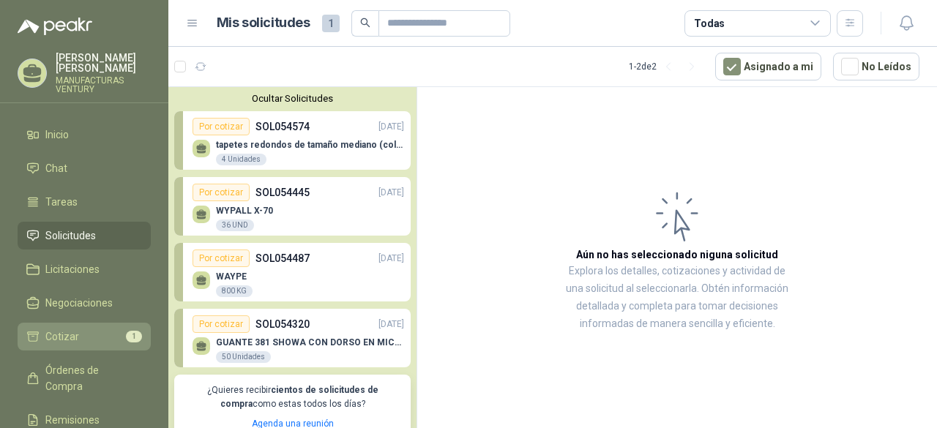
click at [66, 337] on span "Cotizar" at bounding box center [62, 337] width 34 height 16
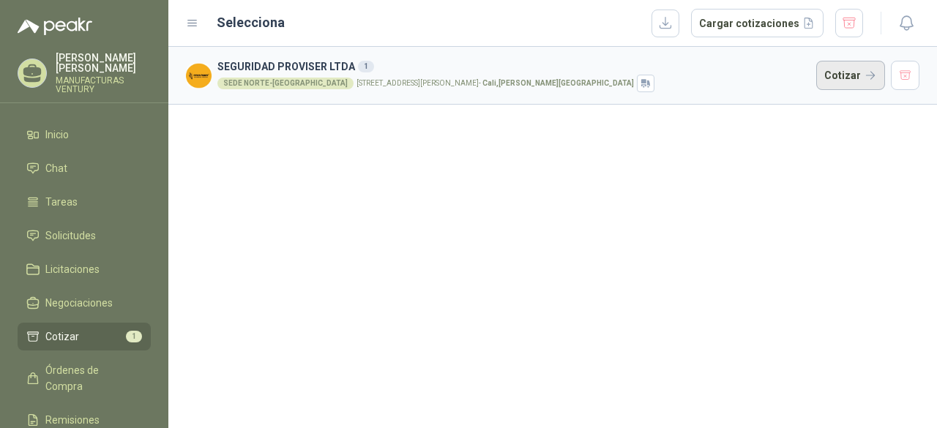
click at [873, 72] on button "Cotizar" at bounding box center [850, 75] width 69 height 29
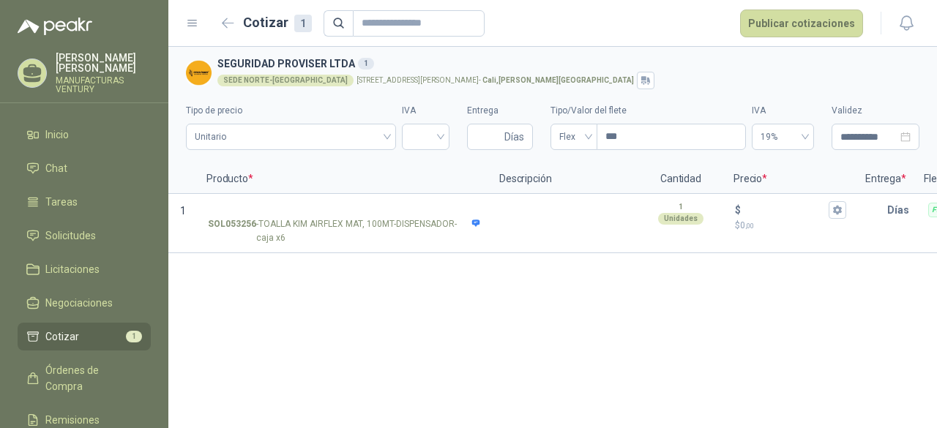
click at [610, 339] on div "**********" at bounding box center [552, 237] width 768 height 381
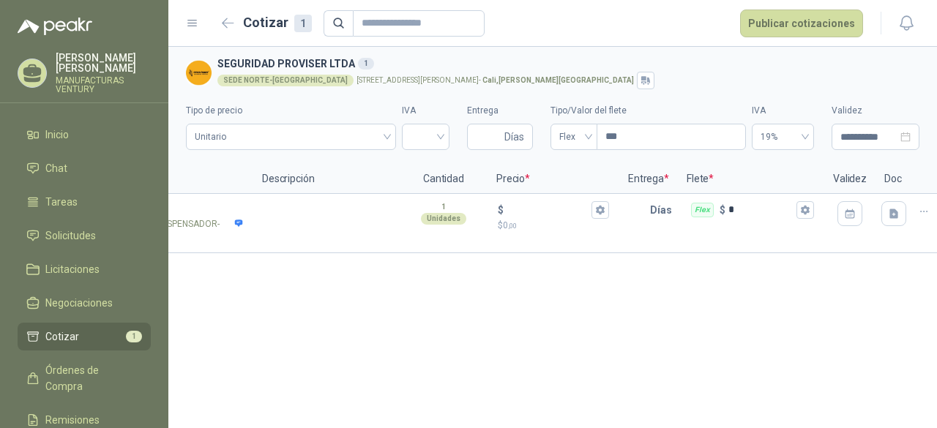
scroll to position [0, 253]
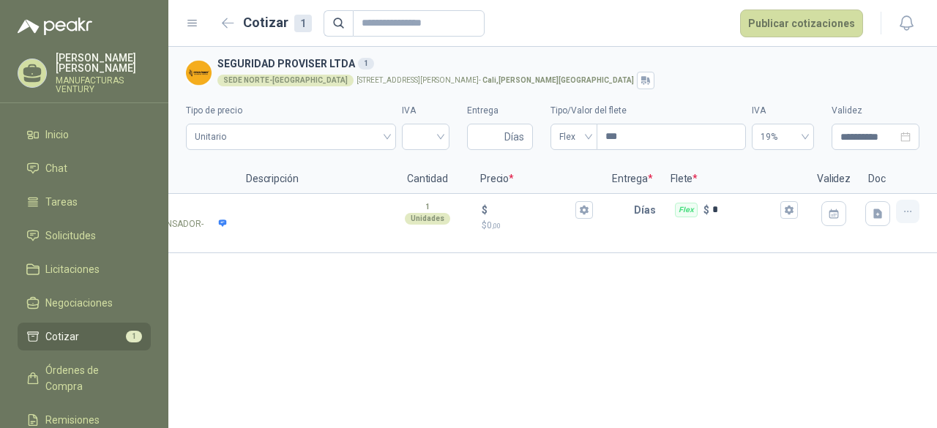
click at [906, 211] on icon "button" at bounding box center [907, 212] width 12 height 12
click at [847, 269] on div "**********" at bounding box center [552, 237] width 768 height 381
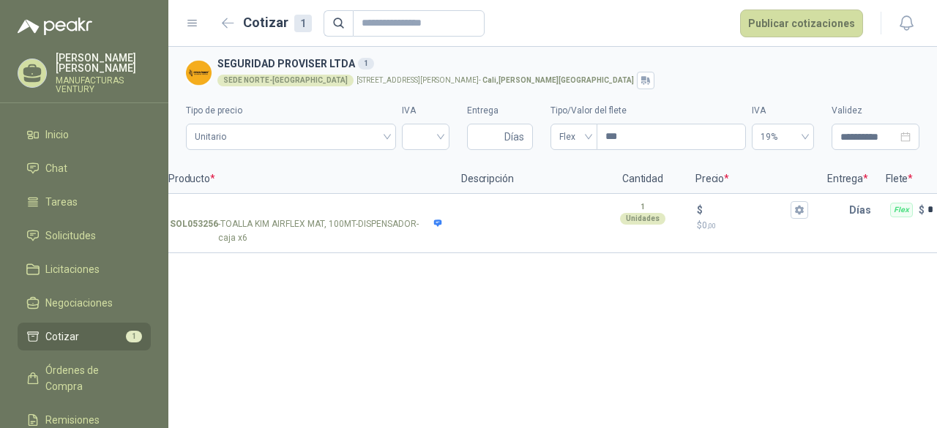
scroll to position [0, 0]
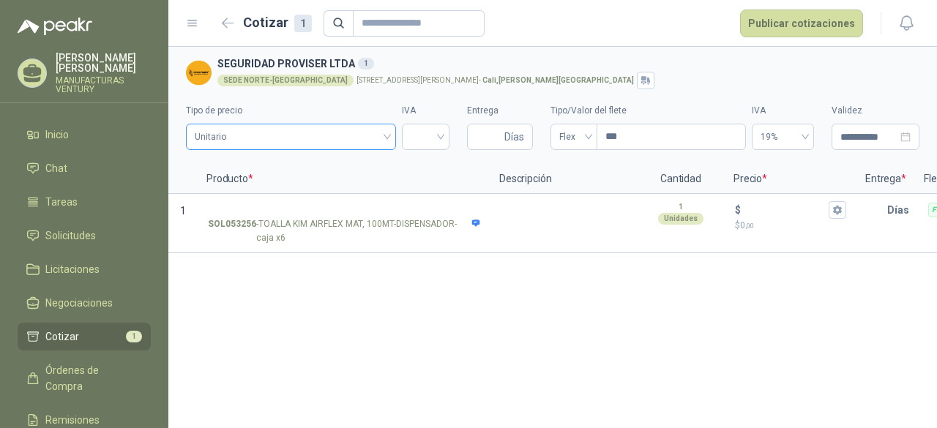
click at [386, 135] on span "Unitario" at bounding box center [291, 137] width 192 height 22
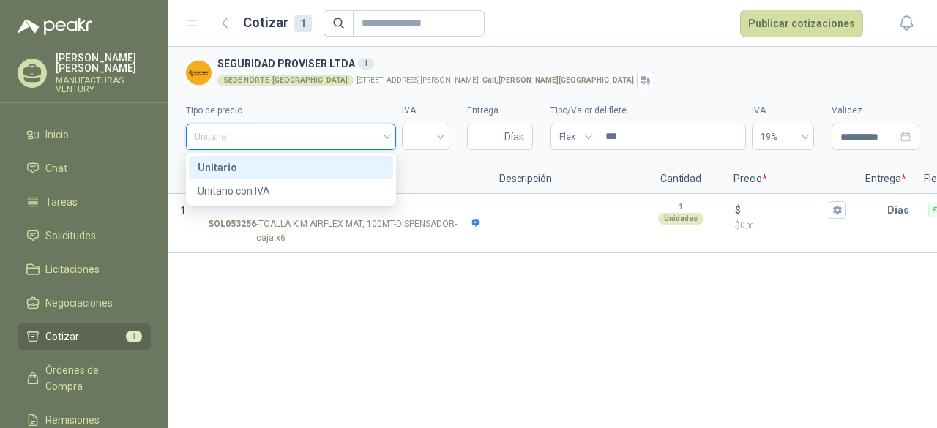
click at [386, 135] on span "Unitario" at bounding box center [291, 137] width 192 height 22
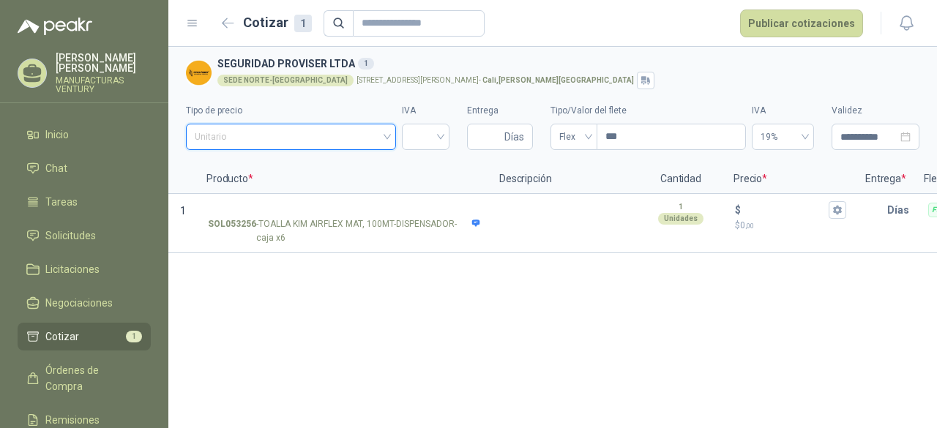
click at [385, 135] on span "Unitario" at bounding box center [291, 137] width 192 height 22
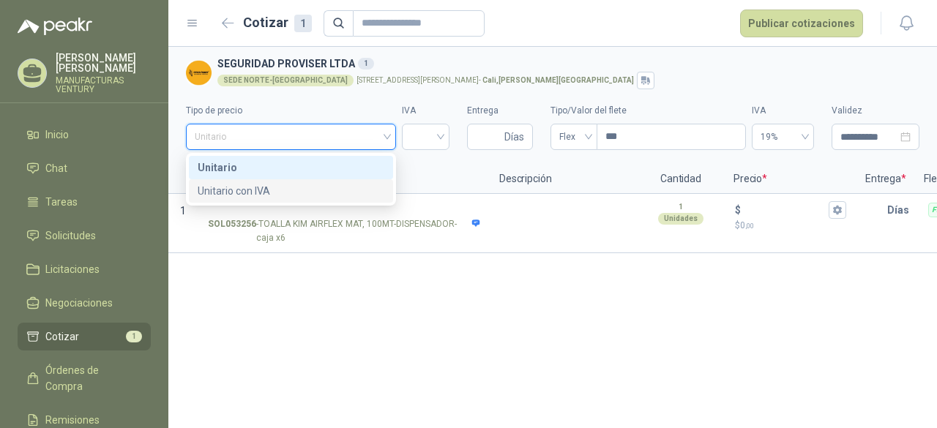
click at [337, 198] on div "Unitario con IVA" at bounding box center [291, 191] width 187 height 16
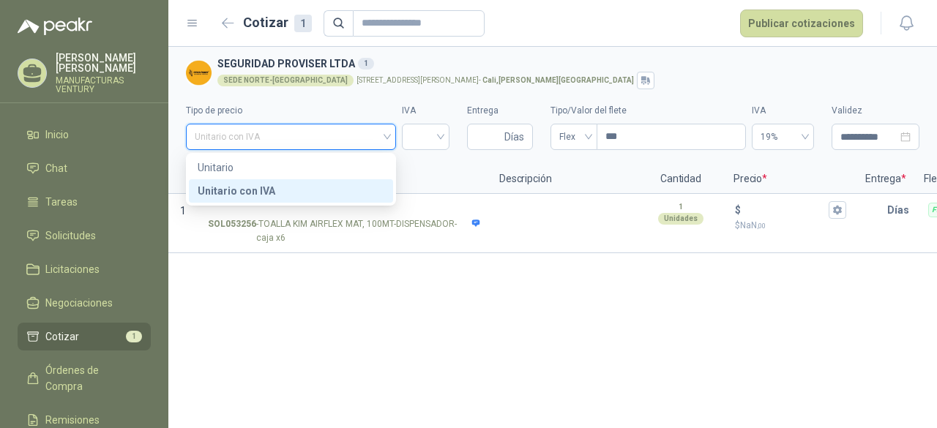
click at [393, 128] on div "Unitario con IVA" at bounding box center [291, 137] width 210 height 26
click at [319, 168] on div "Unitario" at bounding box center [291, 167] width 187 height 16
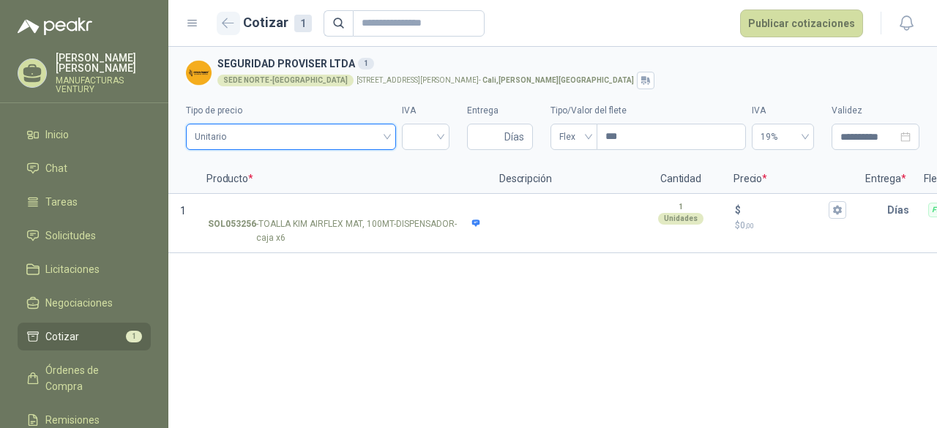
click at [226, 20] on icon "button" at bounding box center [228, 23] width 12 height 11
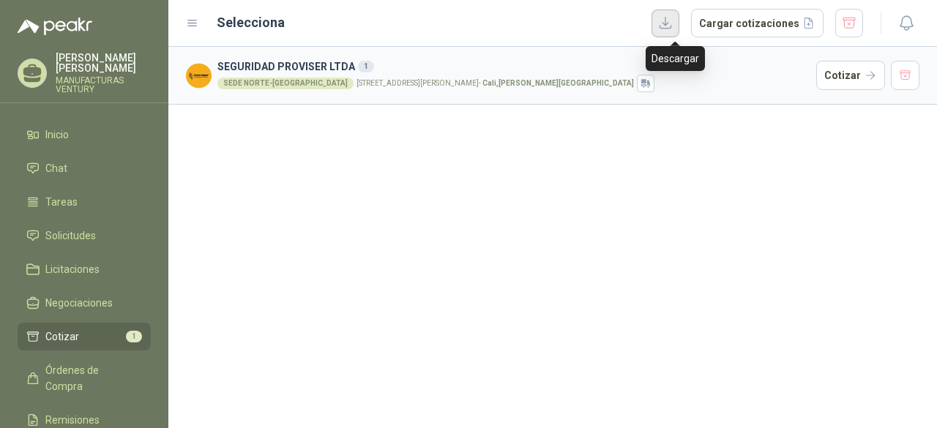
click at [675, 21] on button "button" at bounding box center [665, 24] width 28 height 28
click at [195, 24] on icon at bounding box center [192, 23] width 13 height 13
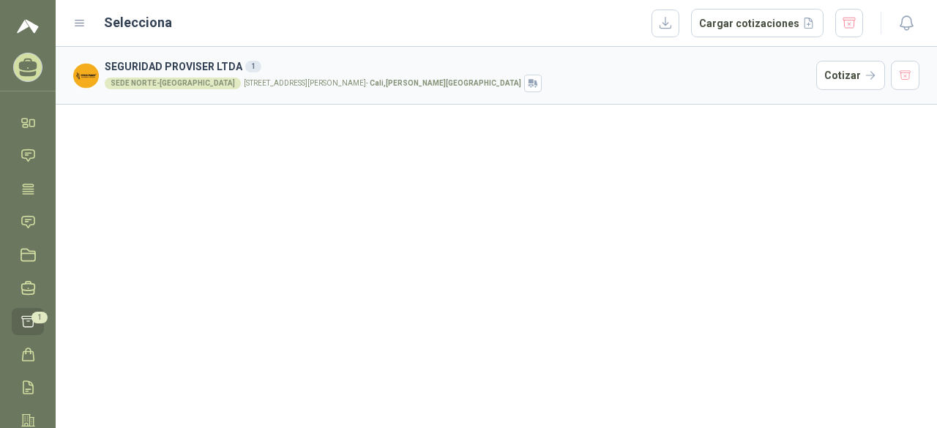
click at [85, 24] on icon at bounding box center [79, 23] width 13 height 13
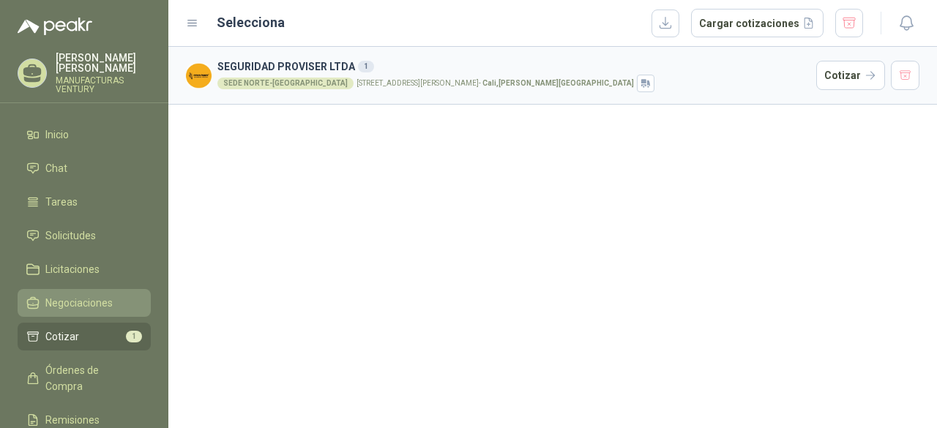
click at [61, 300] on span "Negociaciones" at bounding box center [78, 303] width 67 height 16
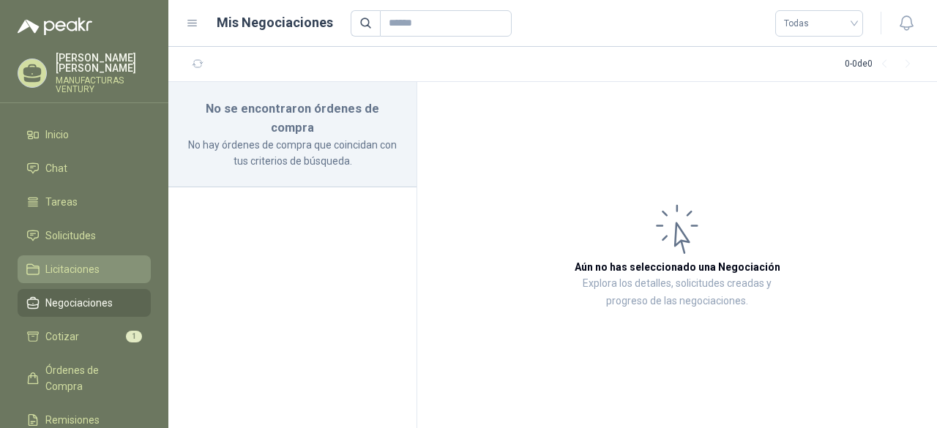
click at [70, 266] on span "Licitaciones" at bounding box center [72, 269] width 54 height 16
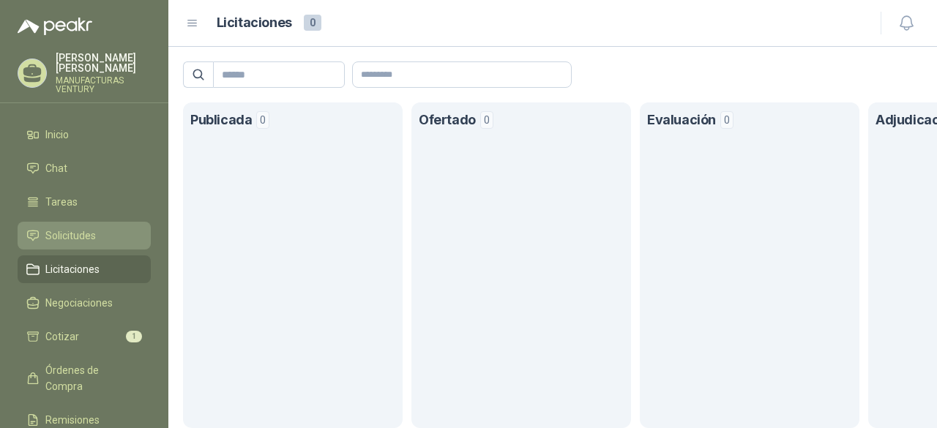
click at [72, 230] on span "Solicitudes" at bounding box center [70, 236] width 50 height 16
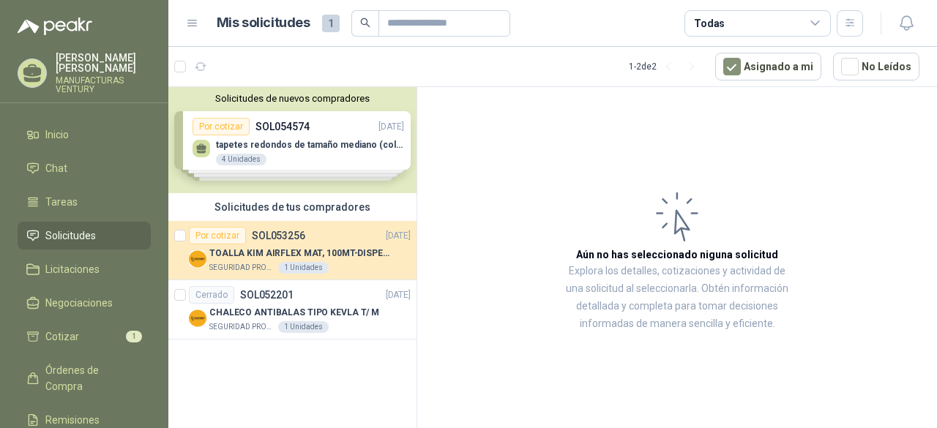
click at [308, 150] on div "Solicitudes de nuevos compradores Por cotizar SOL054574 02/09/25 tapetes redond…" at bounding box center [292, 140] width 248 height 106
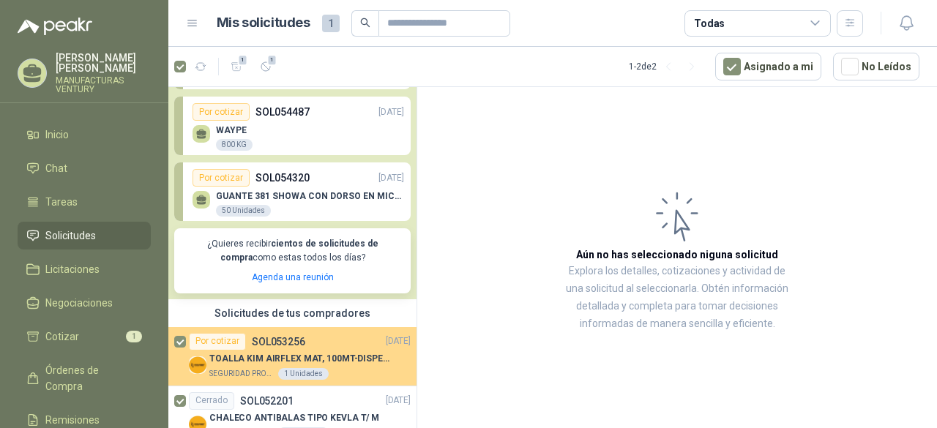
scroll to position [179, 0]
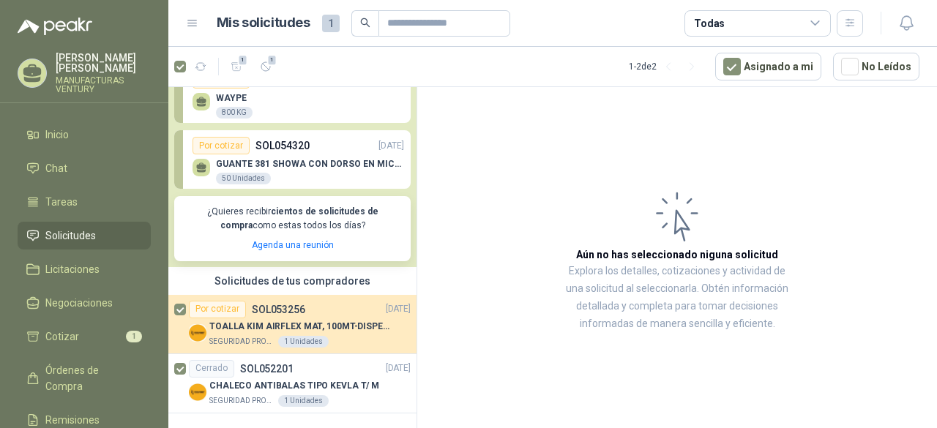
click at [486, 331] on article "Aún no has seleccionado niguna solicitud Explora los detalles, cotizaciones y a…" at bounding box center [676, 260] width 519 height 346
click at [462, 313] on article "Aún no has seleccionado niguna solicitud Explora los detalles, cotizaciones y a…" at bounding box center [676, 260] width 519 height 346
click at [478, 337] on article "Aún no has seleccionado niguna solicitud Explora los detalles, cotizaciones y a…" at bounding box center [676, 260] width 519 height 346
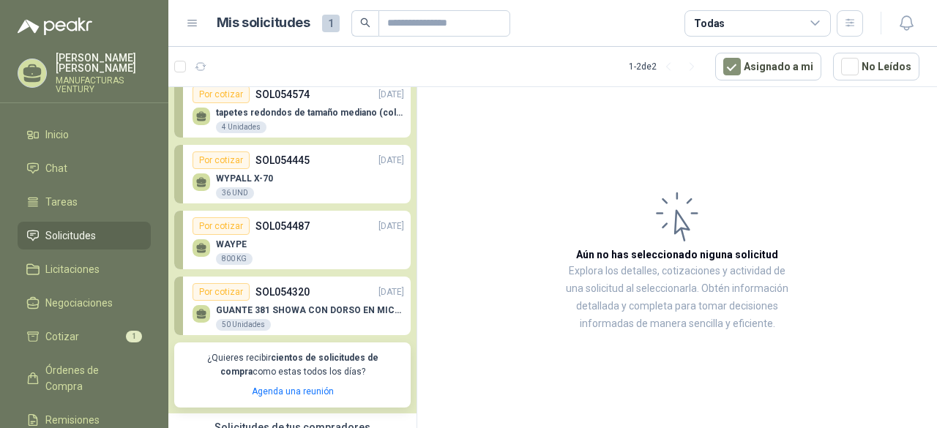
scroll to position [0, 0]
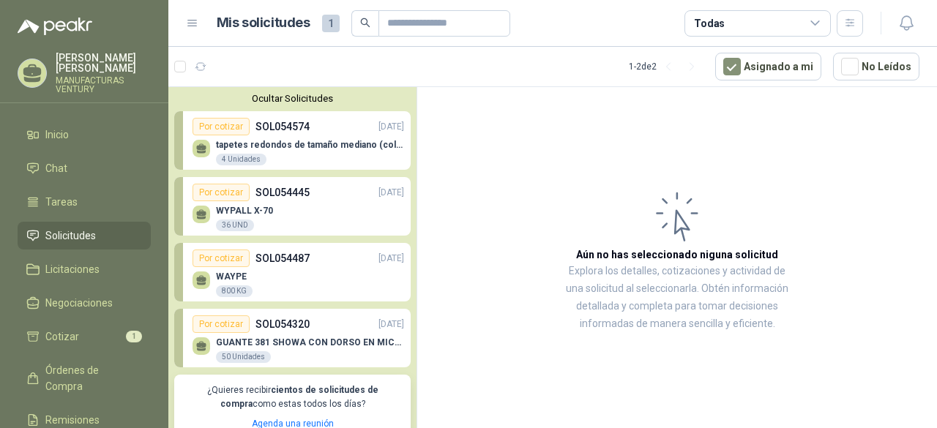
click at [288, 329] on p "SOL054320" at bounding box center [282, 324] width 54 height 16
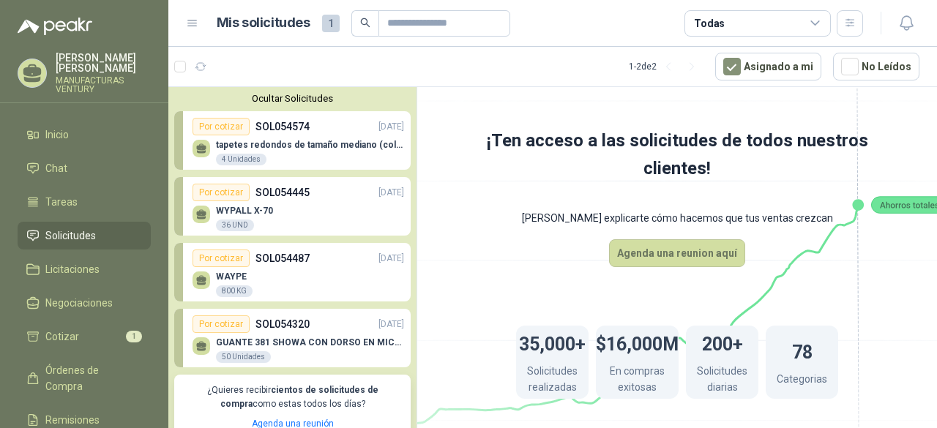
click at [278, 273] on div "WAYPE 800 KG" at bounding box center [297, 282] width 211 height 31
click at [287, 258] on p "SOL054487" at bounding box center [282, 258] width 54 height 16
click at [284, 193] on p "SOL054445" at bounding box center [282, 192] width 54 height 16
click at [174, 177] on link "Por cotizar SOL054445 02/09/25 WYPALL X-70 36 UND" at bounding box center [292, 206] width 236 height 59
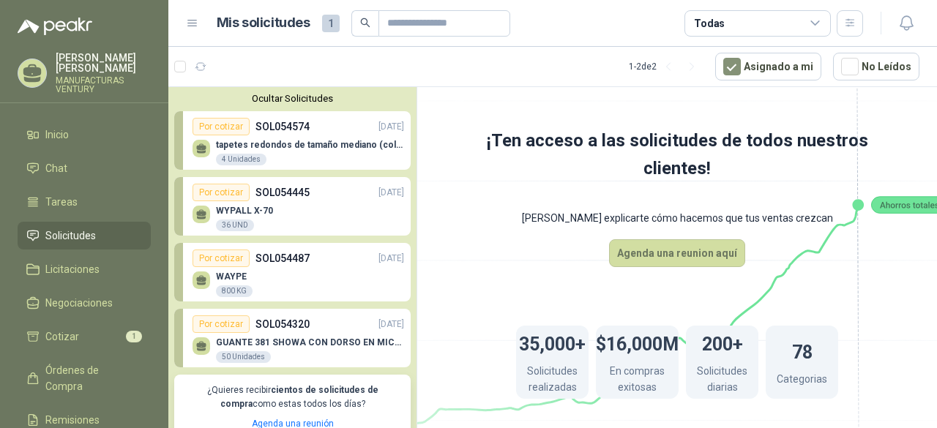
click at [90, 239] on span "Solicitudes" at bounding box center [70, 236] width 50 height 16
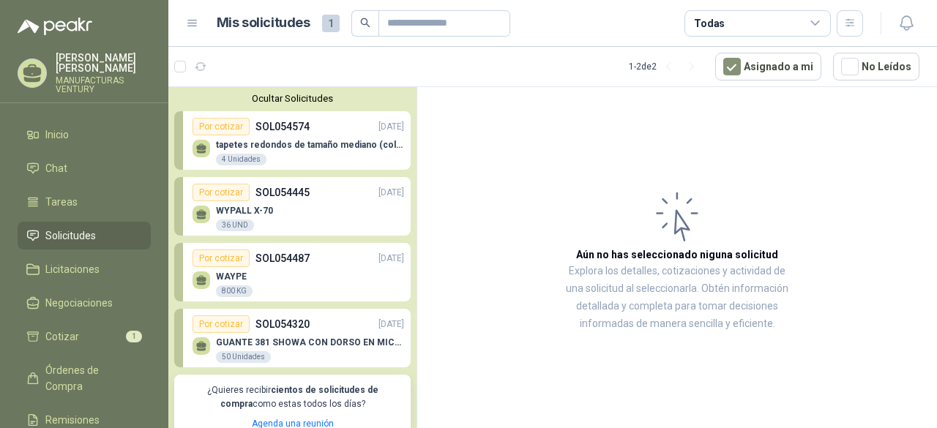
click at [91, 80] on p "MANUFACTURAS VENTURY" at bounding box center [103, 85] width 95 height 18
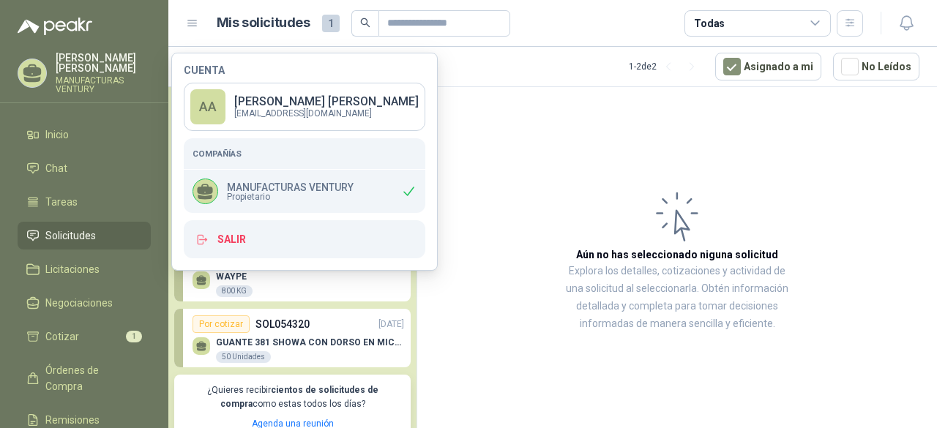
click at [67, 23] on img at bounding box center [55, 27] width 75 height 18
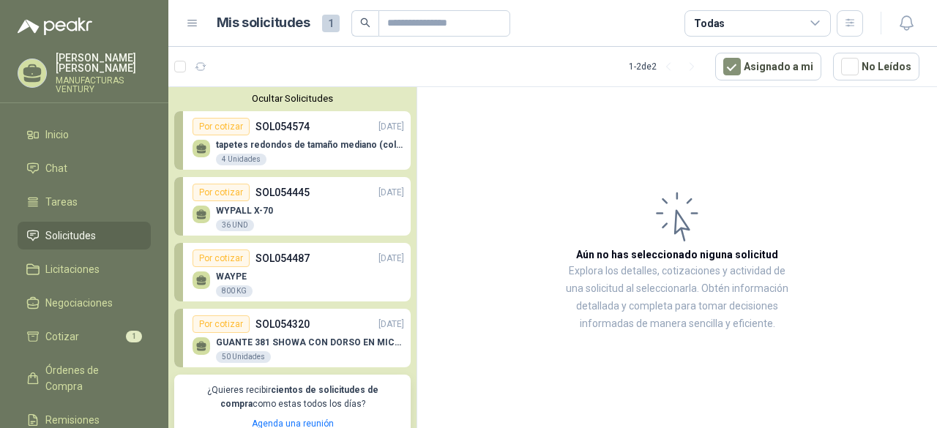
click at [34, 70] on icon at bounding box center [32, 70] width 18 height 12
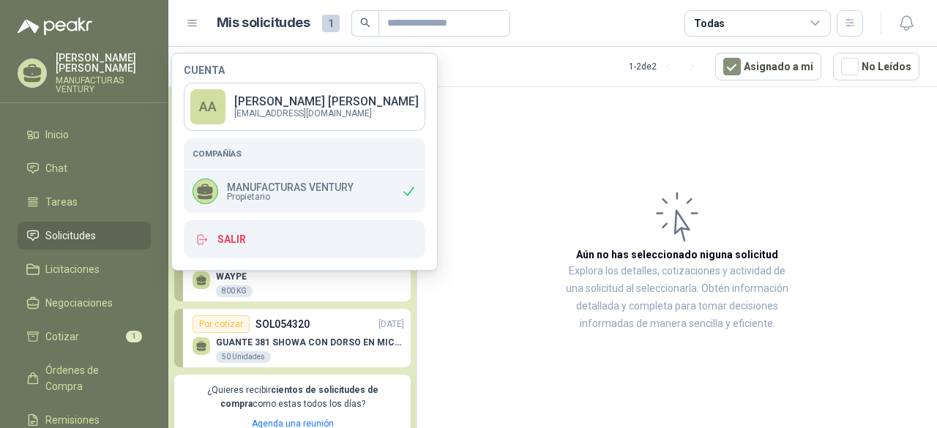
click at [268, 195] on span "Propietario" at bounding box center [290, 196] width 127 height 9
click at [314, 187] on p "MANUFACTURAS VENTURY" at bounding box center [290, 187] width 127 height 10
click at [217, 102] on div "AA" at bounding box center [207, 106] width 35 height 35
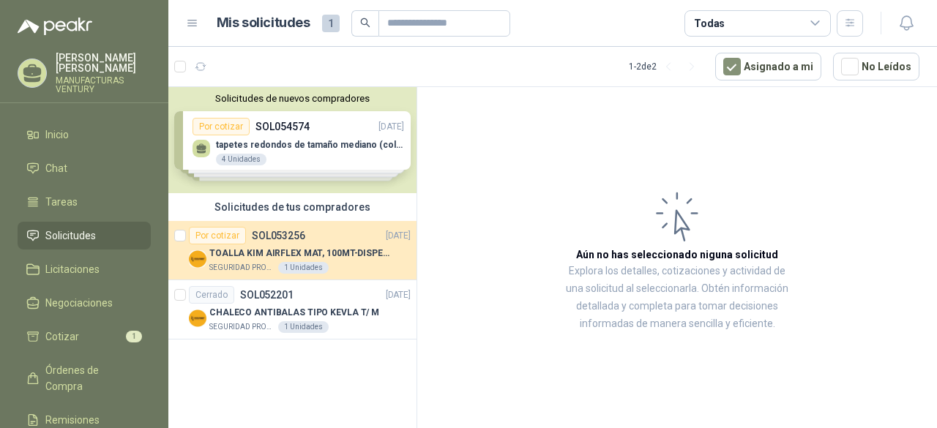
click at [100, 72] on p "[PERSON_NAME]" at bounding box center [103, 63] width 95 height 20
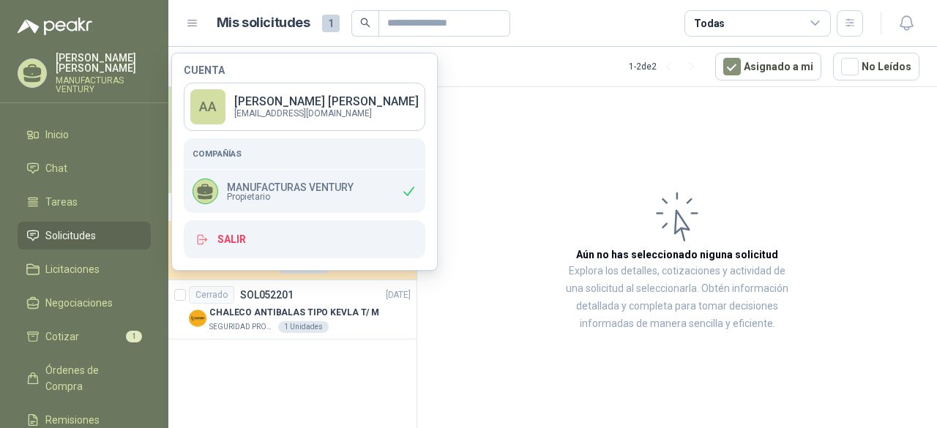
click at [272, 189] on p "MANUFACTURAS VENTURY" at bounding box center [290, 187] width 127 height 10
click at [262, 200] on span "Propietario" at bounding box center [290, 196] width 127 height 9
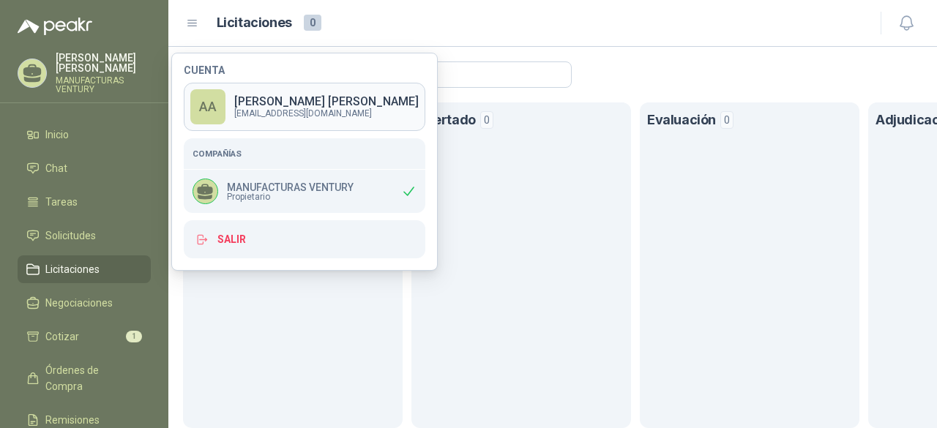
click at [318, 118] on p "[EMAIL_ADDRESS][DOMAIN_NAME]" at bounding box center [326, 113] width 184 height 9
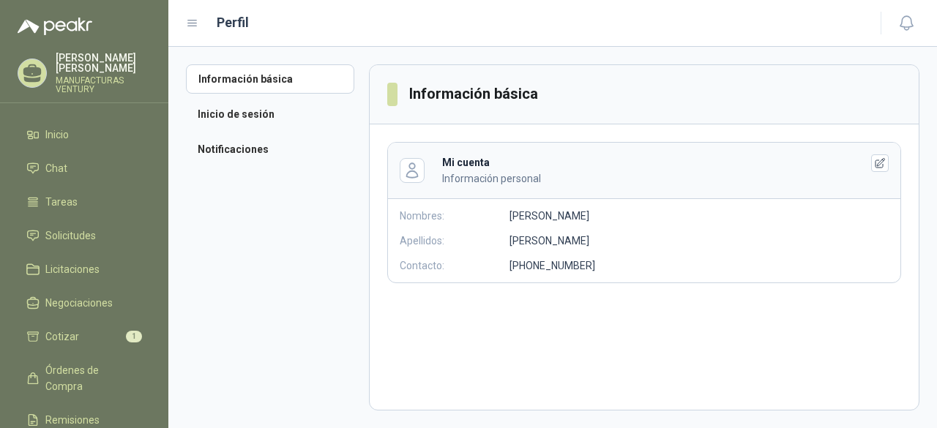
click at [75, 64] on p "[PERSON_NAME]" at bounding box center [103, 63] width 95 height 20
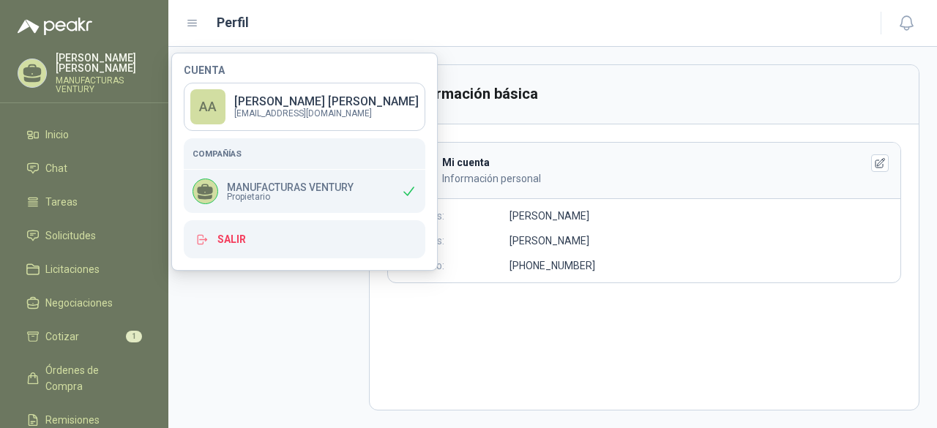
click at [75, 64] on p "[PERSON_NAME]" at bounding box center [103, 63] width 95 height 20
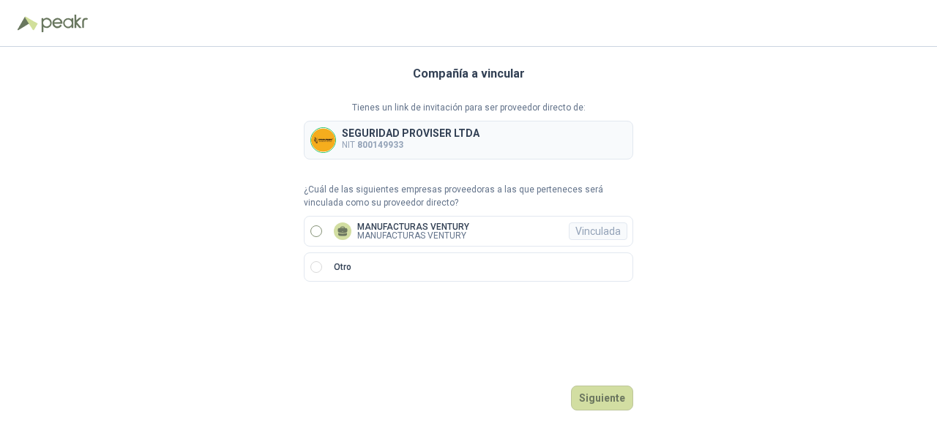
click at [397, 227] on p "MANUFACTURAS VENTURY" at bounding box center [413, 226] width 112 height 9
click at [350, 230] on div at bounding box center [343, 231] width 18 height 18
click at [341, 228] on icon at bounding box center [342, 229] width 10 height 7
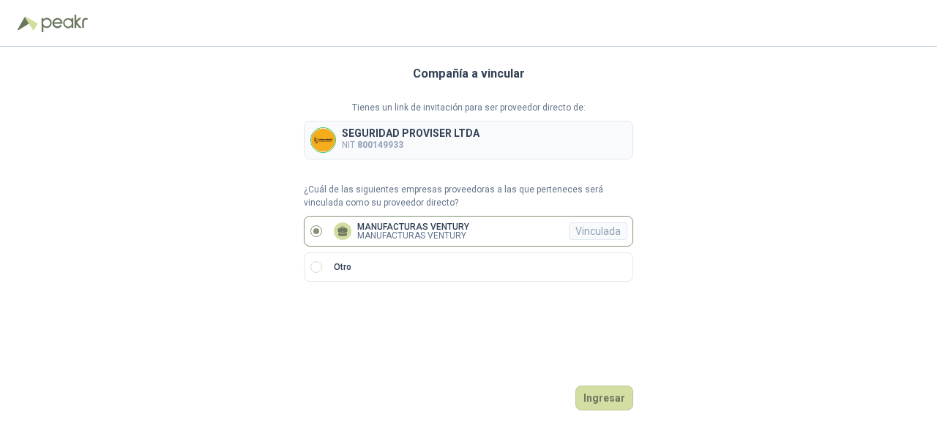
drag, startPoint x: 419, startPoint y: 232, endPoint x: 399, endPoint y: 230, distance: 19.1
click at [399, 231] on p "MANUFACTURAS VENTURY" at bounding box center [413, 235] width 112 height 9
click at [393, 224] on p "MANUFACTURAS VENTURY" at bounding box center [413, 226] width 112 height 9
click at [394, 224] on p "MANUFACTURAS VENTURY" at bounding box center [413, 226] width 112 height 9
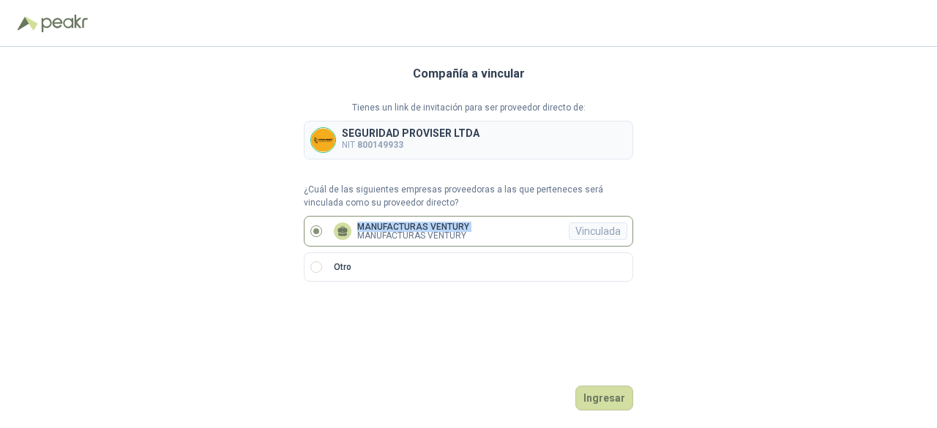
click at [394, 224] on p "MANUFACTURAS VENTURY" at bounding box center [413, 226] width 112 height 9
click at [404, 224] on p "MANUFACTURAS VENTURY" at bounding box center [413, 226] width 112 height 9
click at [402, 238] on p "MANUFACTURAS VENTURY" at bounding box center [413, 235] width 112 height 9
click at [379, 220] on label "MANUFACTURAS VENTURY MANUFACTURAS VENTURY Vinculada" at bounding box center [468, 231] width 329 height 31
click at [381, 225] on p "MANUFACTURAS VENTURY" at bounding box center [413, 226] width 112 height 9
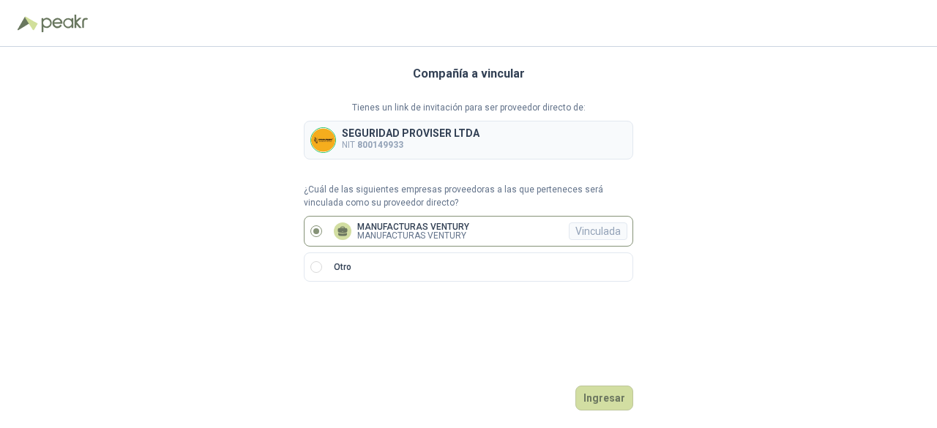
click at [341, 228] on icon at bounding box center [342, 229] width 10 height 7
click at [397, 218] on label "MANUFACTURAS VENTURY MANUFACTURAS VENTURY Vinculada" at bounding box center [468, 231] width 329 height 31
click at [595, 390] on button "Ingresar" at bounding box center [604, 398] width 58 height 25
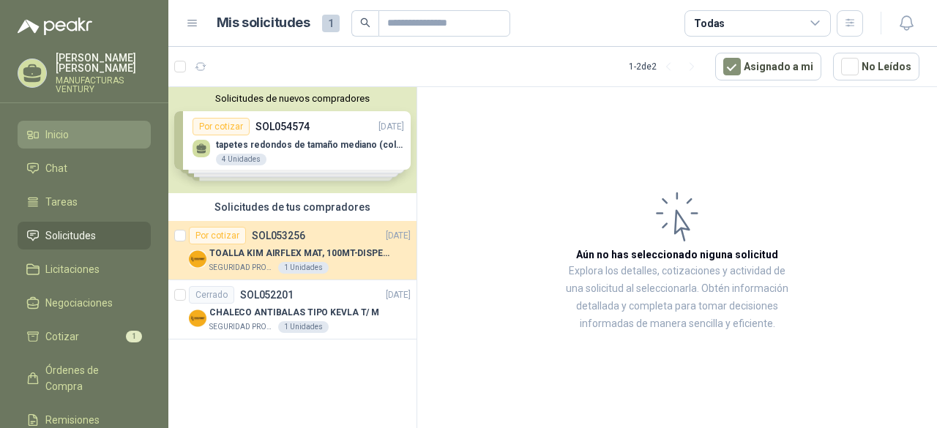
click at [55, 130] on span "Inicio" at bounding box center [56, 135] width 23 height 16
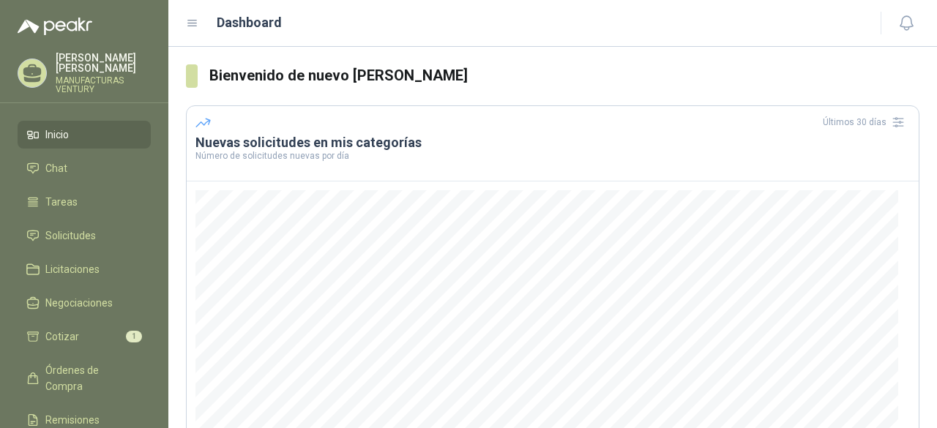
click at [59, 76] on p "MANUFACTURAS VENTURY" at bounding box center [103, 85] width 95 height 18
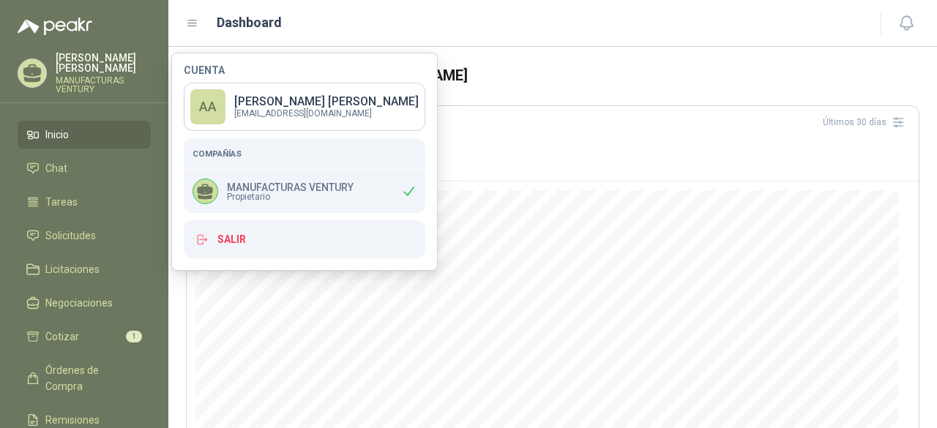
click at [283, 103] on p "[PERSON_NAME]" at bounding box center [326, 102] width 184 height 12
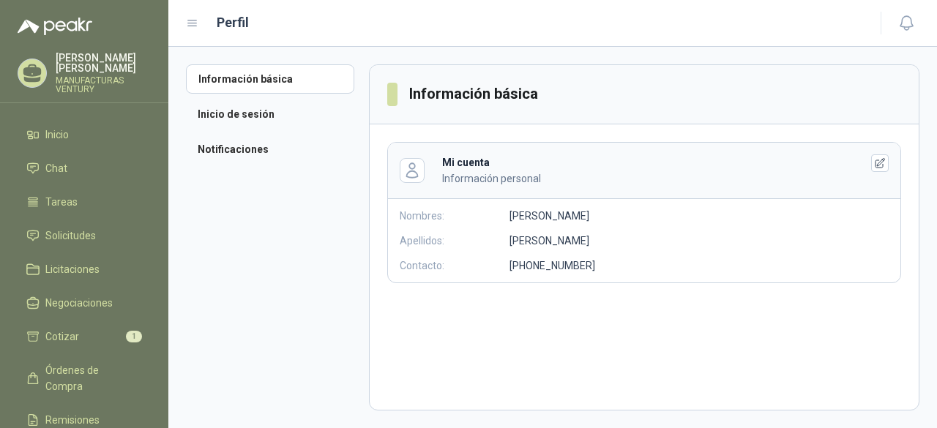
click at [195, 26] on icon at bounding box center [192, 23] width 13 height 13
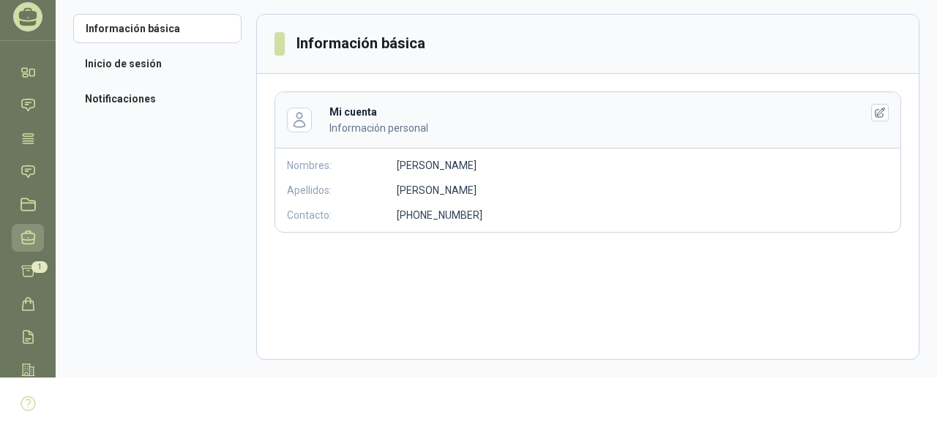
scroll to position [80, 0]
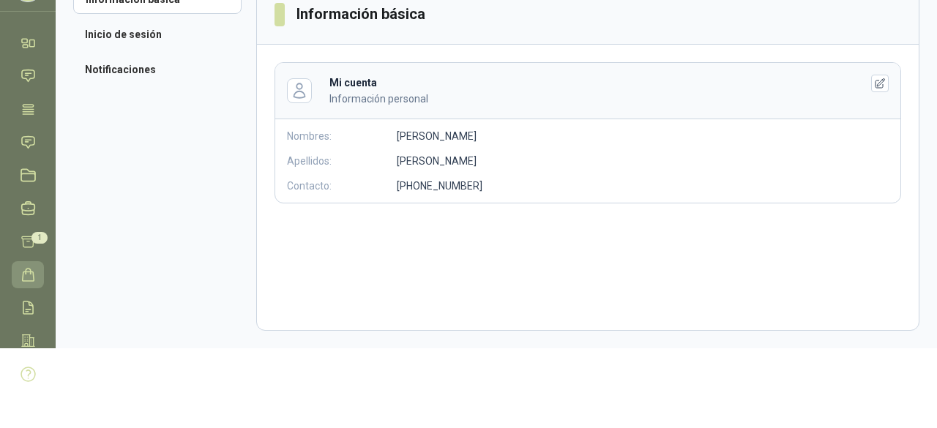
click at [27, 278] on icon at bounding box center [27, 274] width 15 height 15
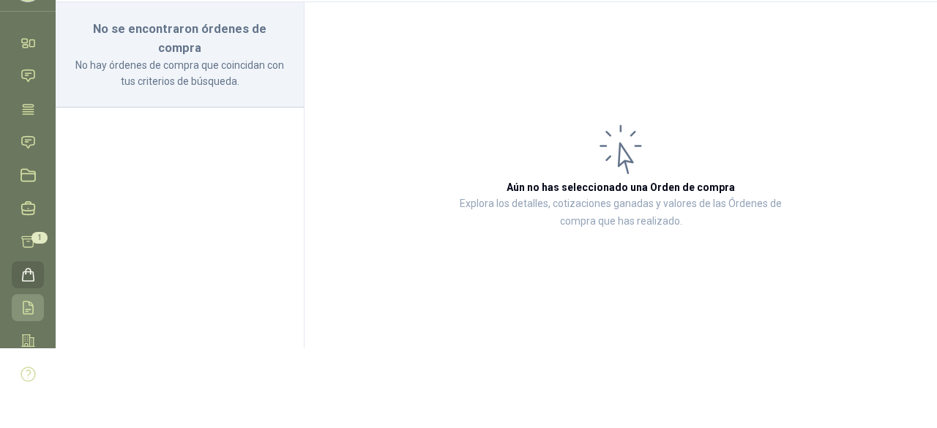
click at [29, 304] on icon at bounding box center [28, 307] width 10 height 12
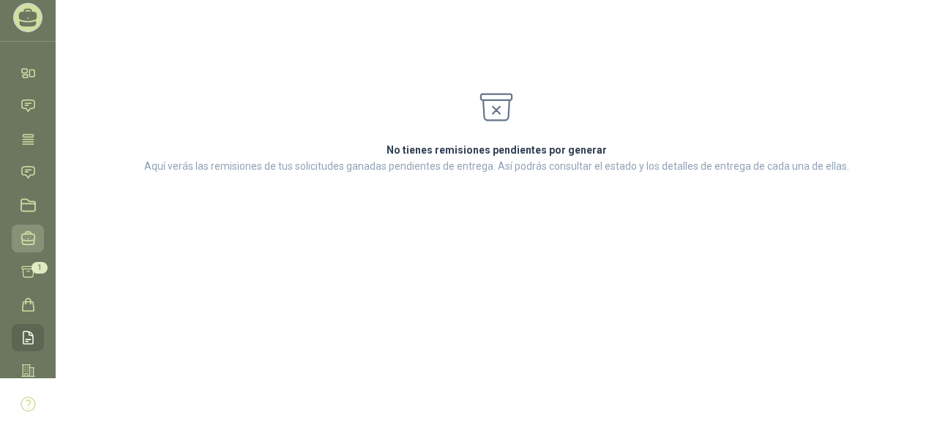
scroll to position [80, 0]
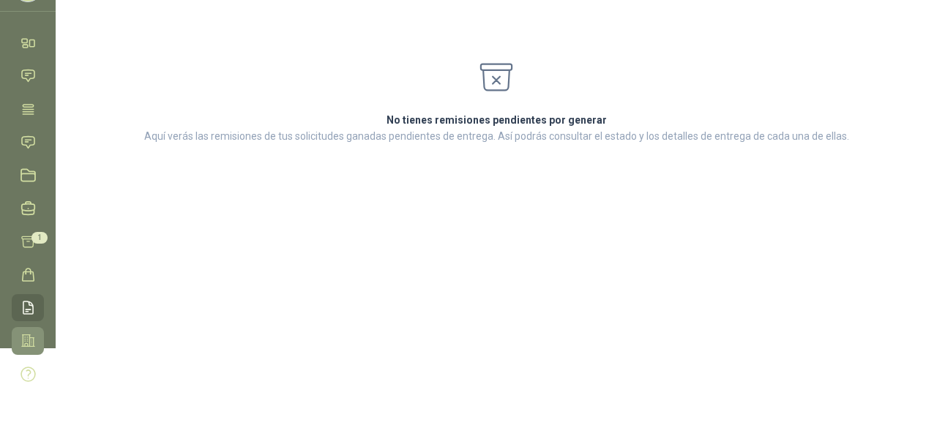
click at [27, 329] on link "Configuración" at bounding box center [28, 340] width 32 height 27
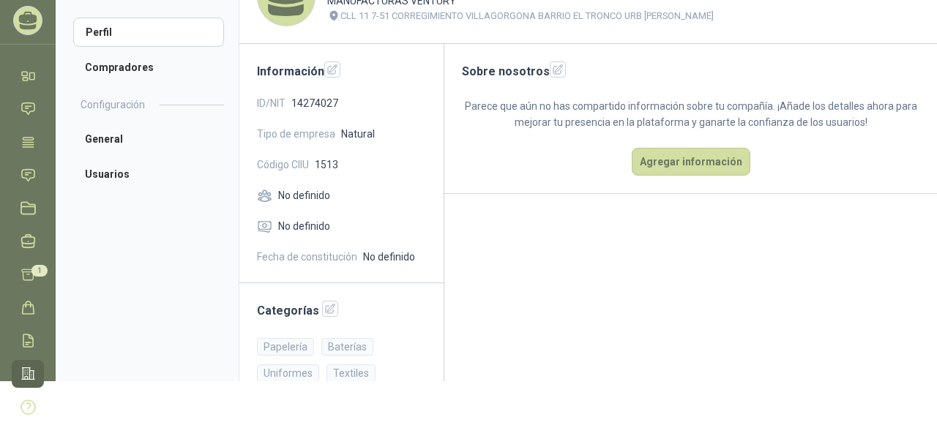
scroll to position [102, 0]
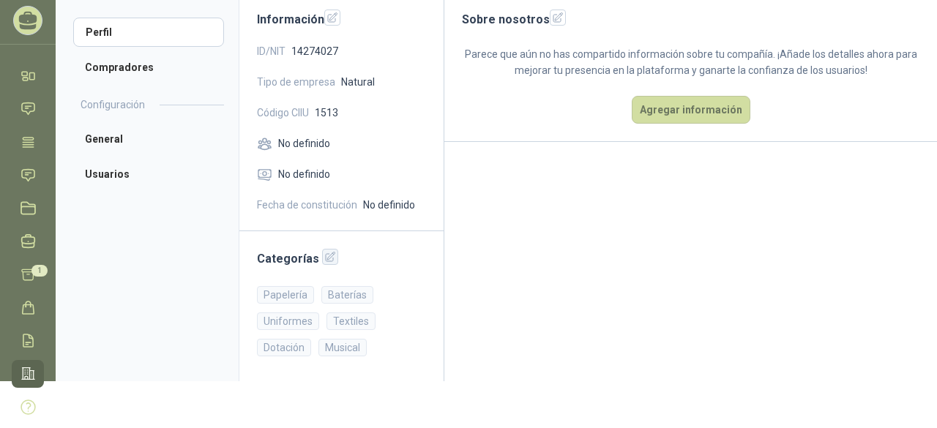
click at [326, 255] on icon "button" at bounding box center [331, 257] width 10 height 10
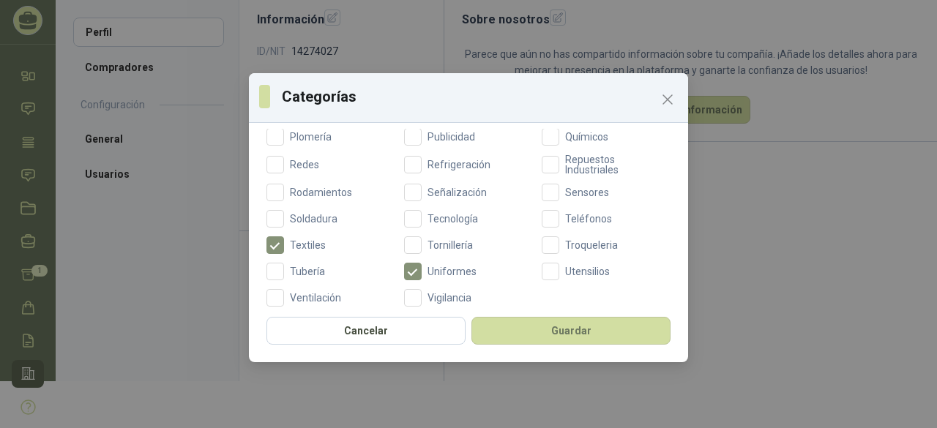
scroll to position [658, 0]
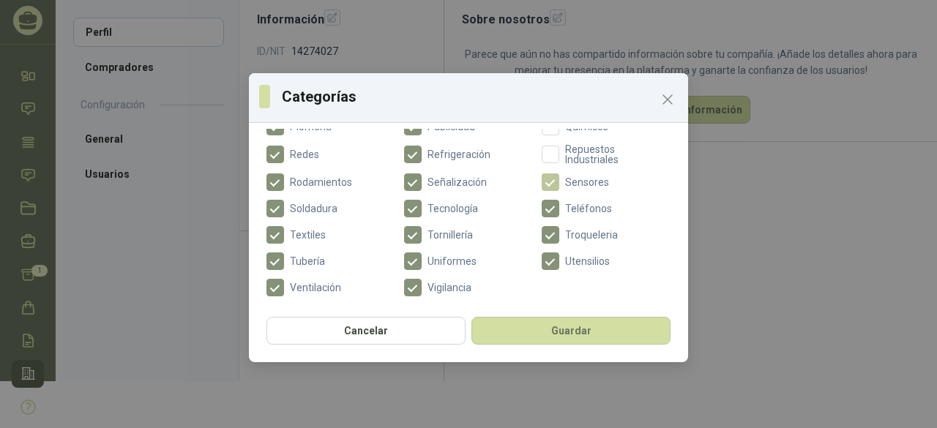
scroll to position [585, 0]
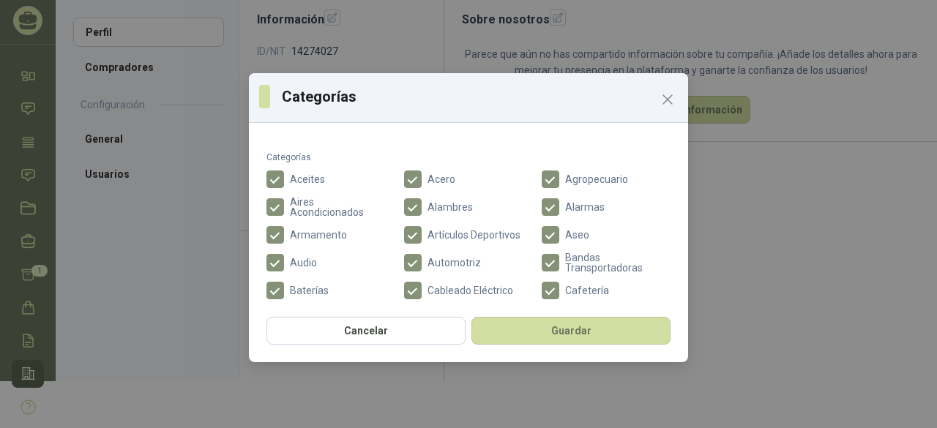
scroll to position [73, 0]
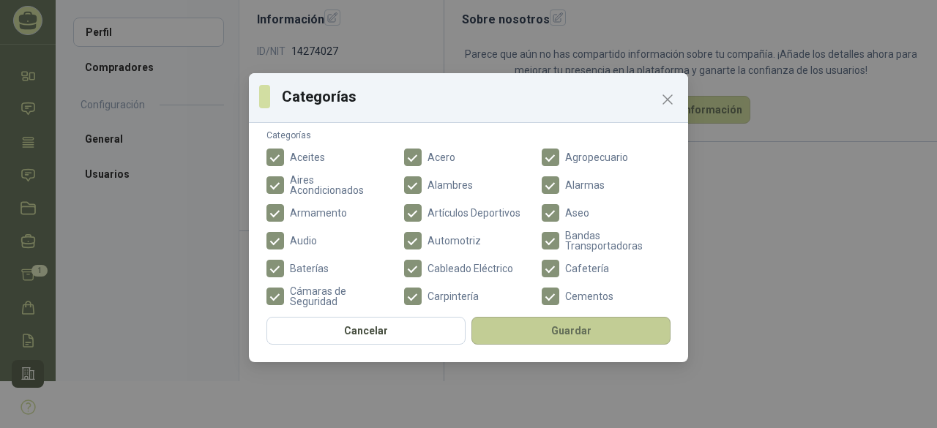
click at [596, 327] on button "Guardar" at bounding box center [570, 331] width 199 height 28
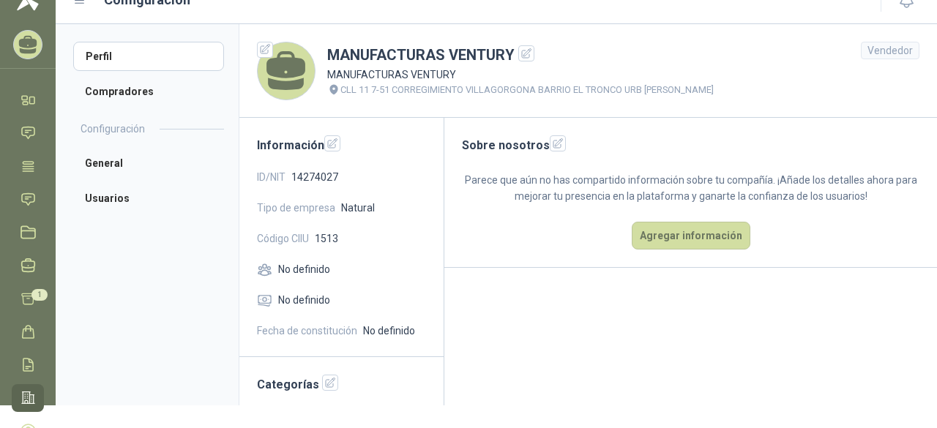
scroll to position [0, 0]
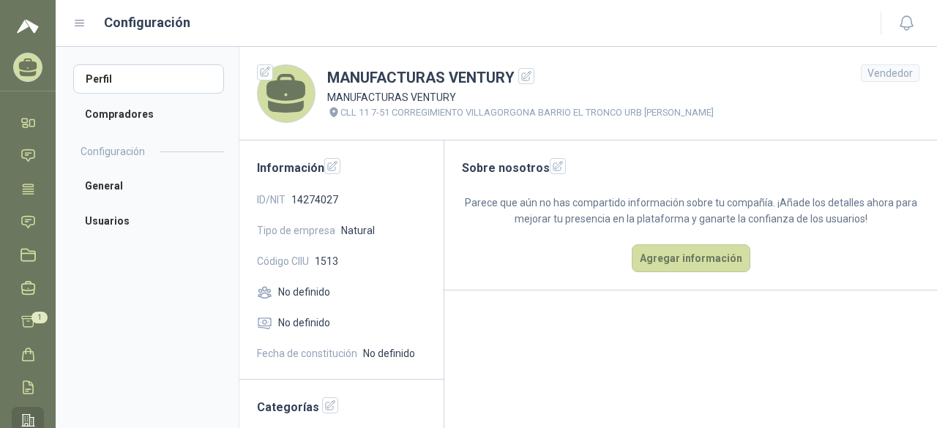
click at [34, 72] on icon at bounding box center [28, 74] width 17 height 6
click at [30, 122] on icon at bounding box center [32, 123] width 5 height 7
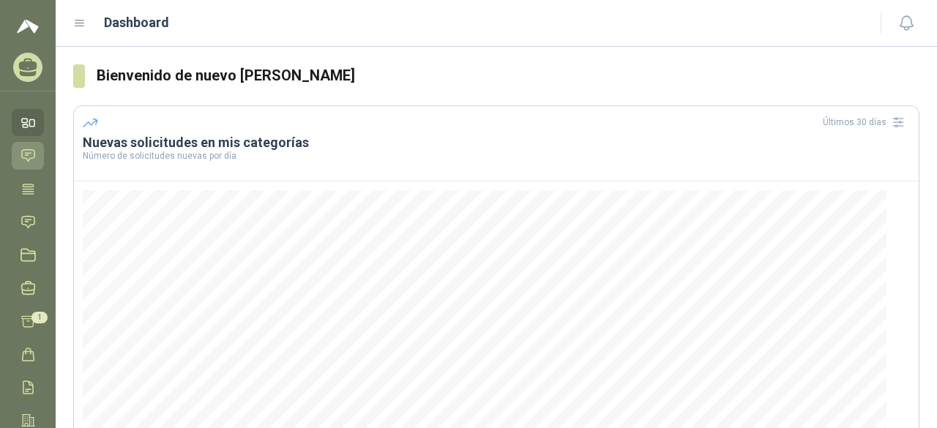
click at [31, 157] on icon at bounding box center [27, 155] width 15 height 15
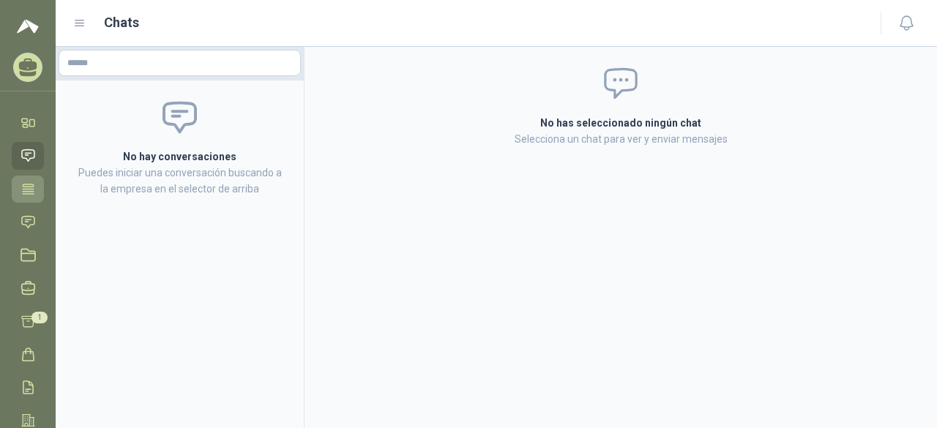
click at [34, 187] on icon at bounding box center [27, 188] width 15 height 15
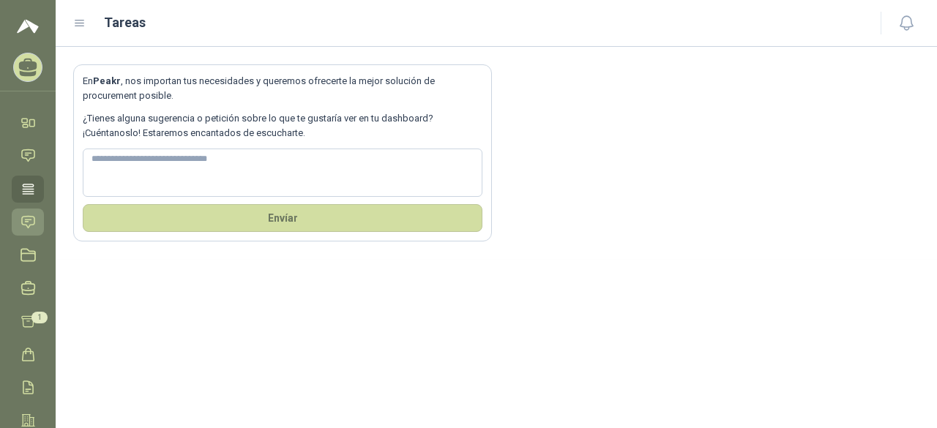
click at [30, 219] on icon at bounding box center [28, 222] width 12 height 12
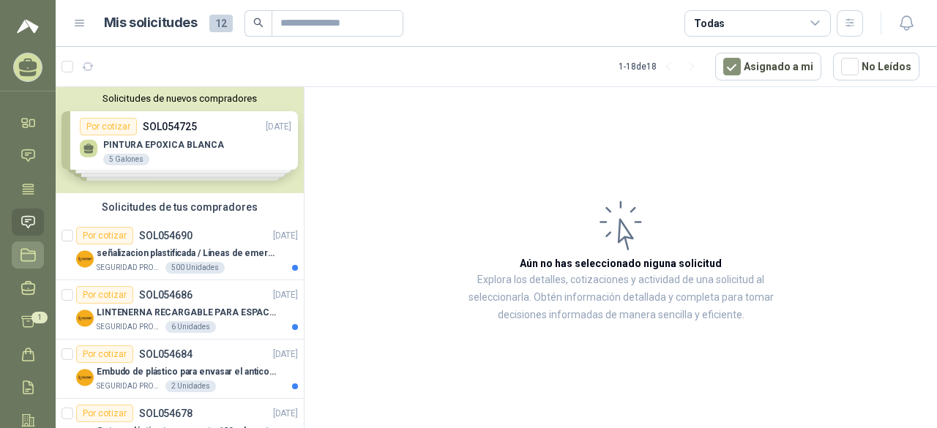
click at [32, 260] on icon at bounding box center [28, 255] width 14 height 12
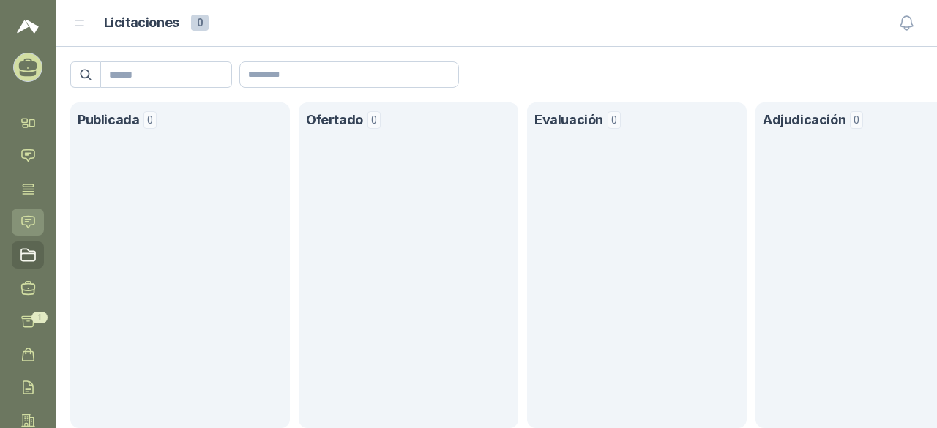
click at [31, 220] on icon at bounding box center [27, 221] width 15 height 15
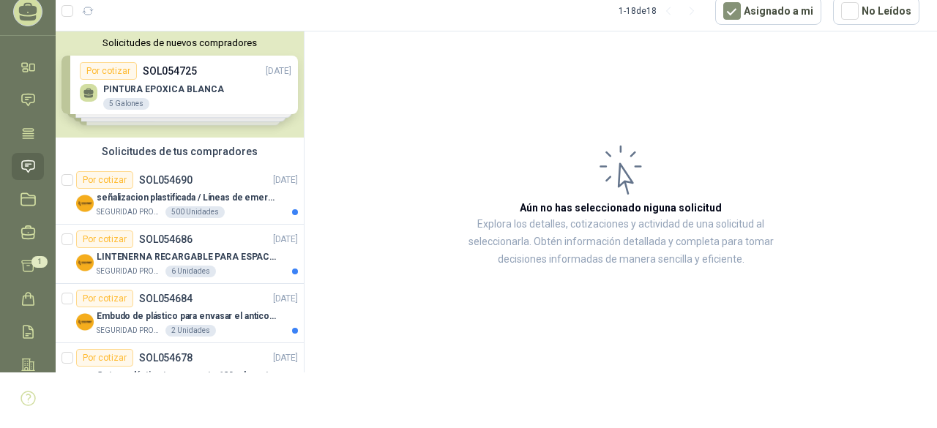
scroll to position [64, 0]
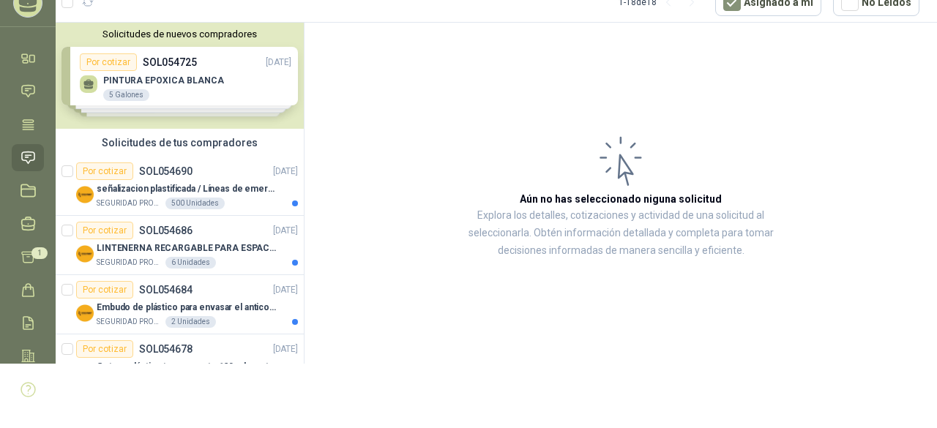
click at [182, 78] on div "Solicitudes de nuevos compradores Por cotizar SOL054725 [DATE] PINTURA EPOXICA …" at bounding box center [180, 76] width 248 height 106
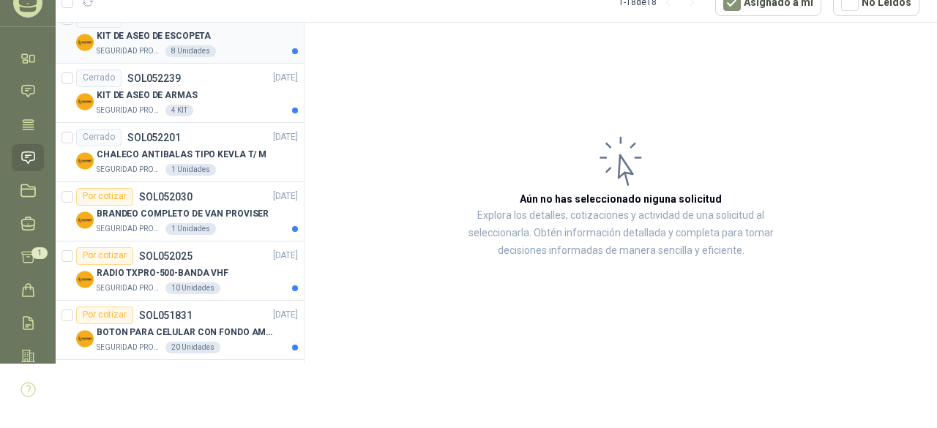
scroll to position [1123, 0]
